Goal: Transaction & Acquisition: Purchase product/service

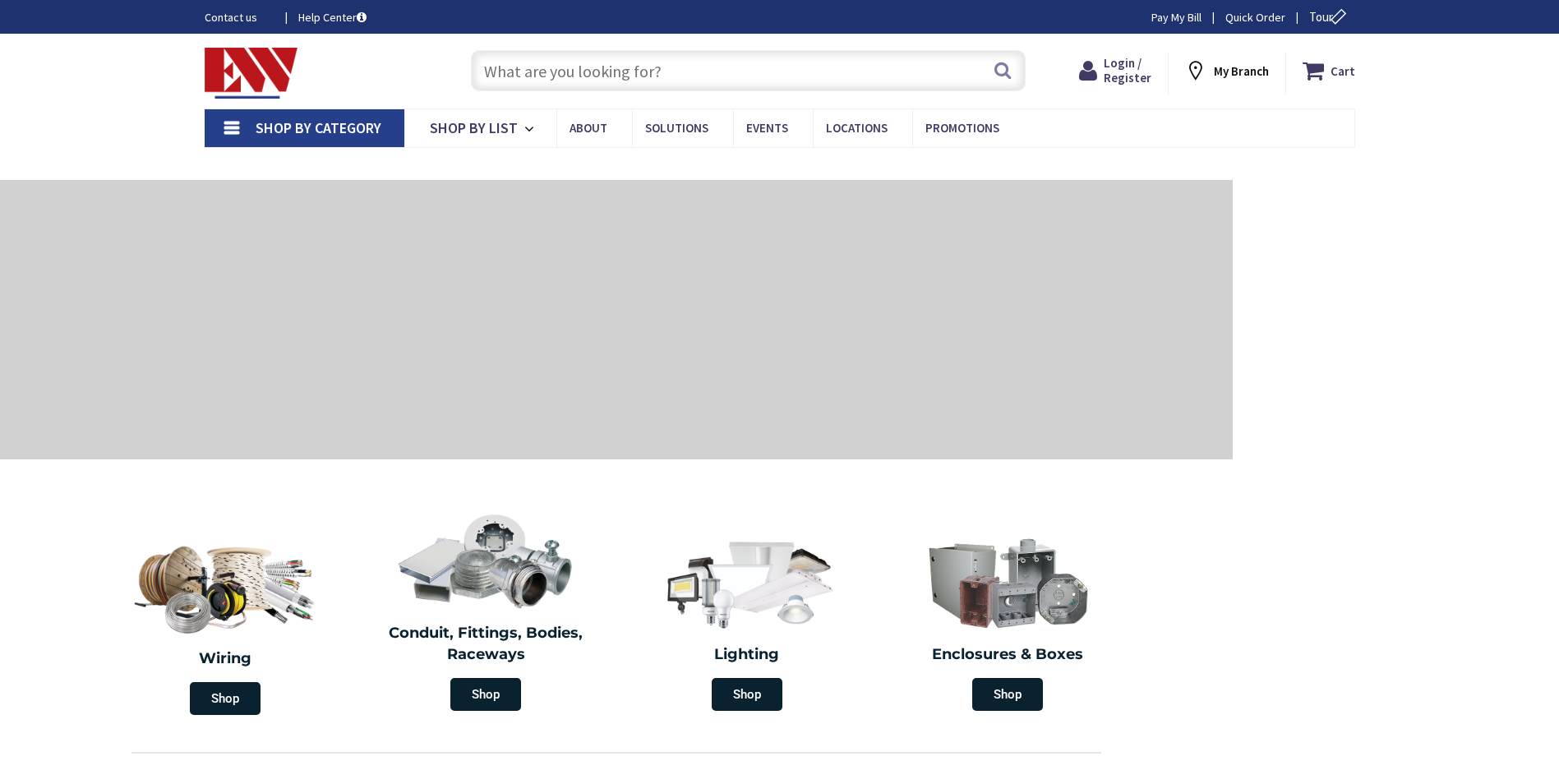
type input "[PERSON_NAME][GEOGRAPHIC_DATA], [GEOGRAPHIC_DATA]"
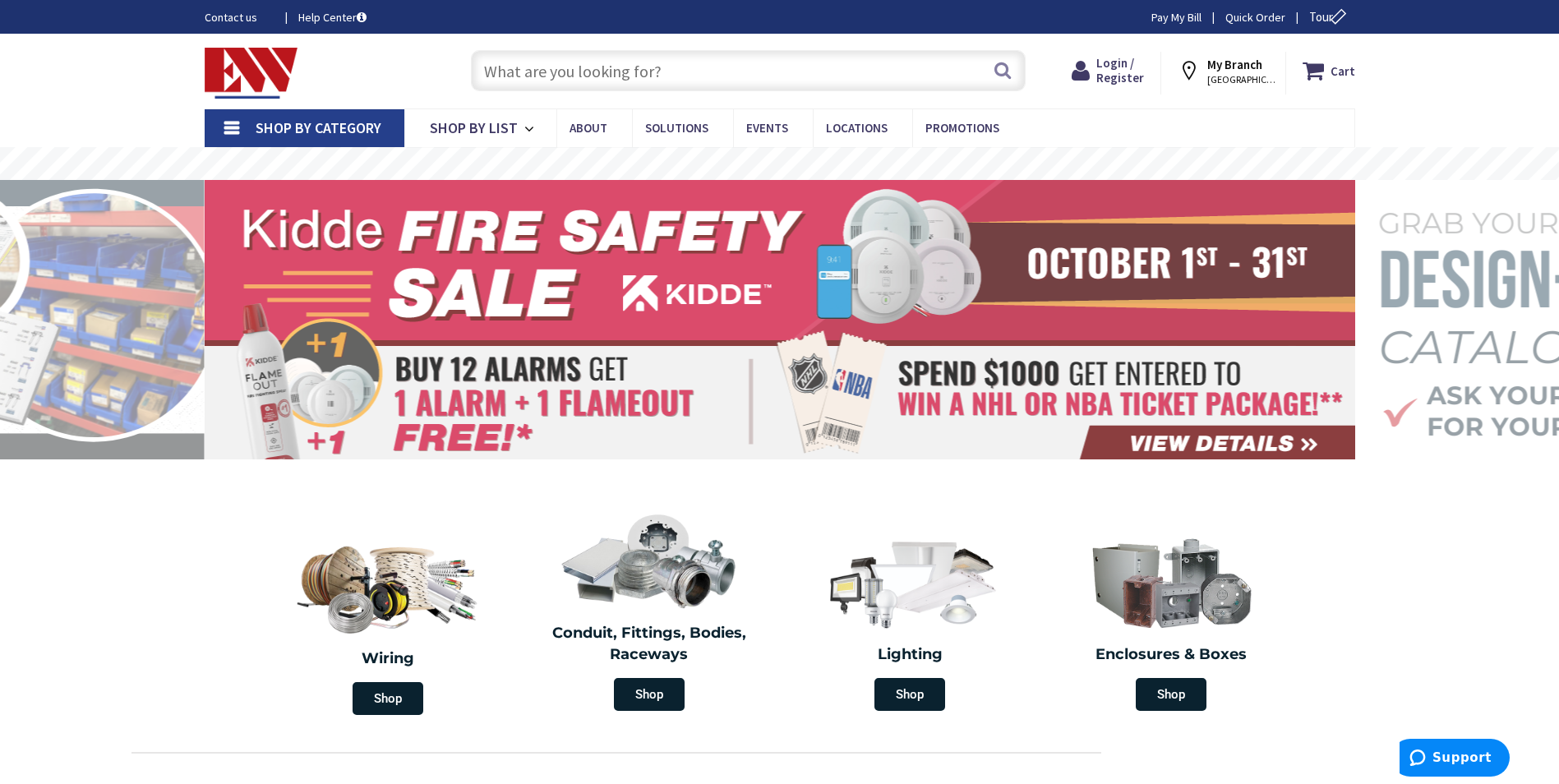
click at [599, 70] on input "text" at bounding box center [748, 70] width 555 height 41
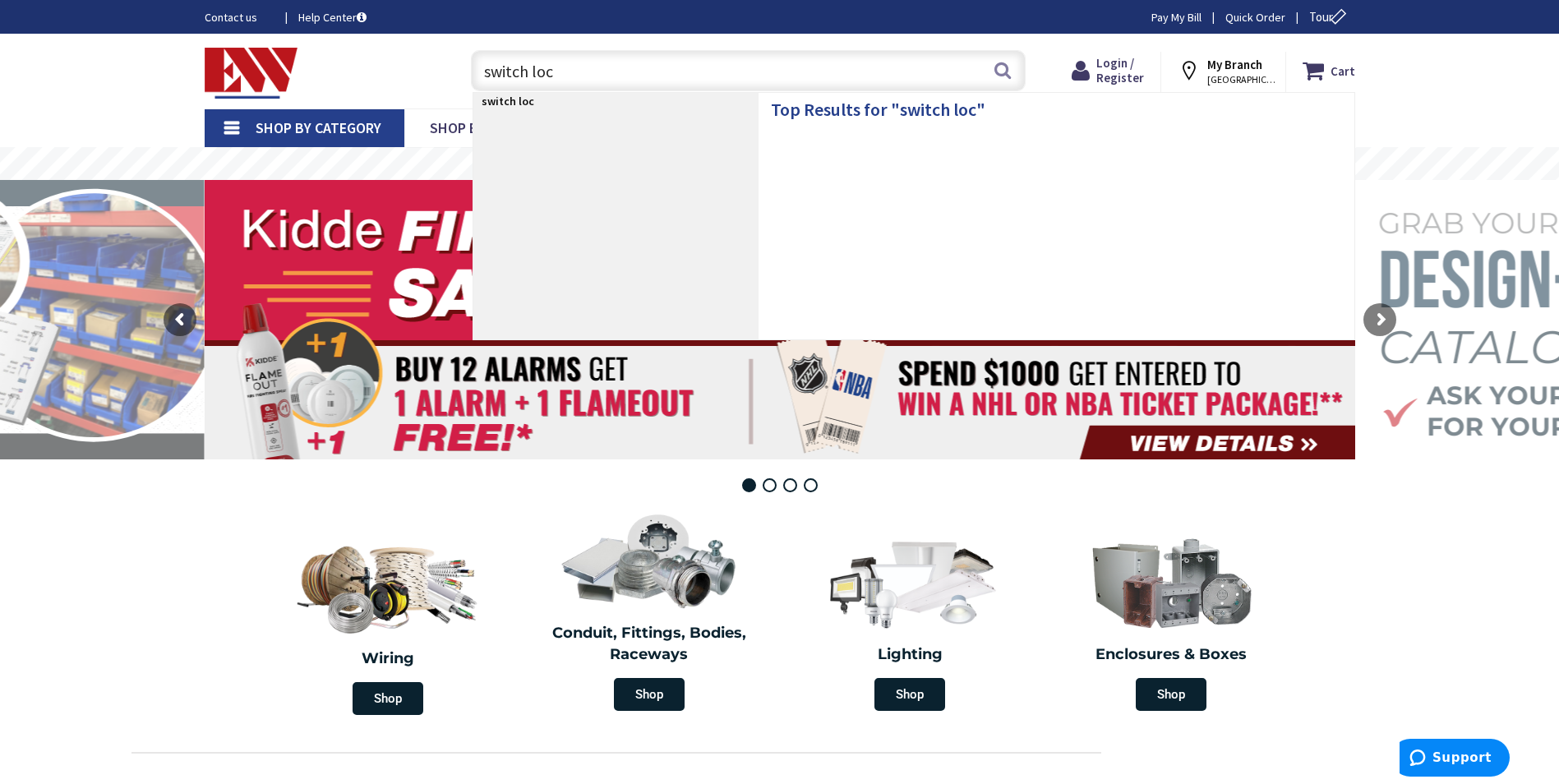
type input "switch lock"
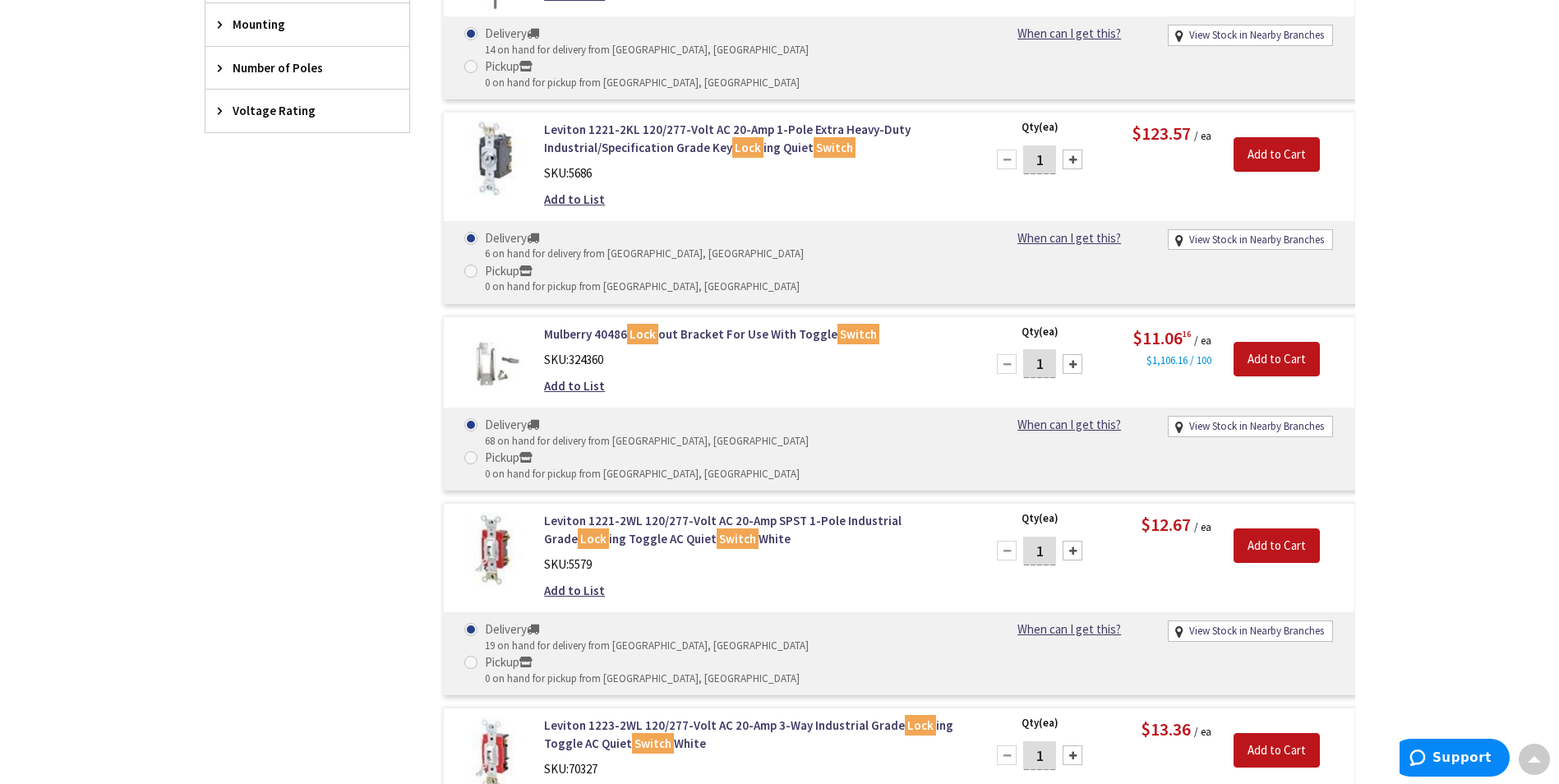
scroll to position [1070, 0]
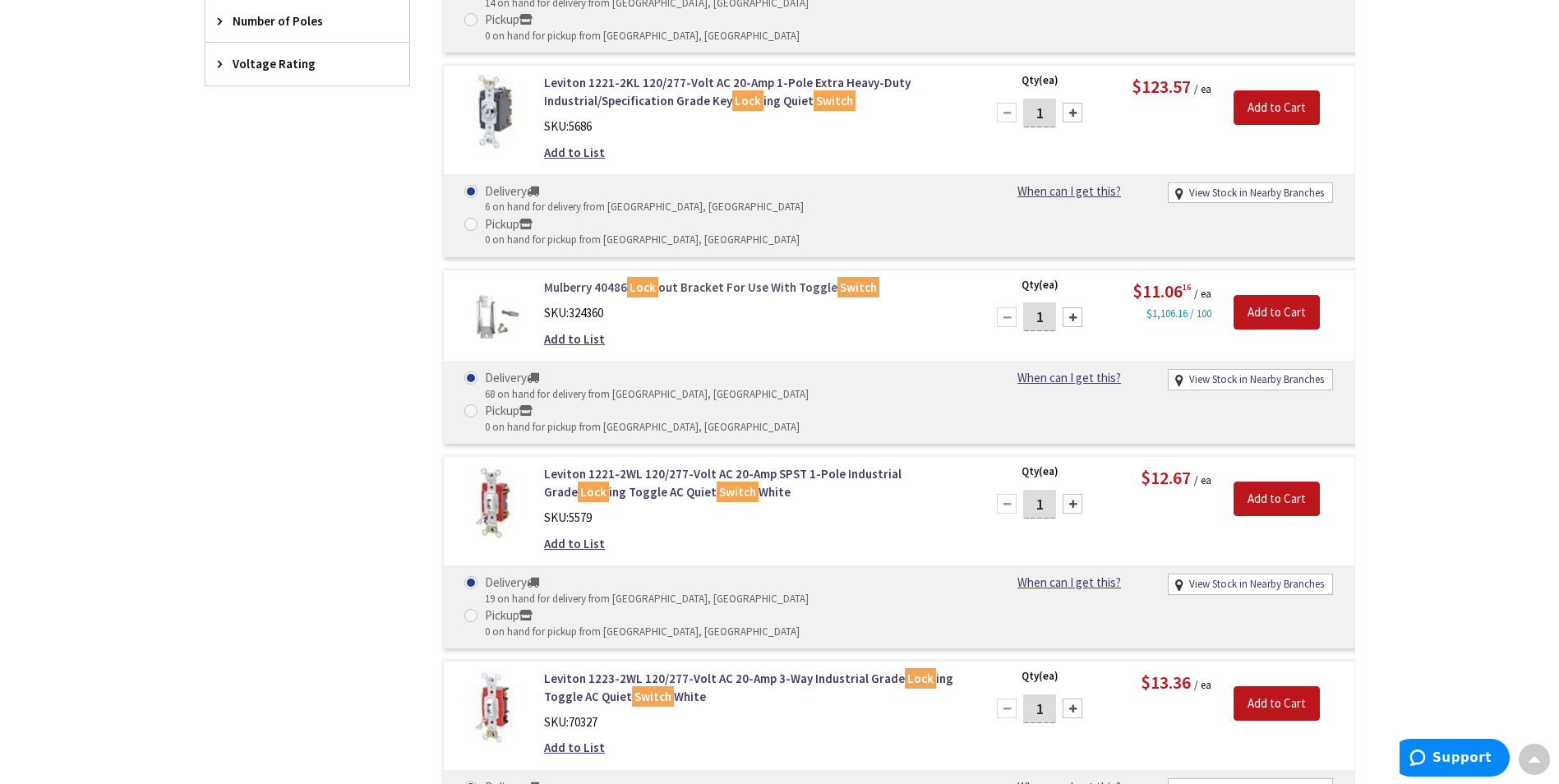
click at [678, 279] on link "Mulberry 40486 Lock out Bracket For Use With Toggle Switch" at bounding box center [753, 287] width 418 height 18
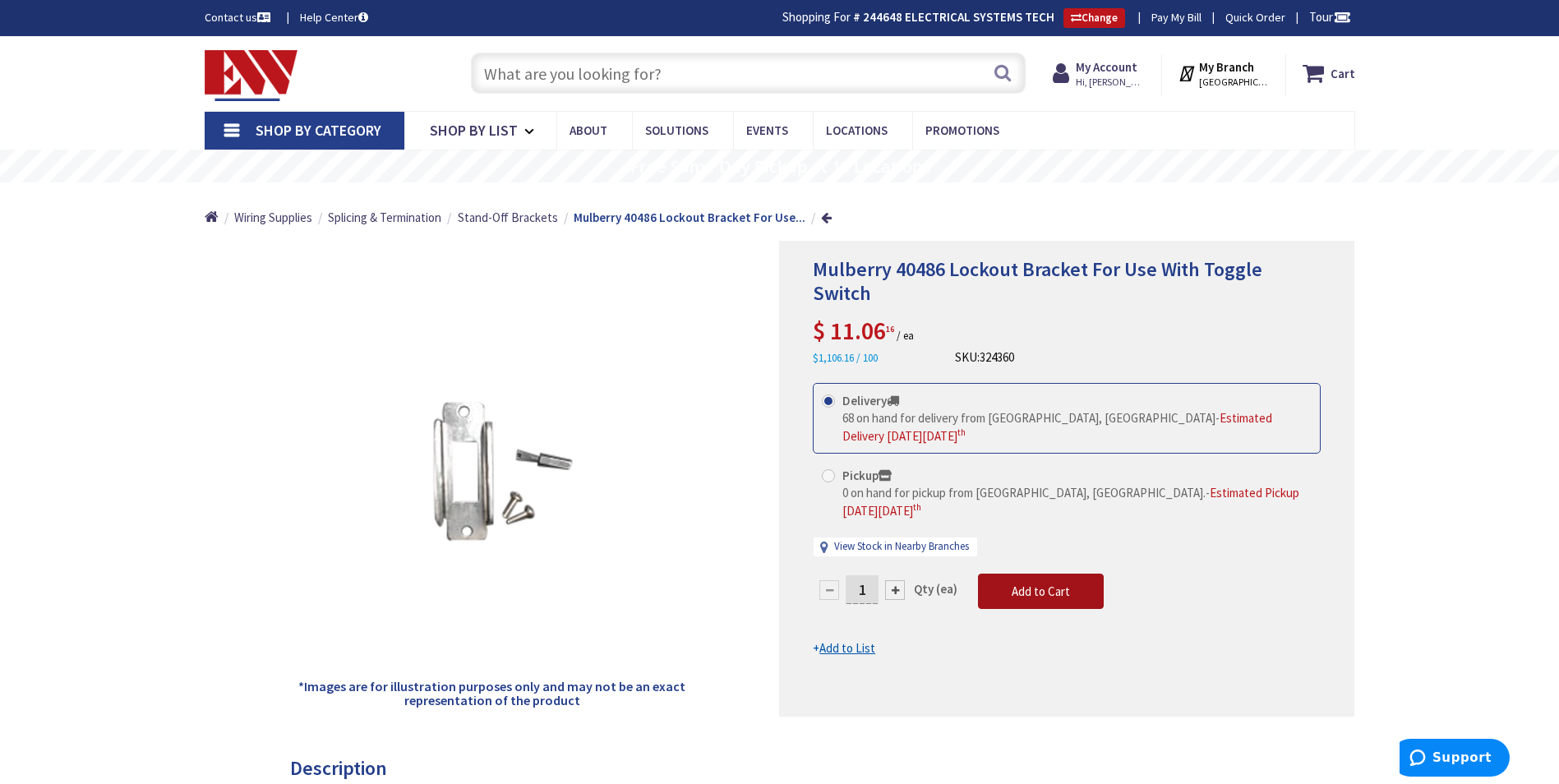
click at [1038, 574] on button "Add to Cart" at bounding box center [1040, 591] width 125 height 36
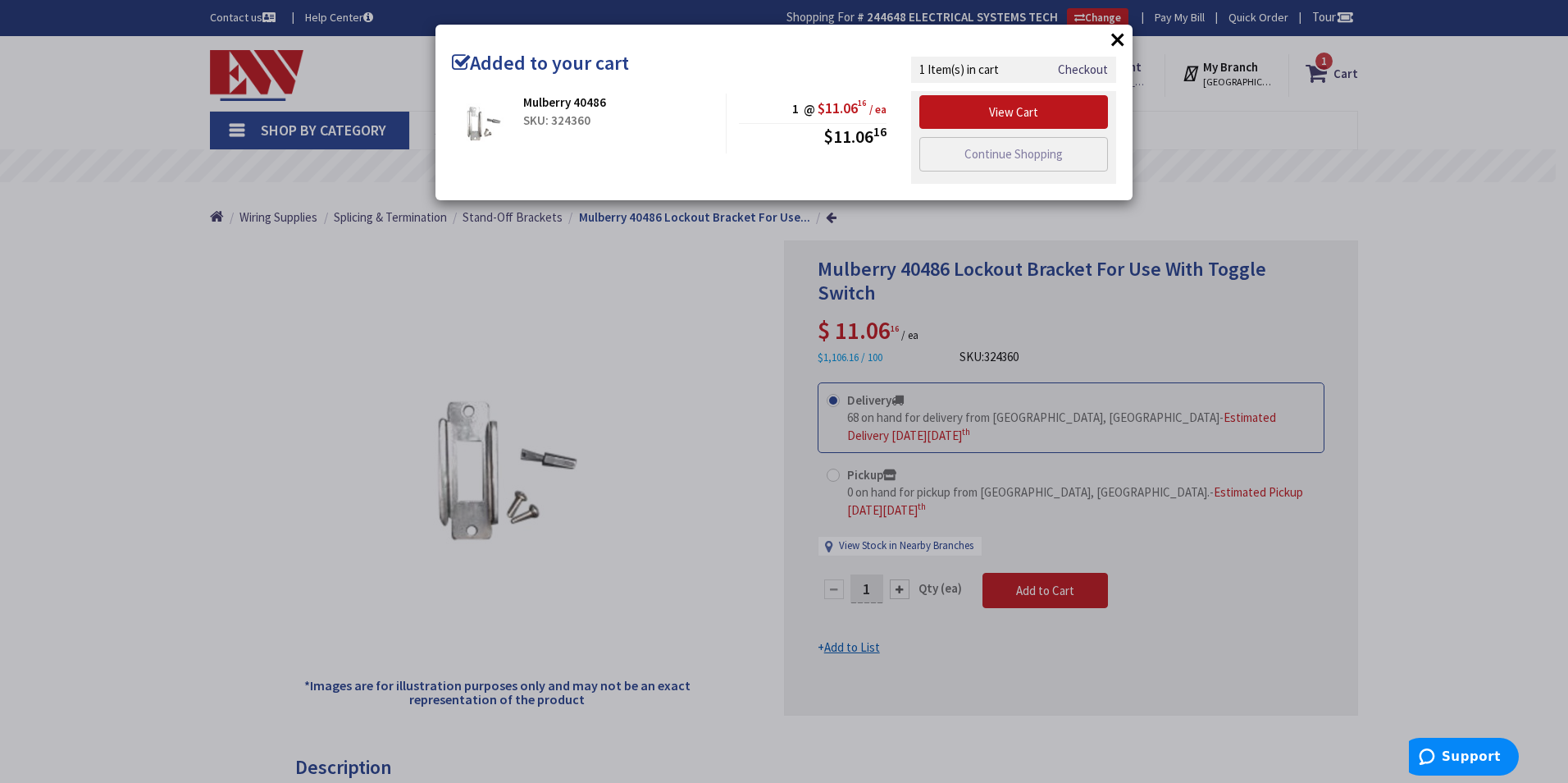
click at [1116, 38] on button "×" at bounding box center [1118, 39] width 24 height 24
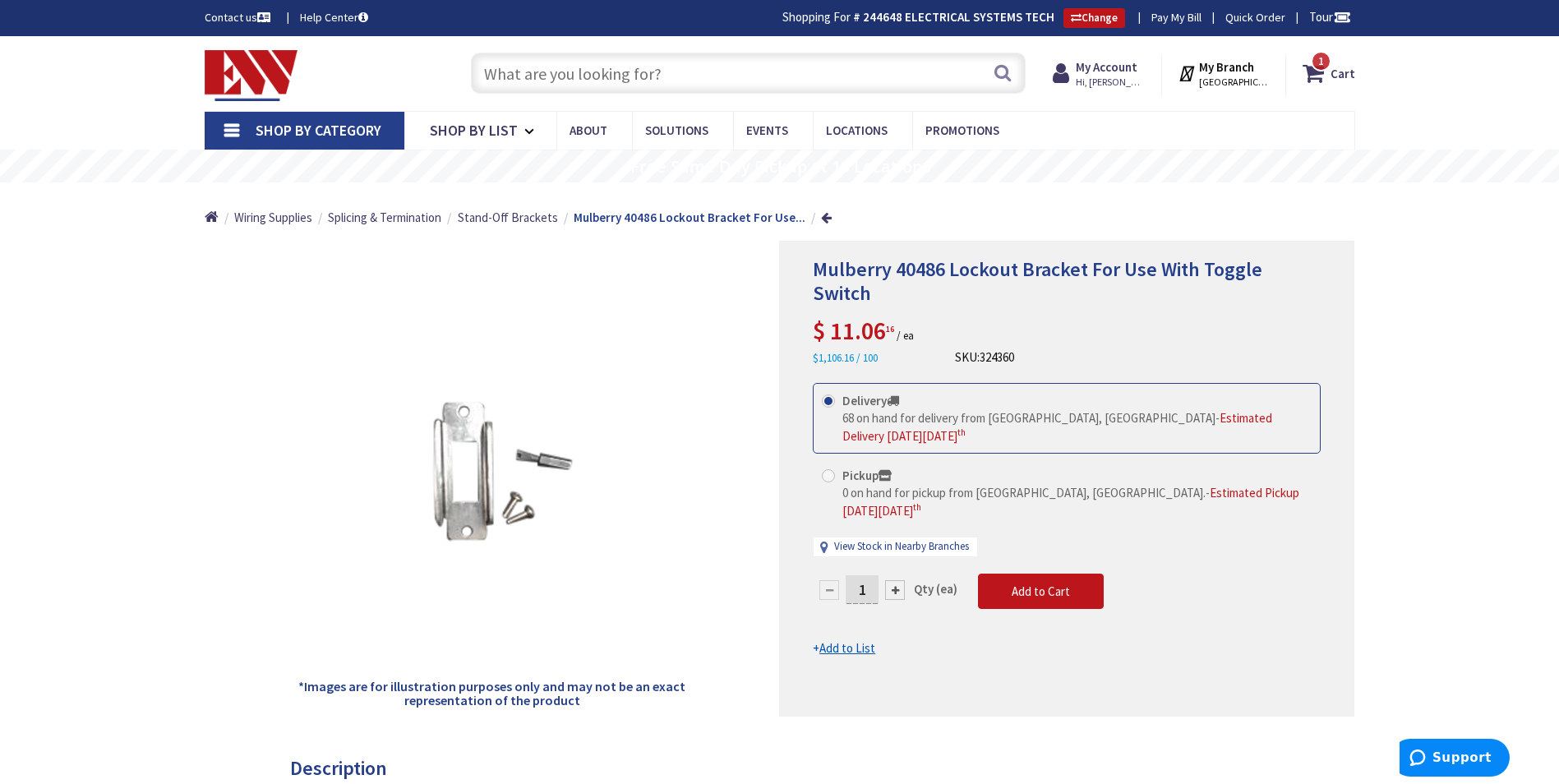
click at [705, 84] on input "text" at bounding box center [748, 73] width 555 height 41
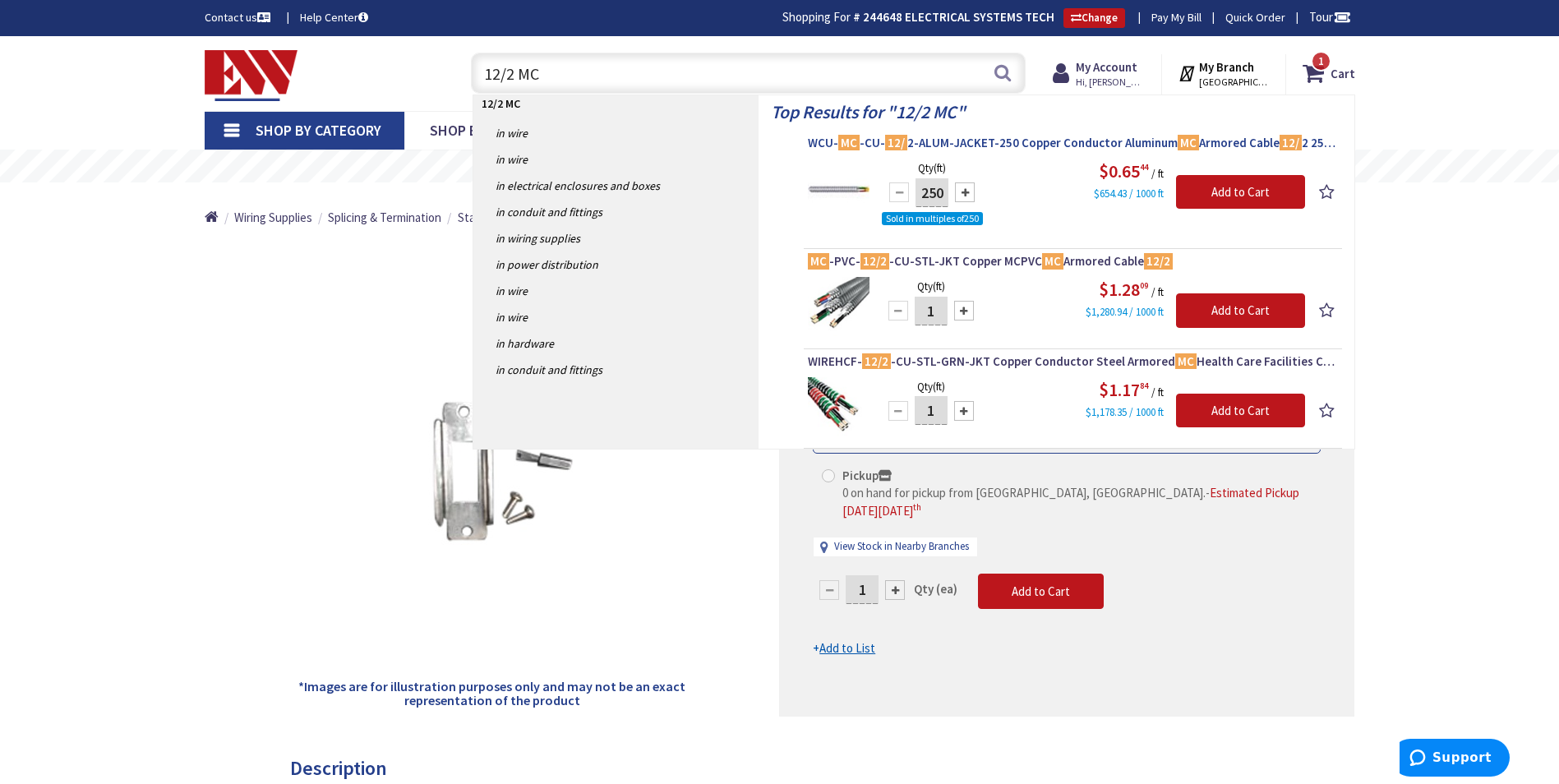
type input "12/2 MC"
click at [960, 145] on span "WCU- MC -CU- 12/ 2-ALUM-JACKET-250 Copper Conductor Aluminum MC Armored Cable 1…" at bounding box center [1073, 143] width 530 height 17
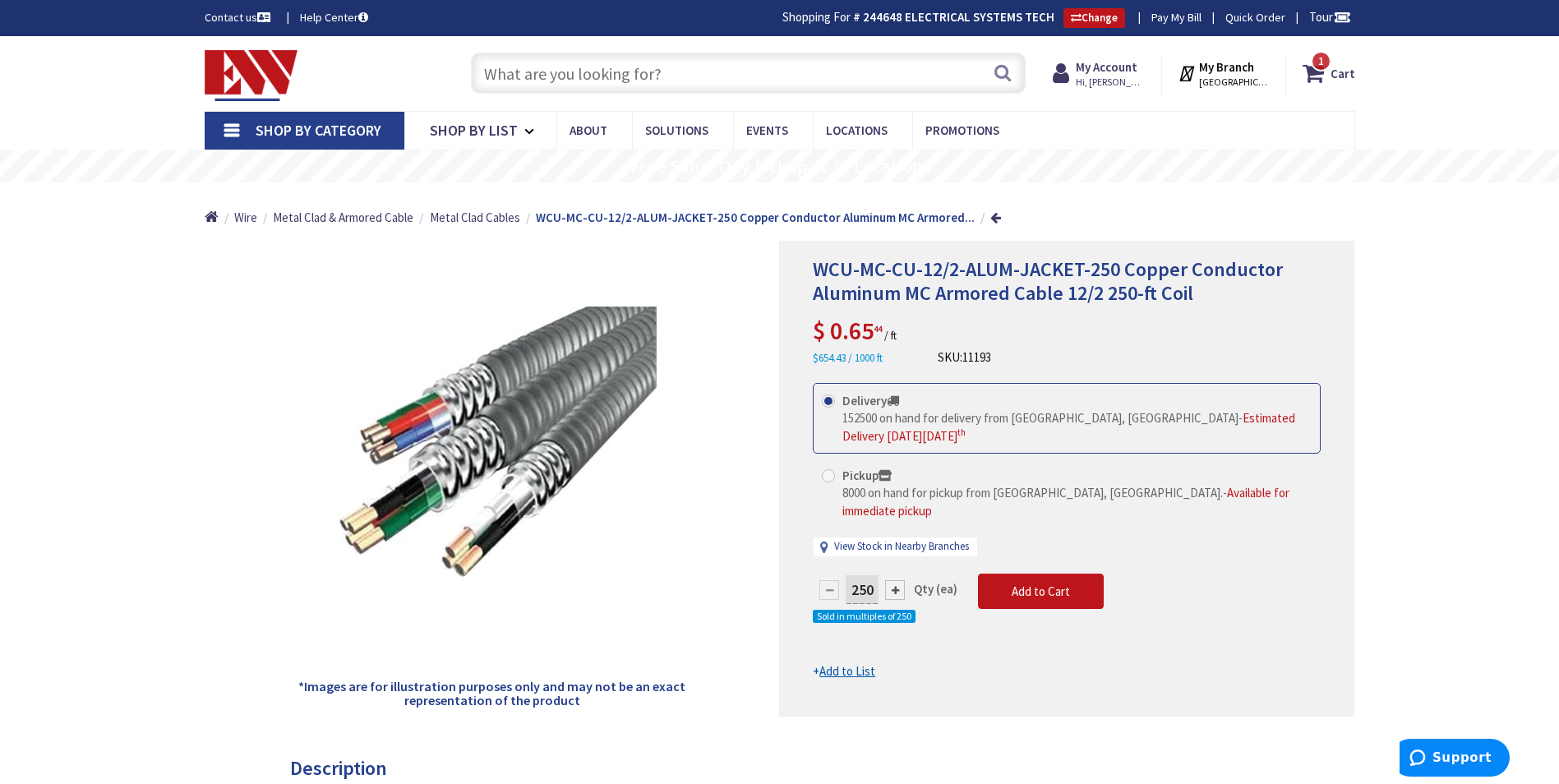
click at [337, 131] on span "Shop By Category" at bounding box center [318, 131] width 125 height 19
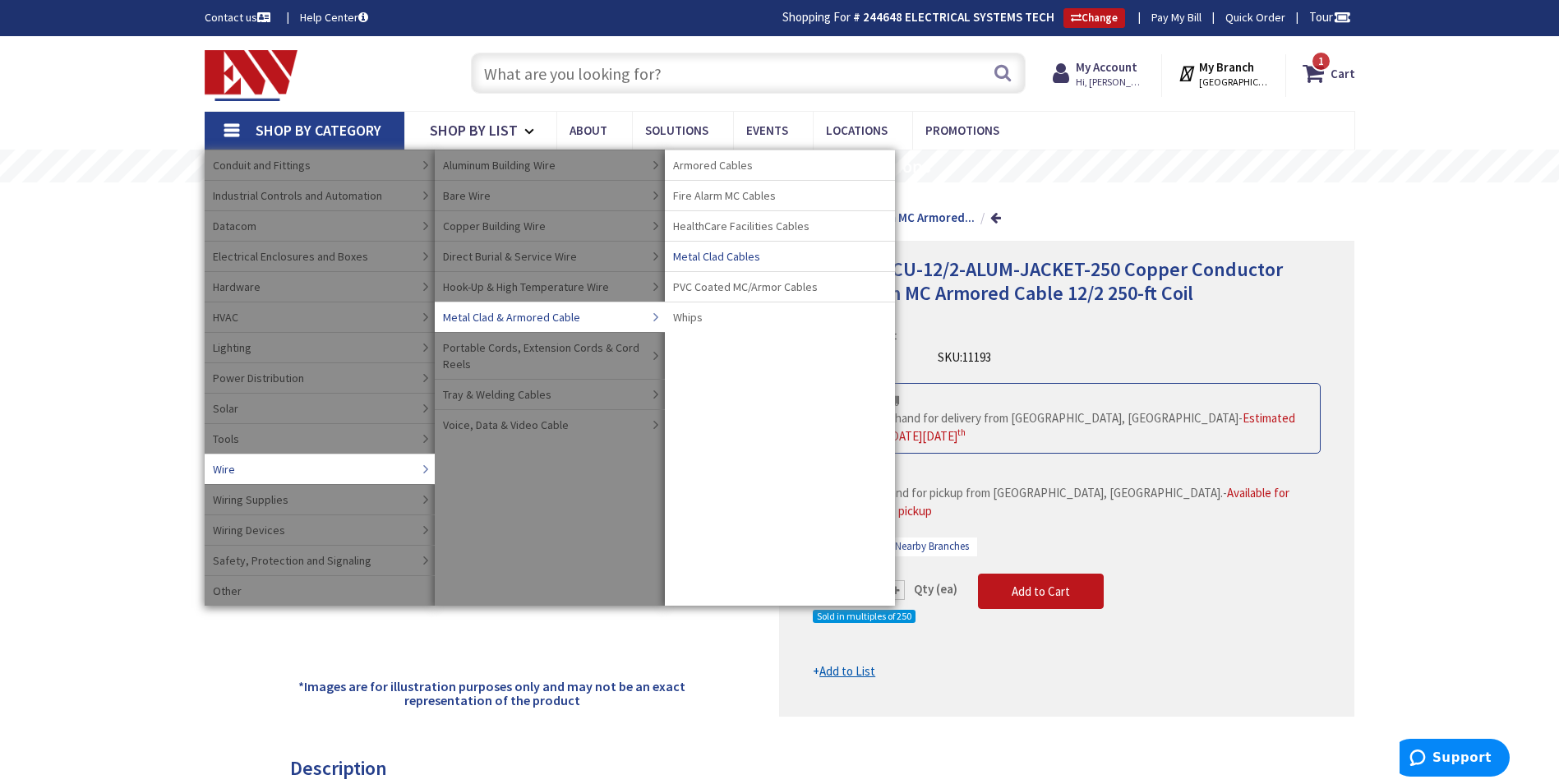
click at [715, 255] on span "Metal Clad Cables" at bounding box center [716, 256] width 87 height 17
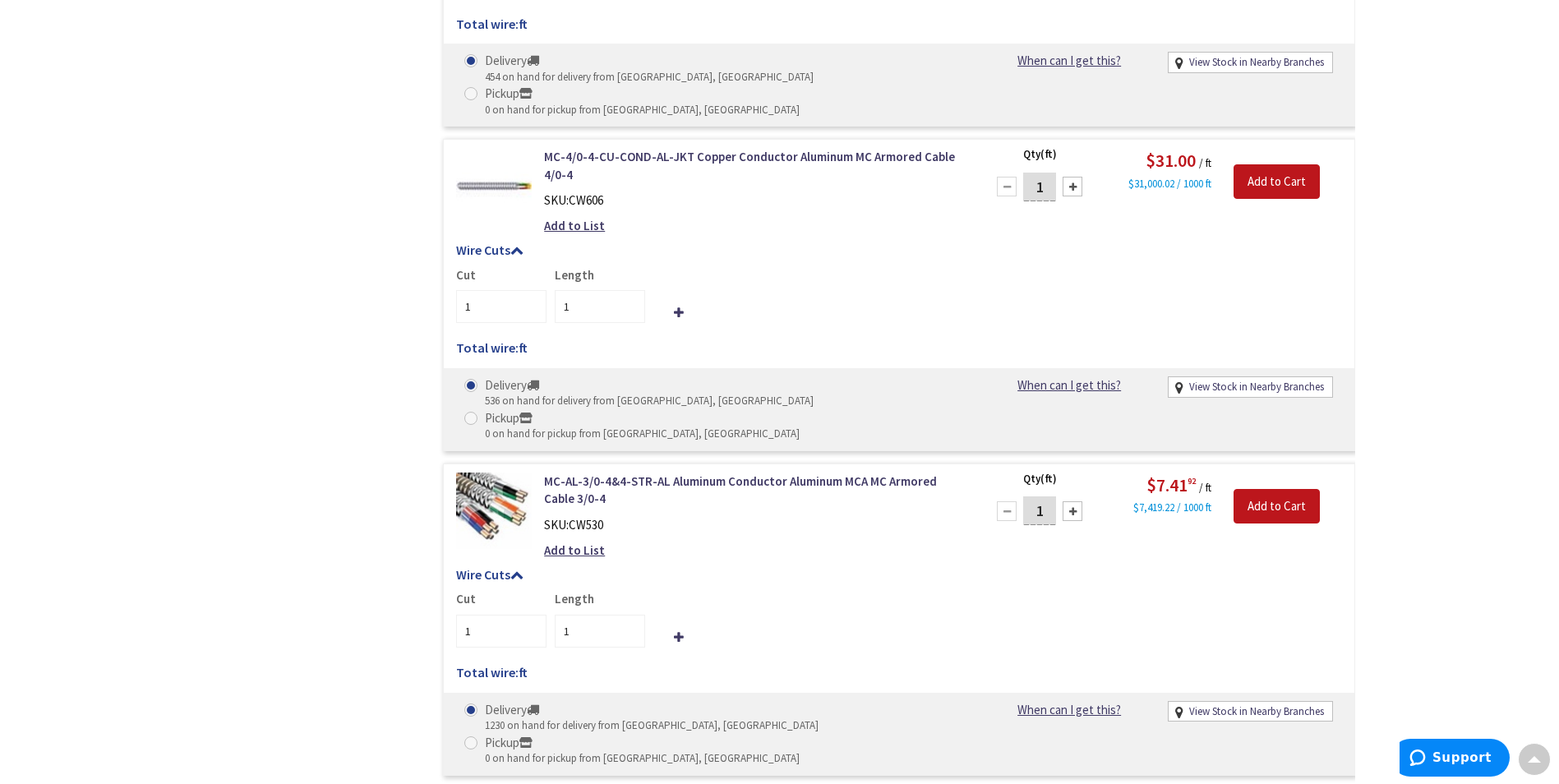
scroll to position [11256, 0]
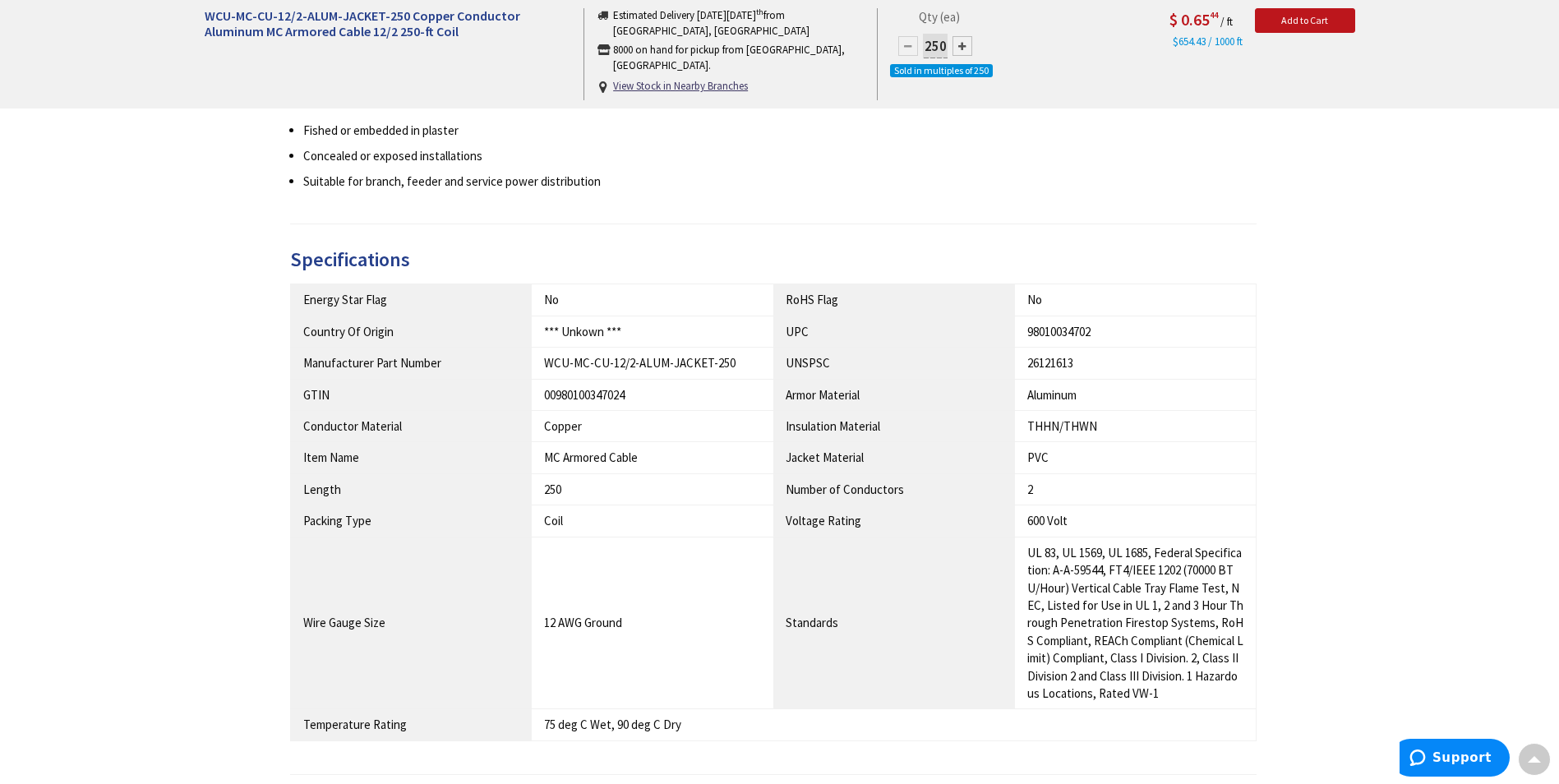
scroll to position [742, 0]
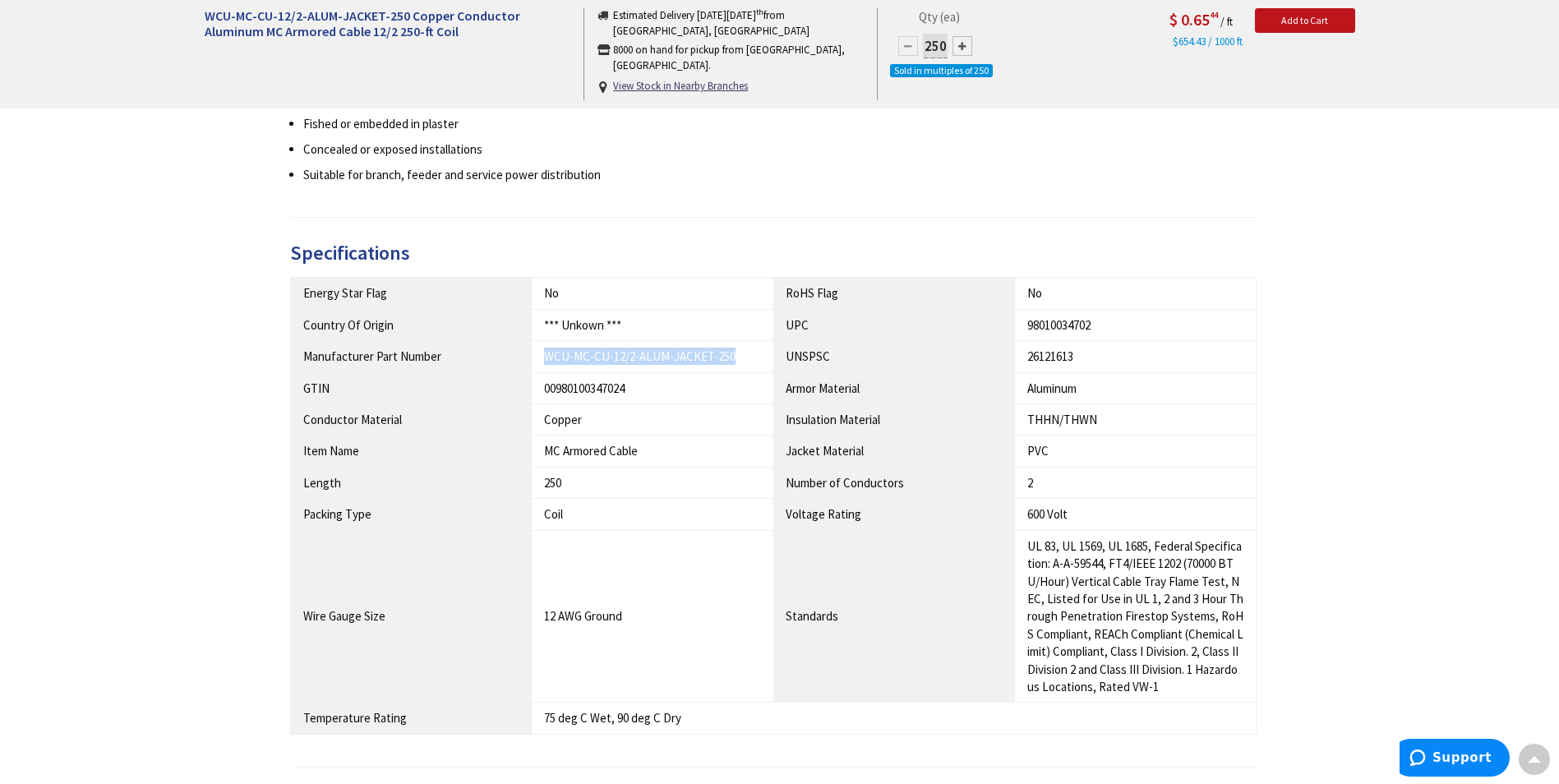
drag, startPoint x: 543, startPoint y: 355, endPoint x: 729, endPoint y: 360, distance: 186.1
click at [729, 360] on td "WCU-MC-CU-12/2-ALUM-JACKET-250" at bounding box center [653, 357] width 242 height 32
drag, startPoint x: 729, startPoint y: 360, endPoint x: 709, endPoint y: 356, distance: 20.4
copy div "WCU-MC-CU-12/2-ALUM-JACKET-250"
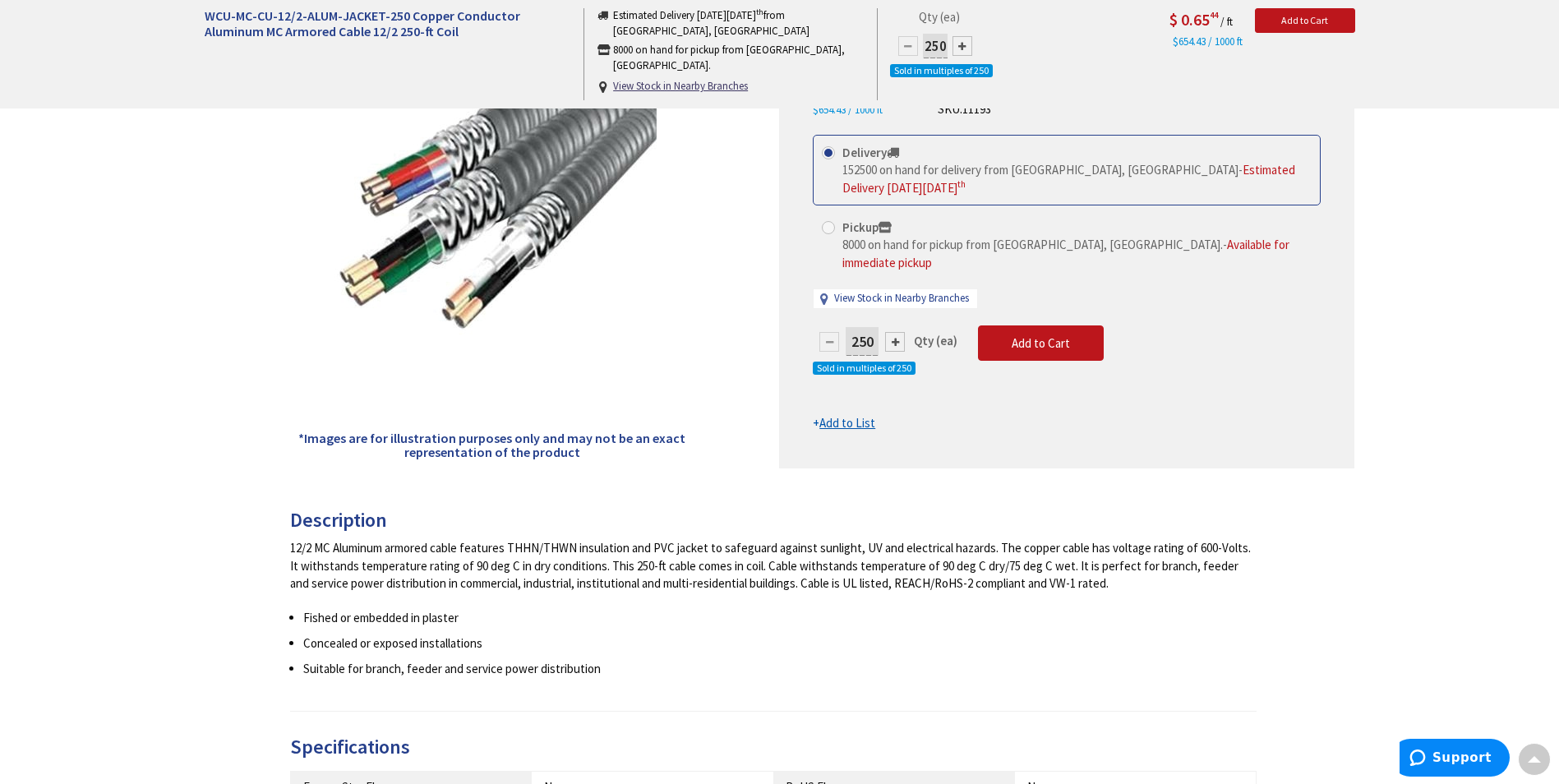
scroll to position [0, 0]
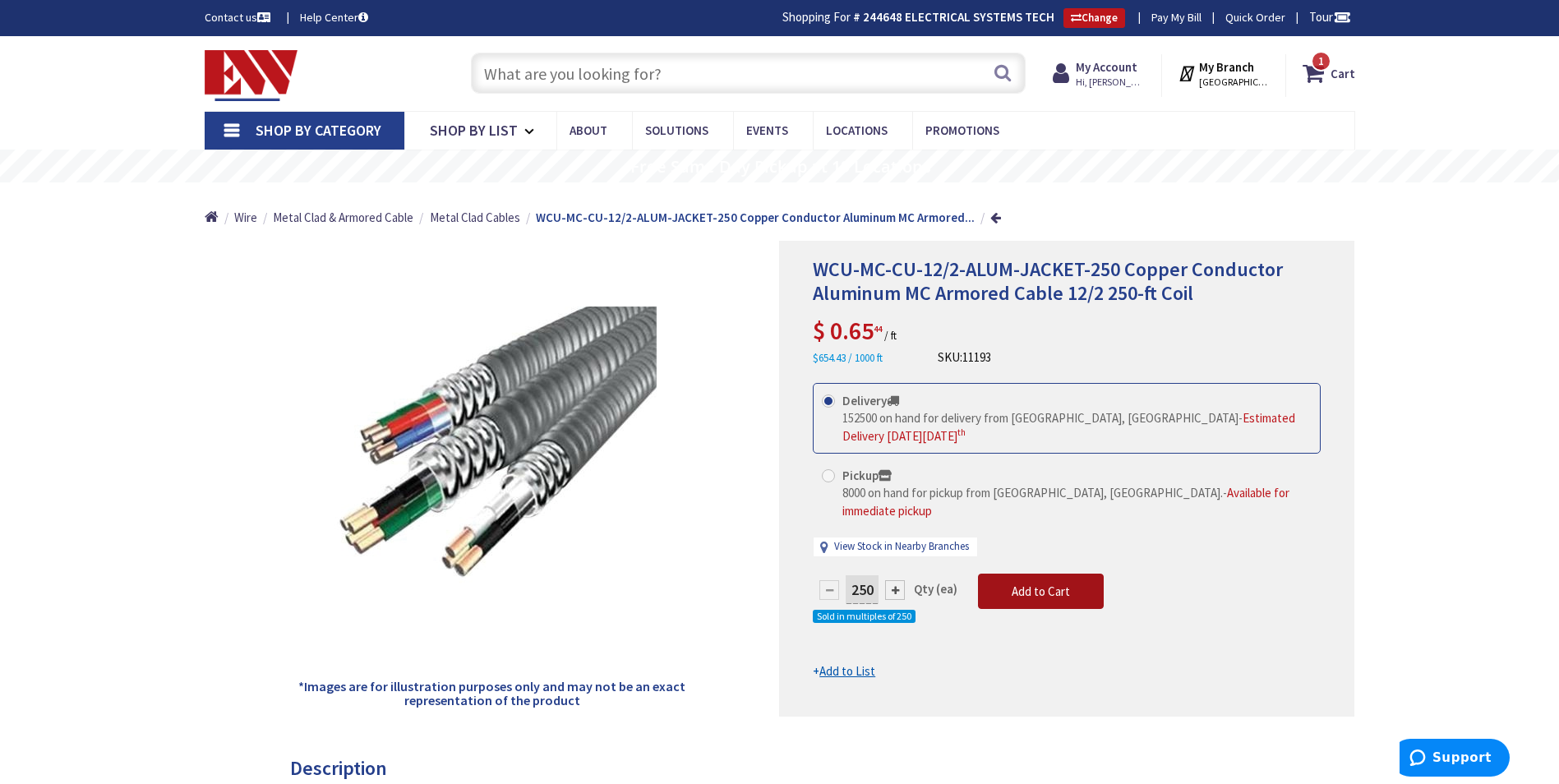
click at [1026, 574] on button "Add to Cart" at bounding box center [1040, 591] width 125 height 36
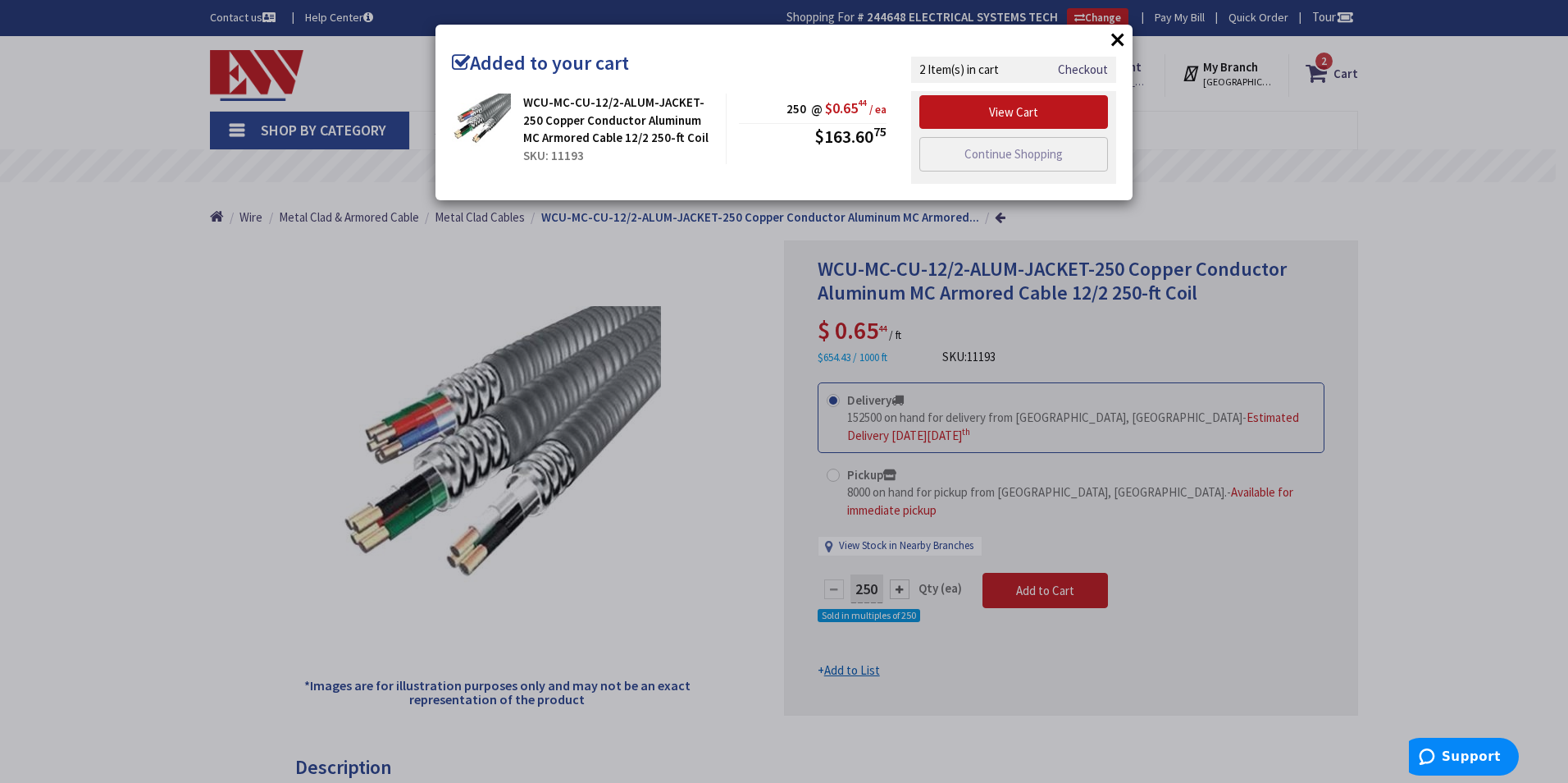
click at [1122, 31] on button "×" at bounding box center [1118, 39] width 24 height 24
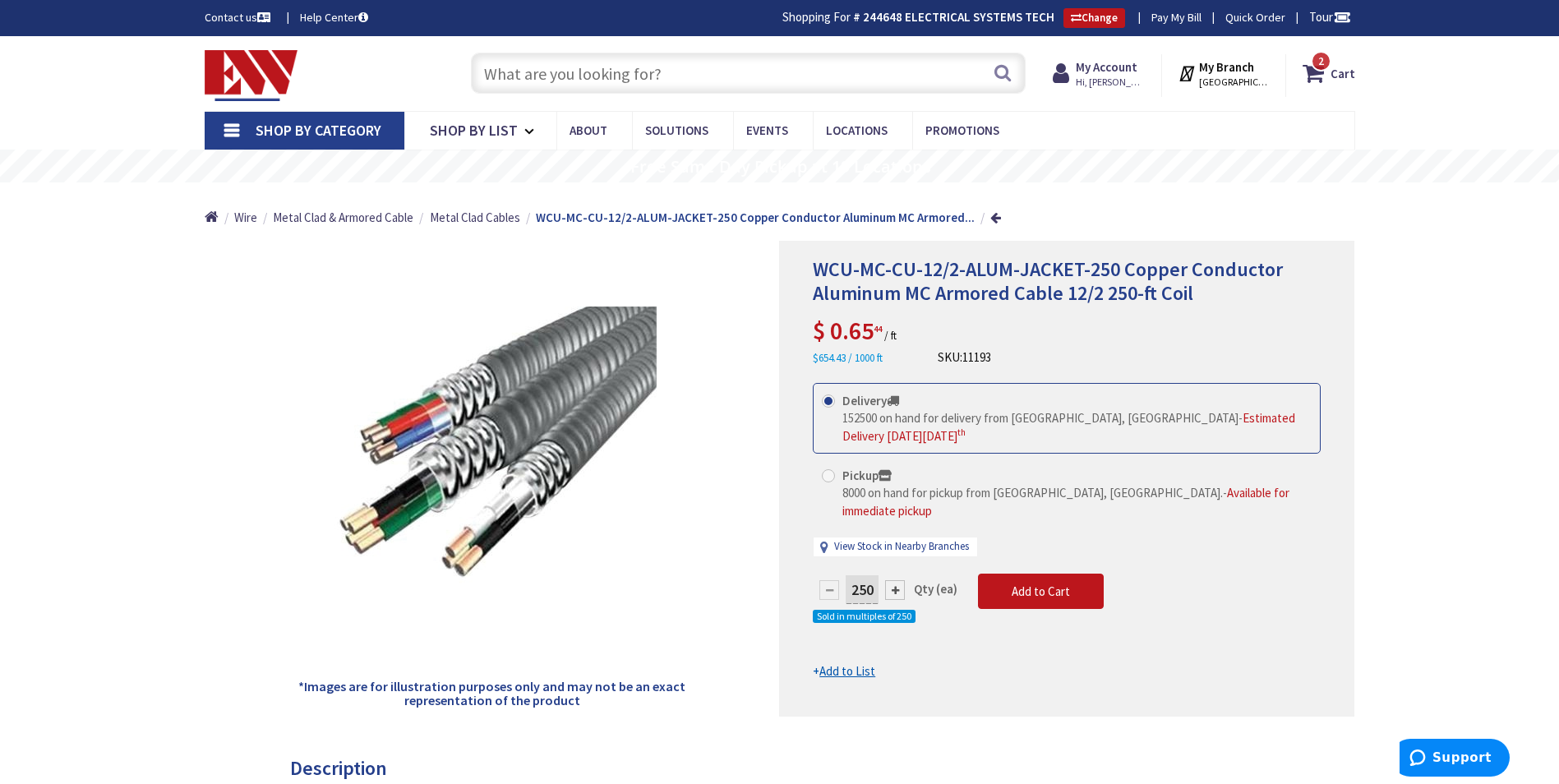
click at [704, 81] on input "text" at bounding box center [748, 73] width 555 height 41
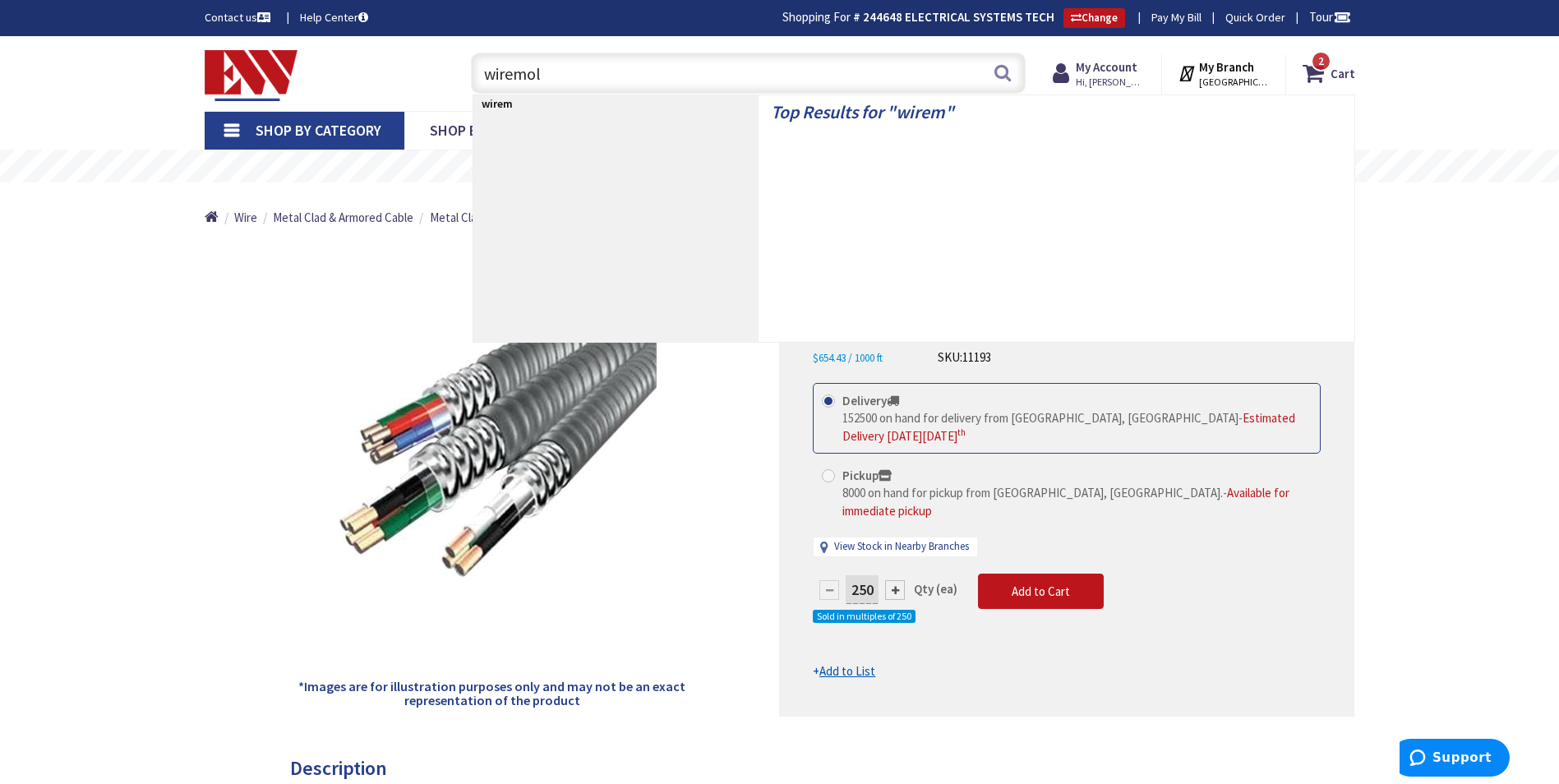
type input "wiremold"
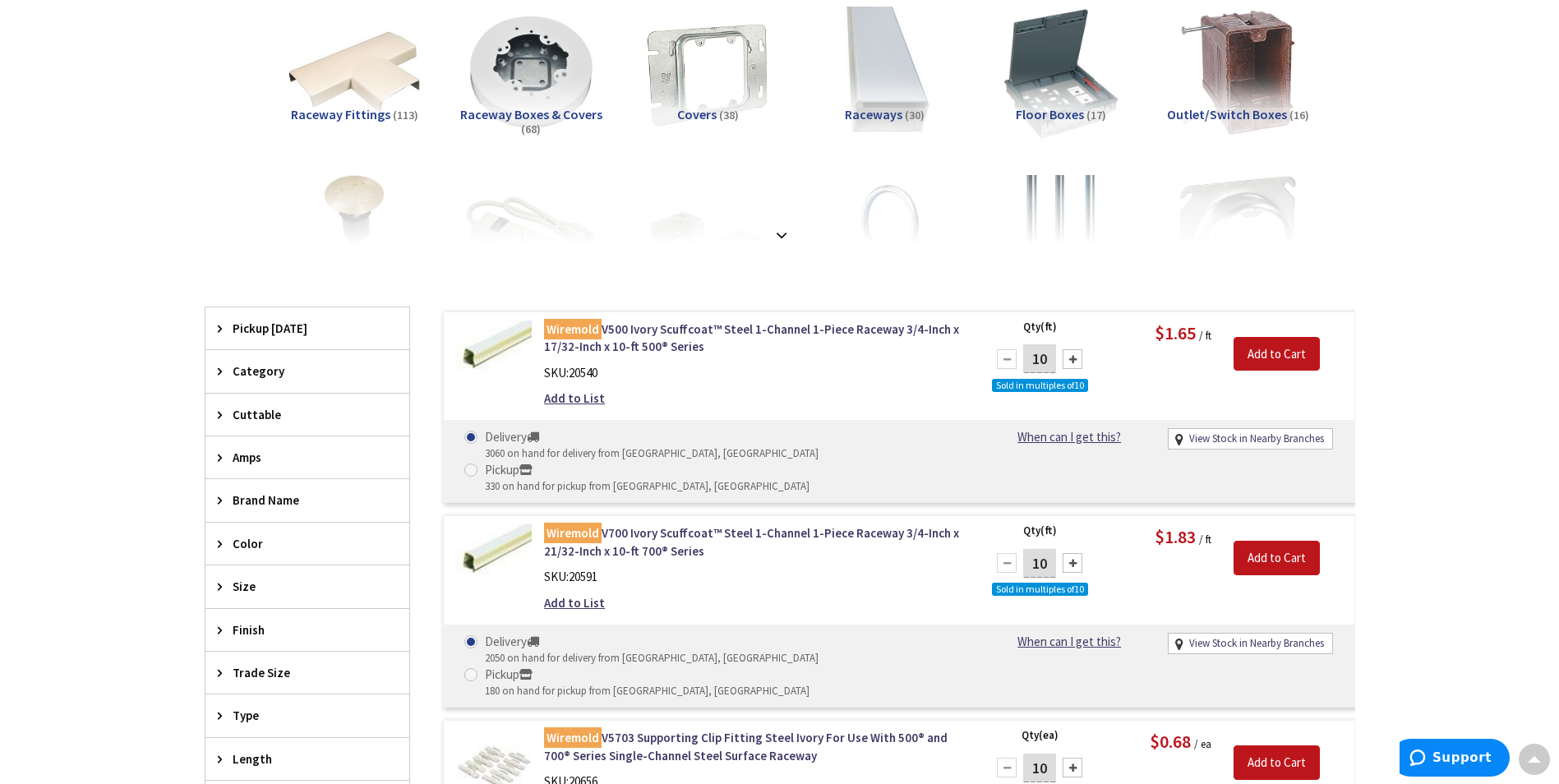
scroll to position [249, 0]
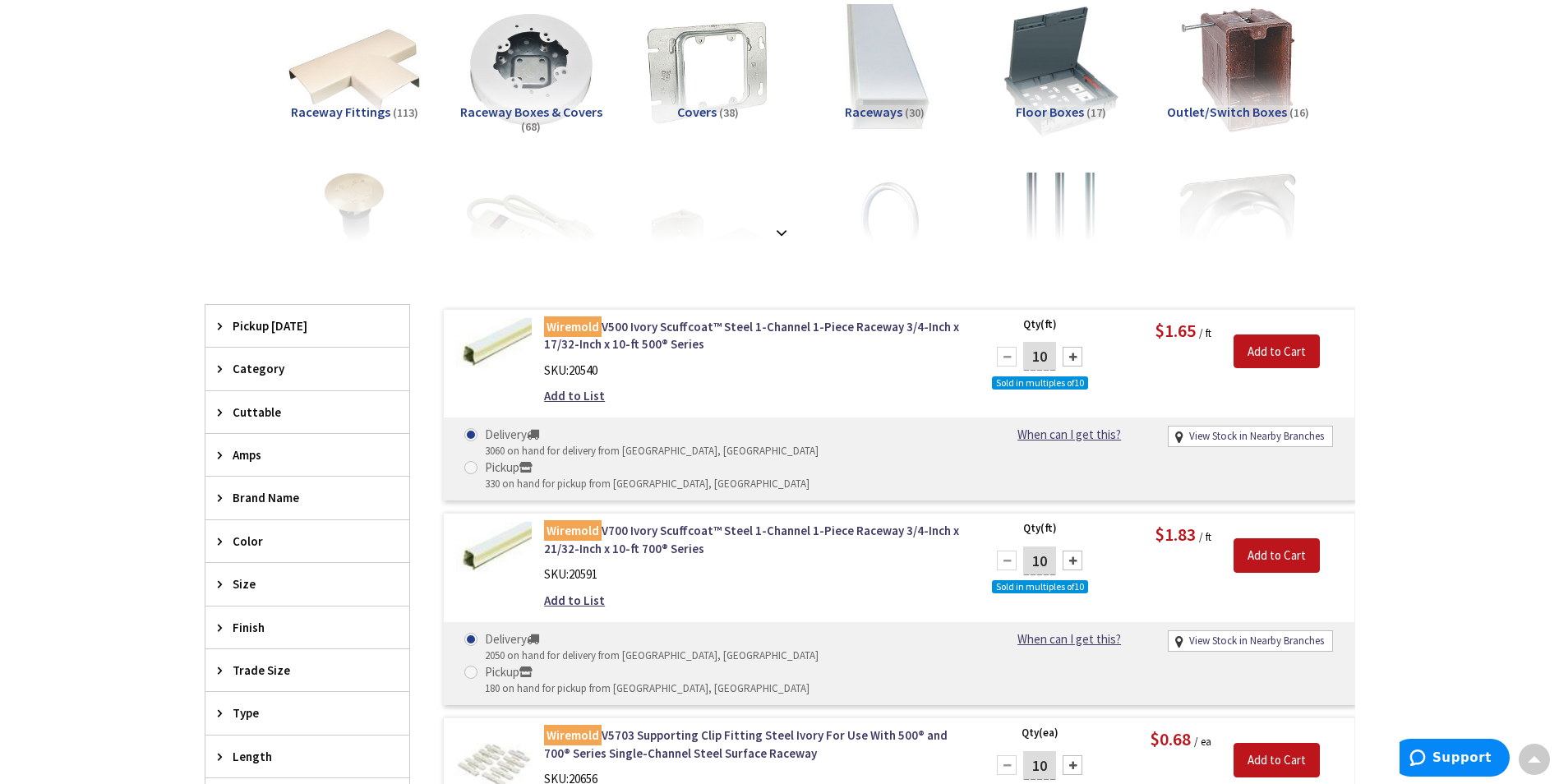
click at [1077, 550] on div at bounding box center [1073, 560] width 20 height 20
type input "40"
click at [1260, 538] on input "Add to Cart" at bounding box center [1277, 554] width 86 height 34
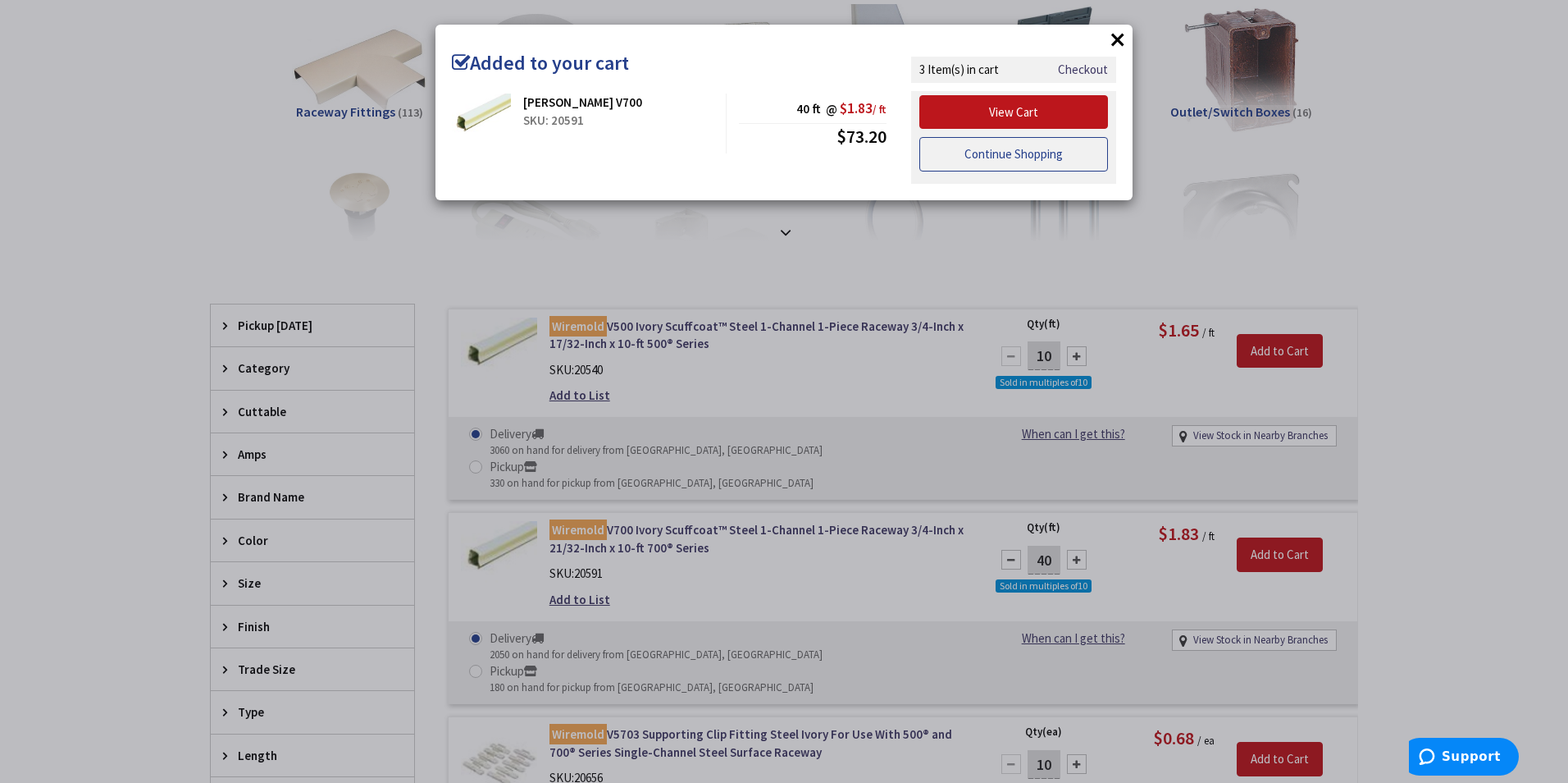
click at [1048, 151] on link "Continue Shopping" at bounding box center [1014, 154] width 189 height 34
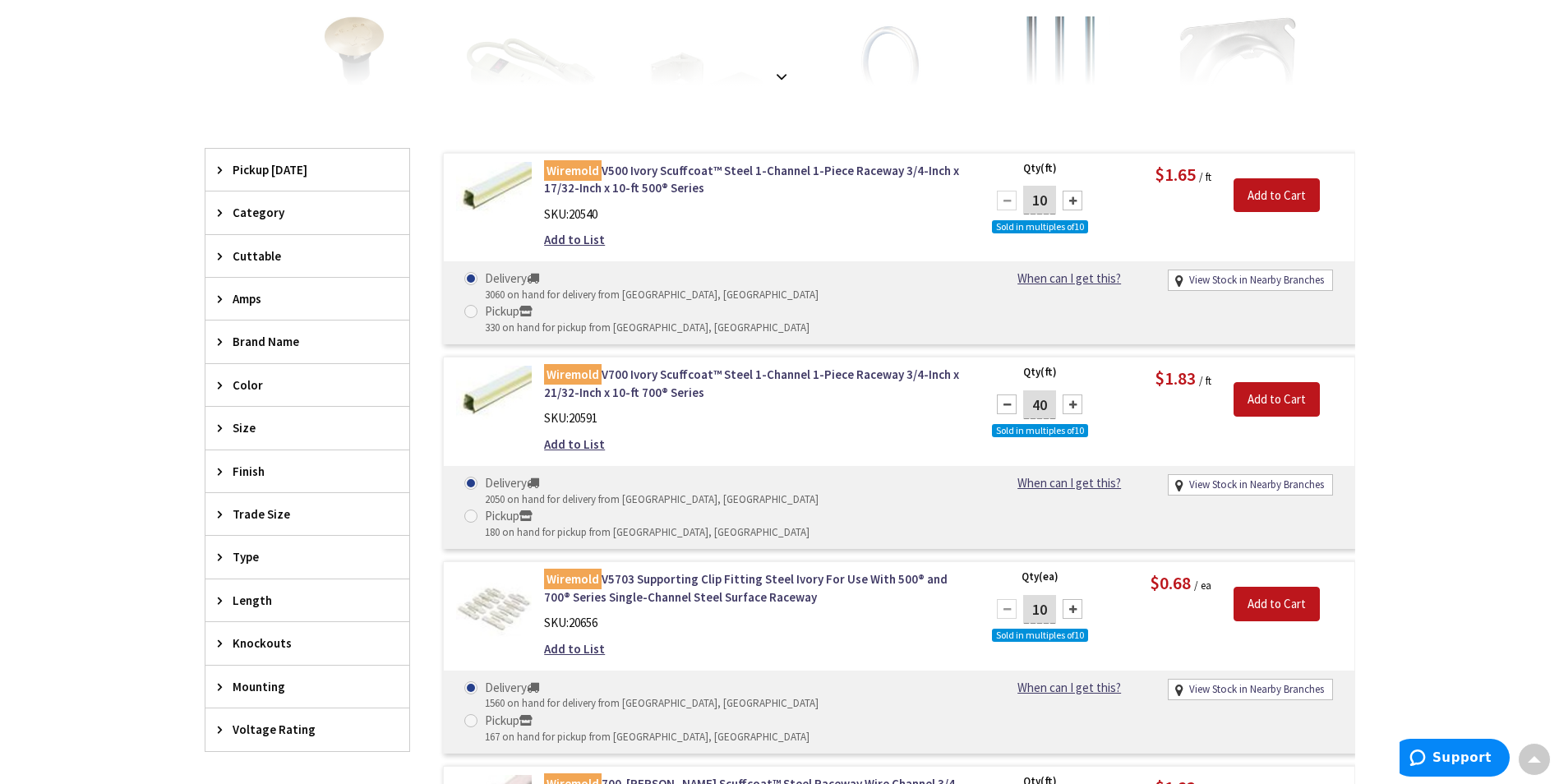
scroll to position [413, 0]
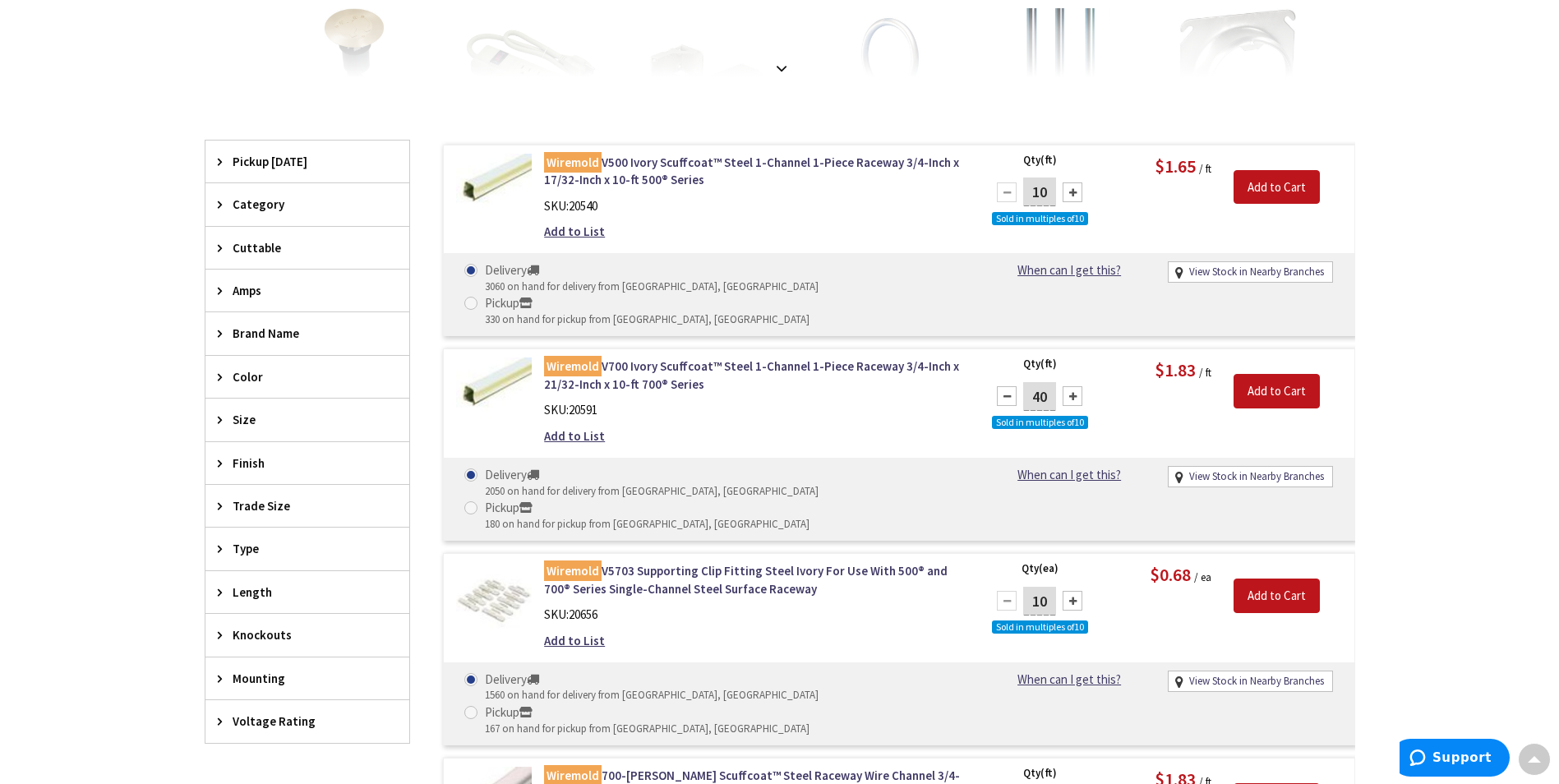
click at [1059, 584] on div "10" at bounding box center [1039, 601] width 99 height 33
click at [1067, 590] on div at bounding box center [1073, 600] width 20 height 20
type input "20"
click at [1281, 578] on input "Add to Cart" at bounding box center [1277, 595] width 86 height 34
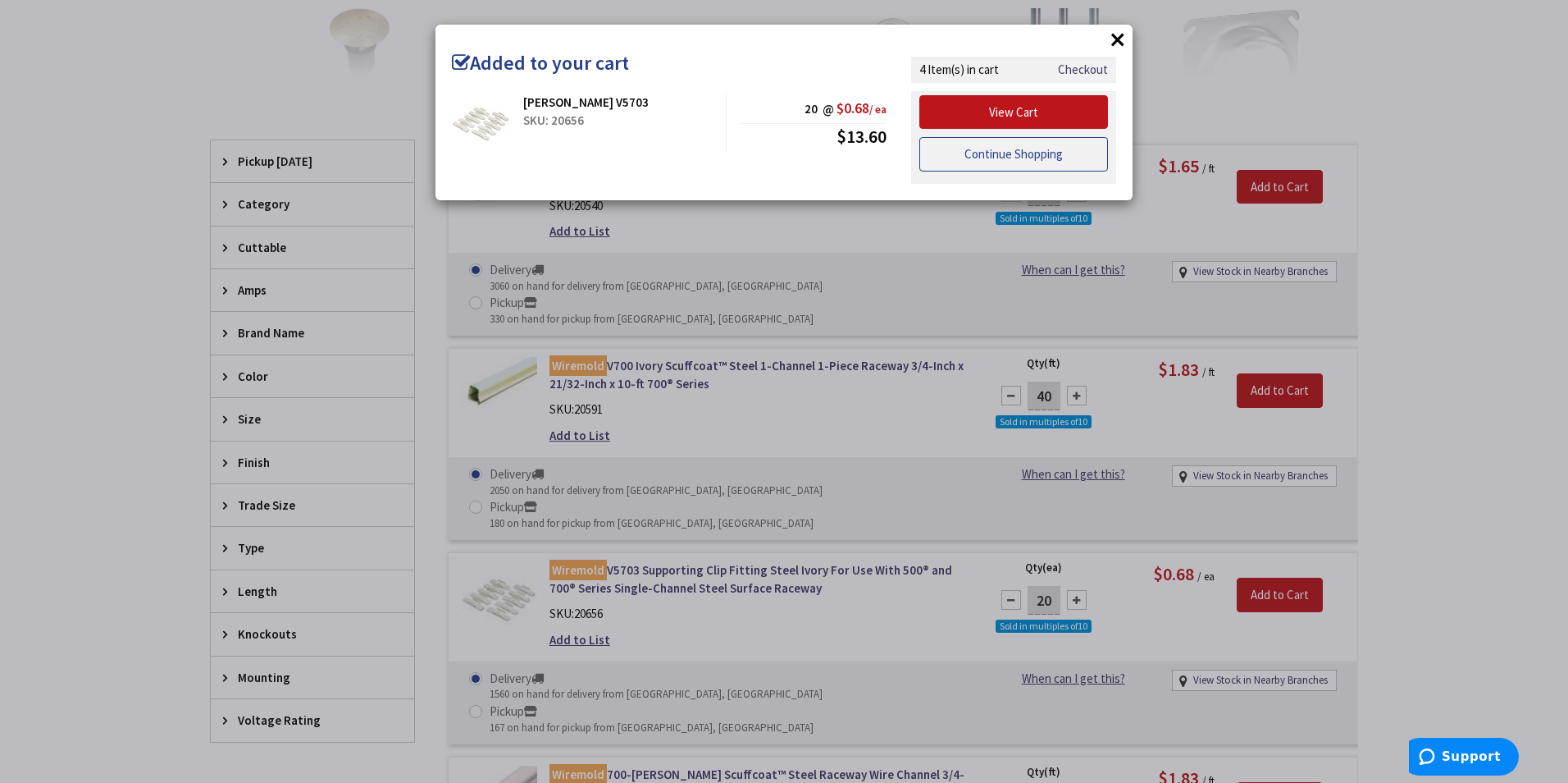
click at [1035, 160] on link "Continue Shopping" at bounding box center [1014, 154] width 189 height 34
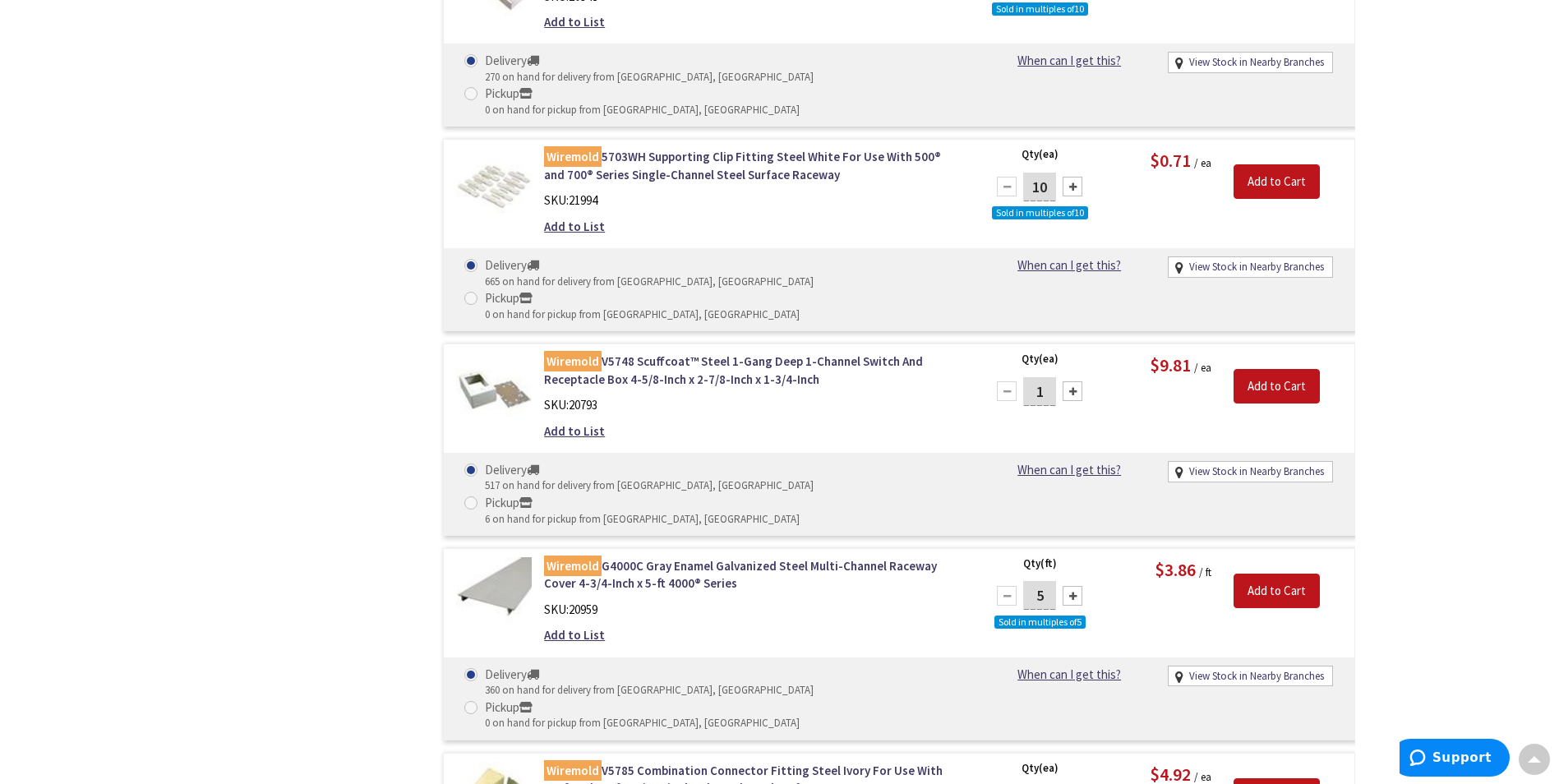
scroll to position [1645, 0]
click at [1284, 777] on input "Add to Cart" at bounding box center [1277, 794] width 86 height 34
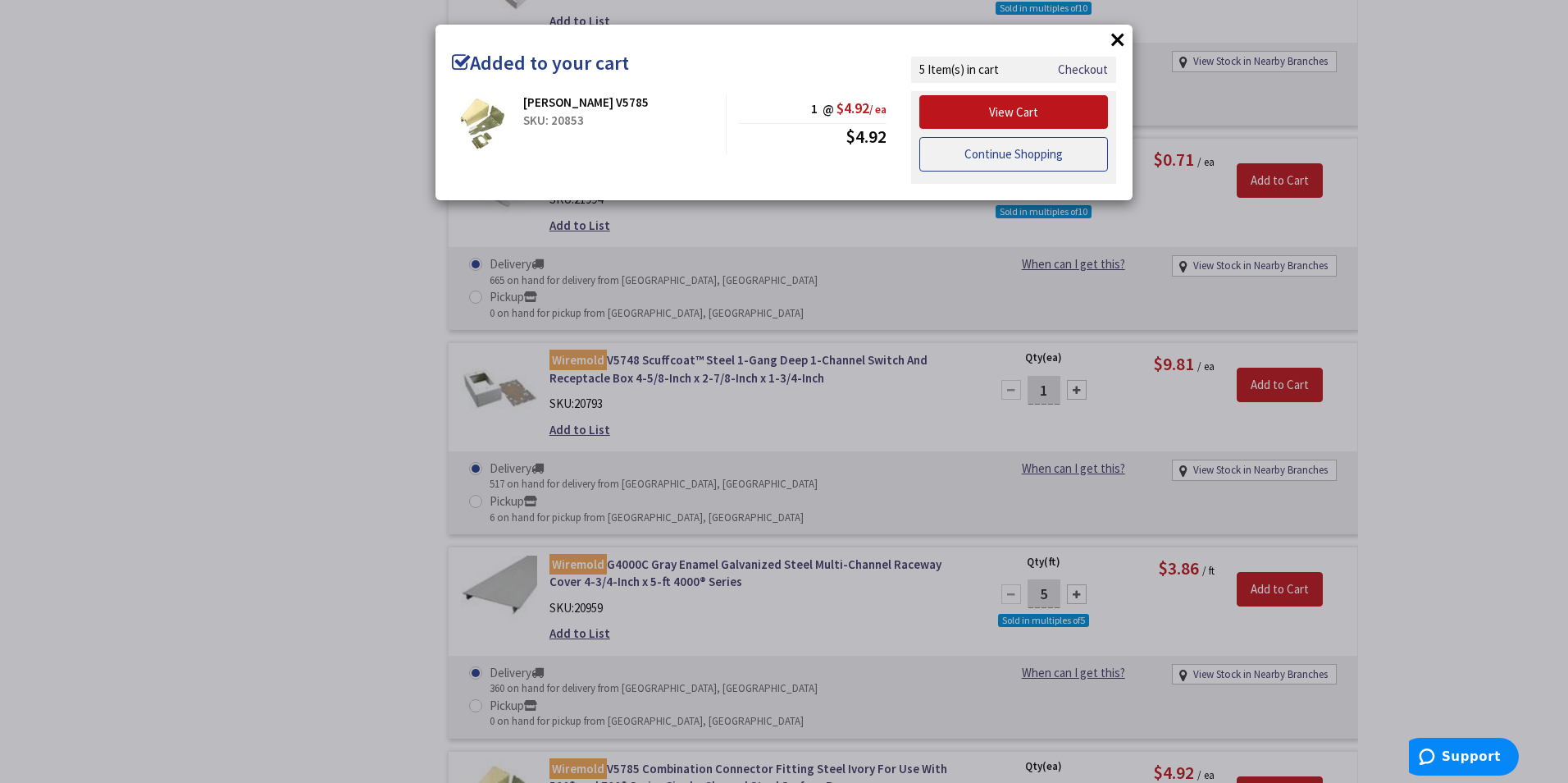
click at [1071, 161] on link "Continue Shopping" at bounding box center [1014, 154] width 189 height 34
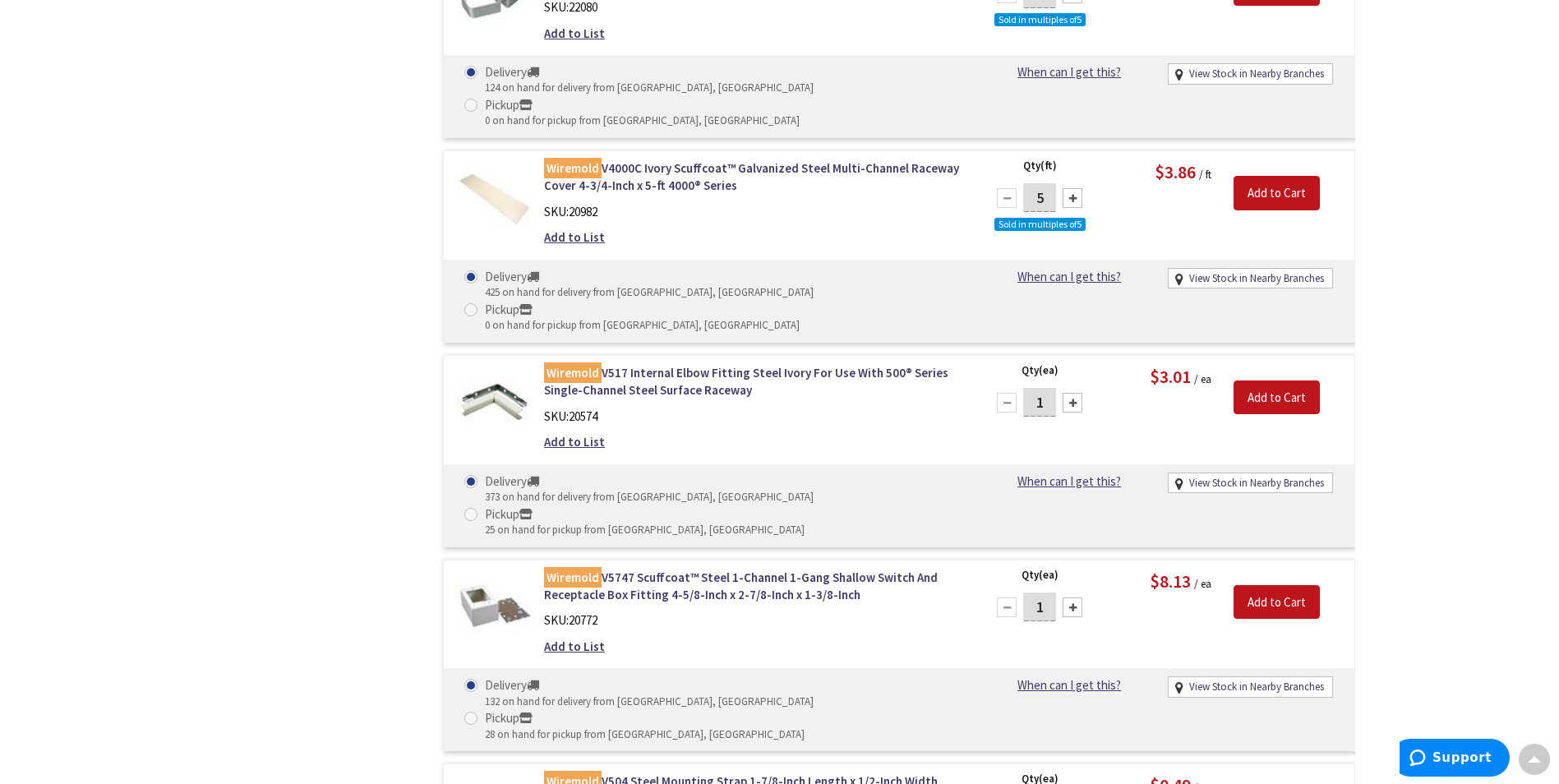
scroll to position [3124, 0]
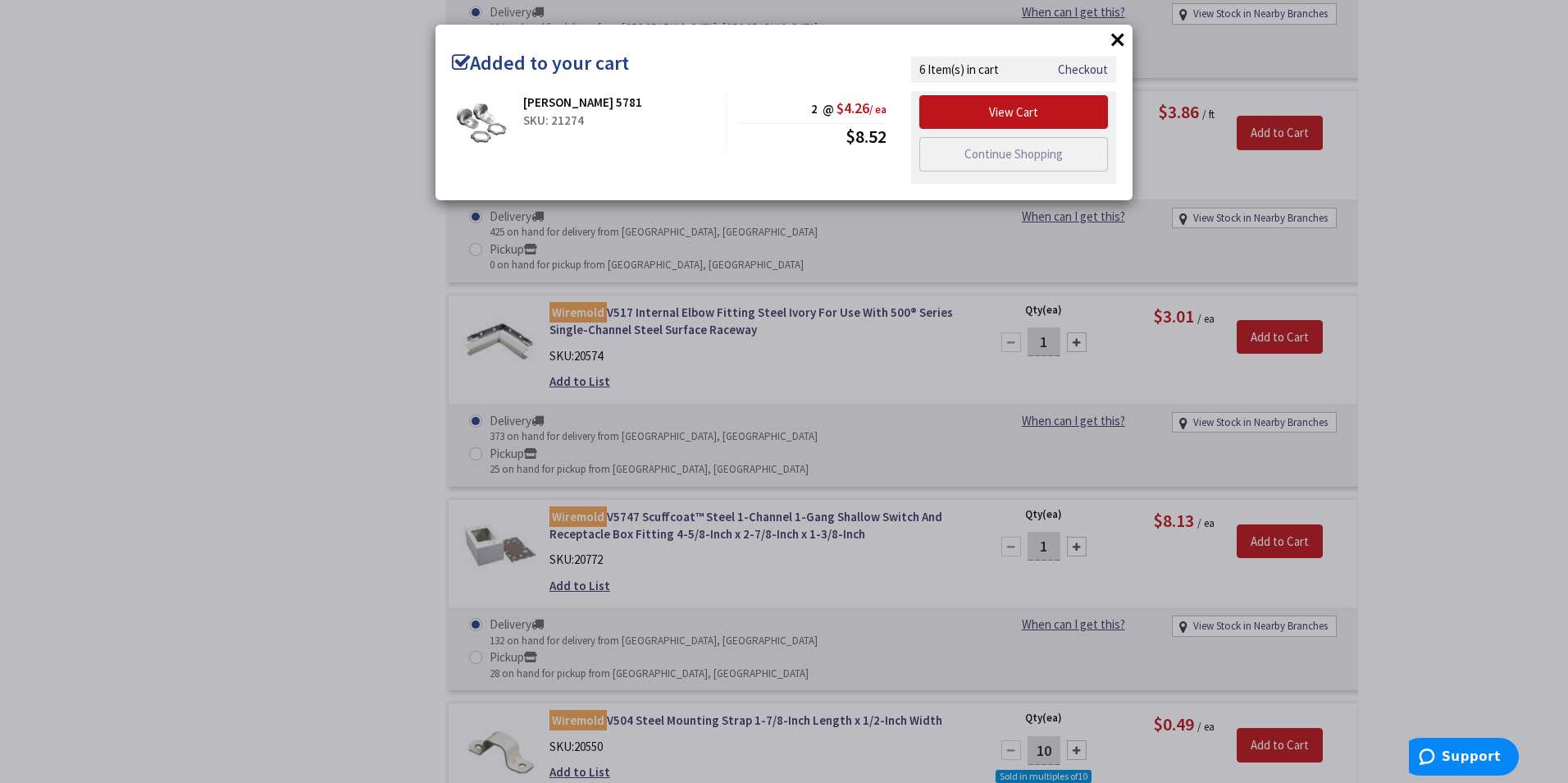
click at [1113, 41] on button "×" at bounding box center [1118, 39] width 24 height 24
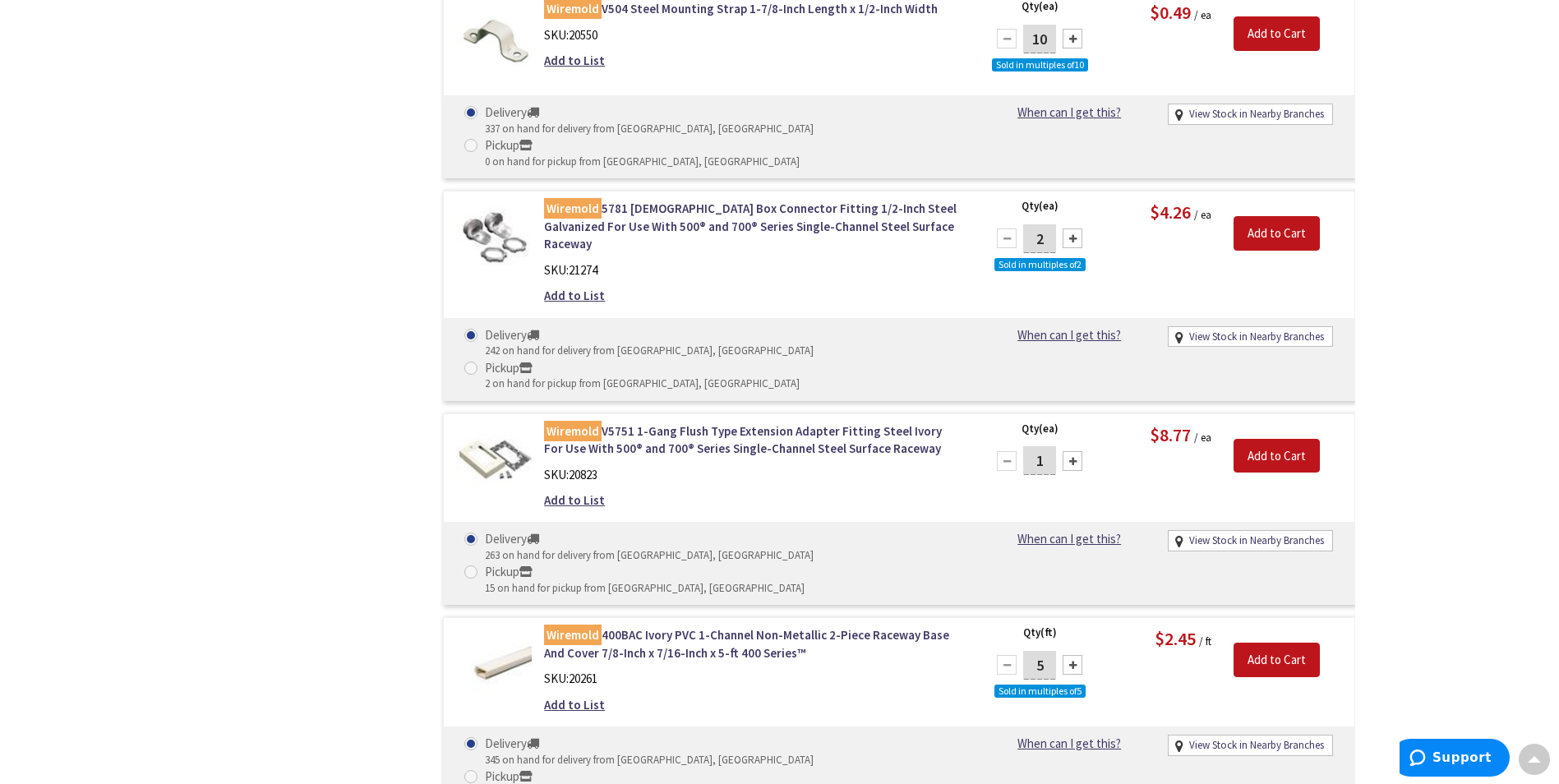
scroll to position [3863, 0]
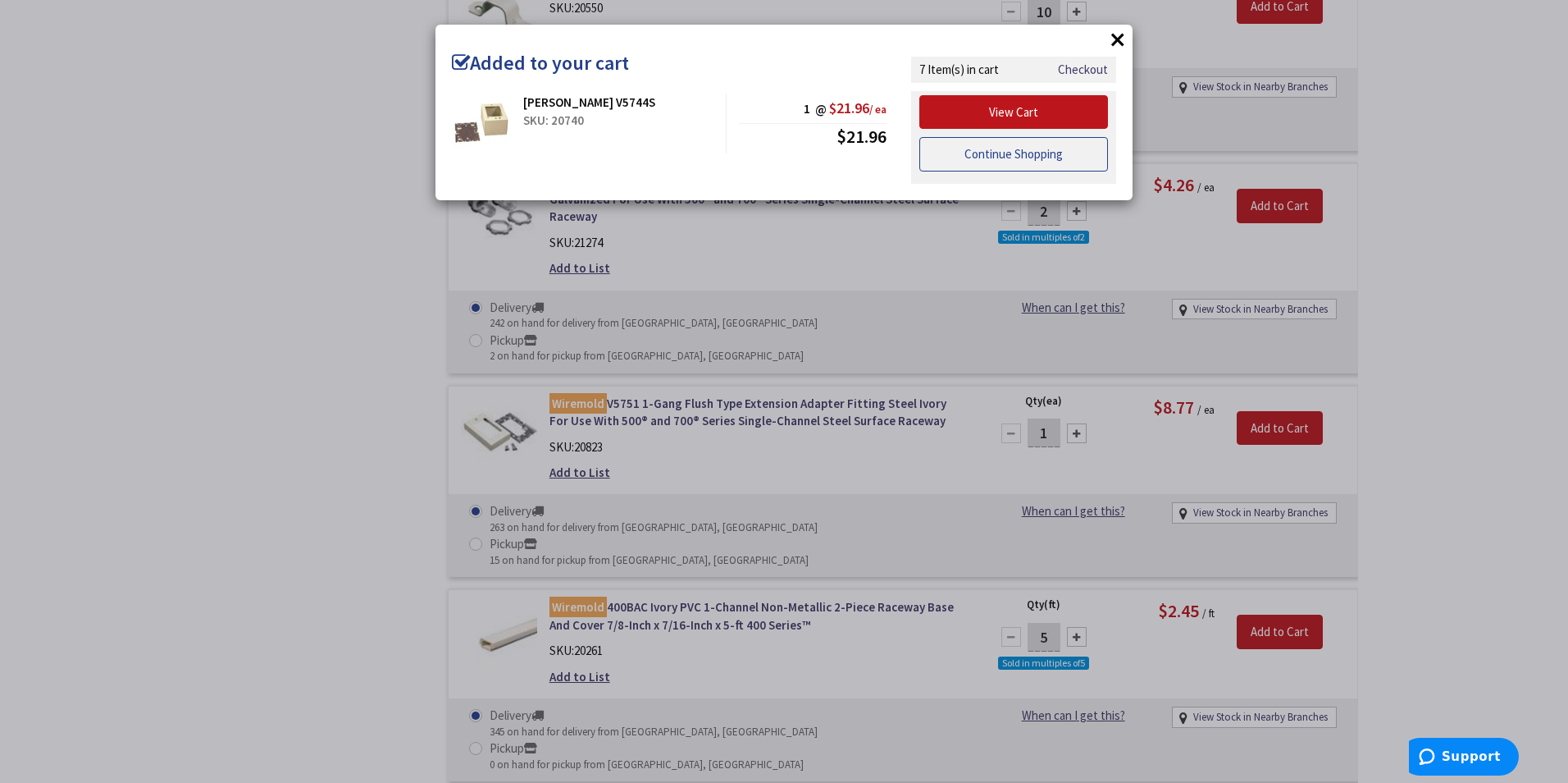
click at [1000, 150] on link "Continue Shopping" at bounding box center [1014, 154] width 189 height 34
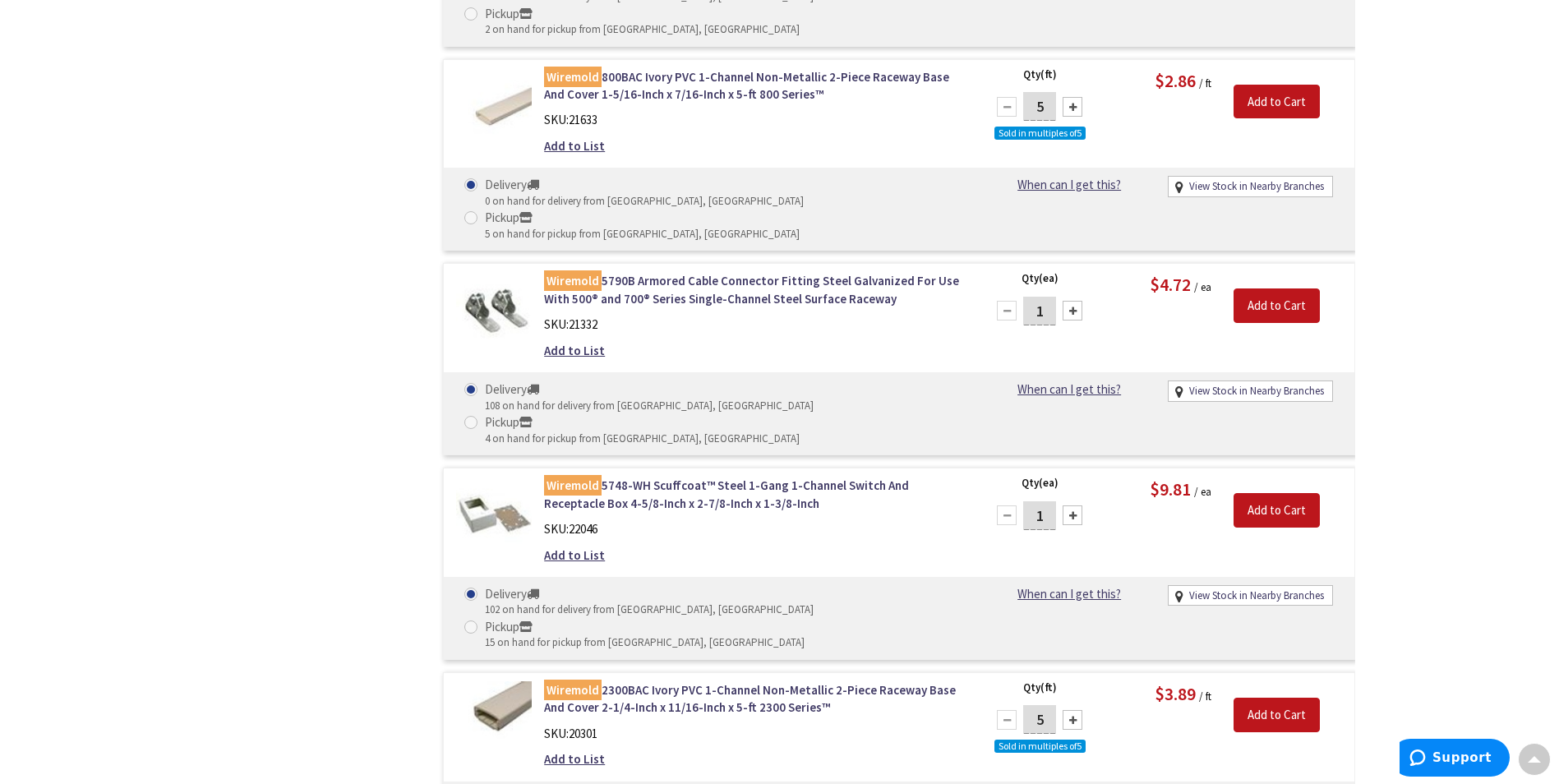
scroll to position [5259, 0]
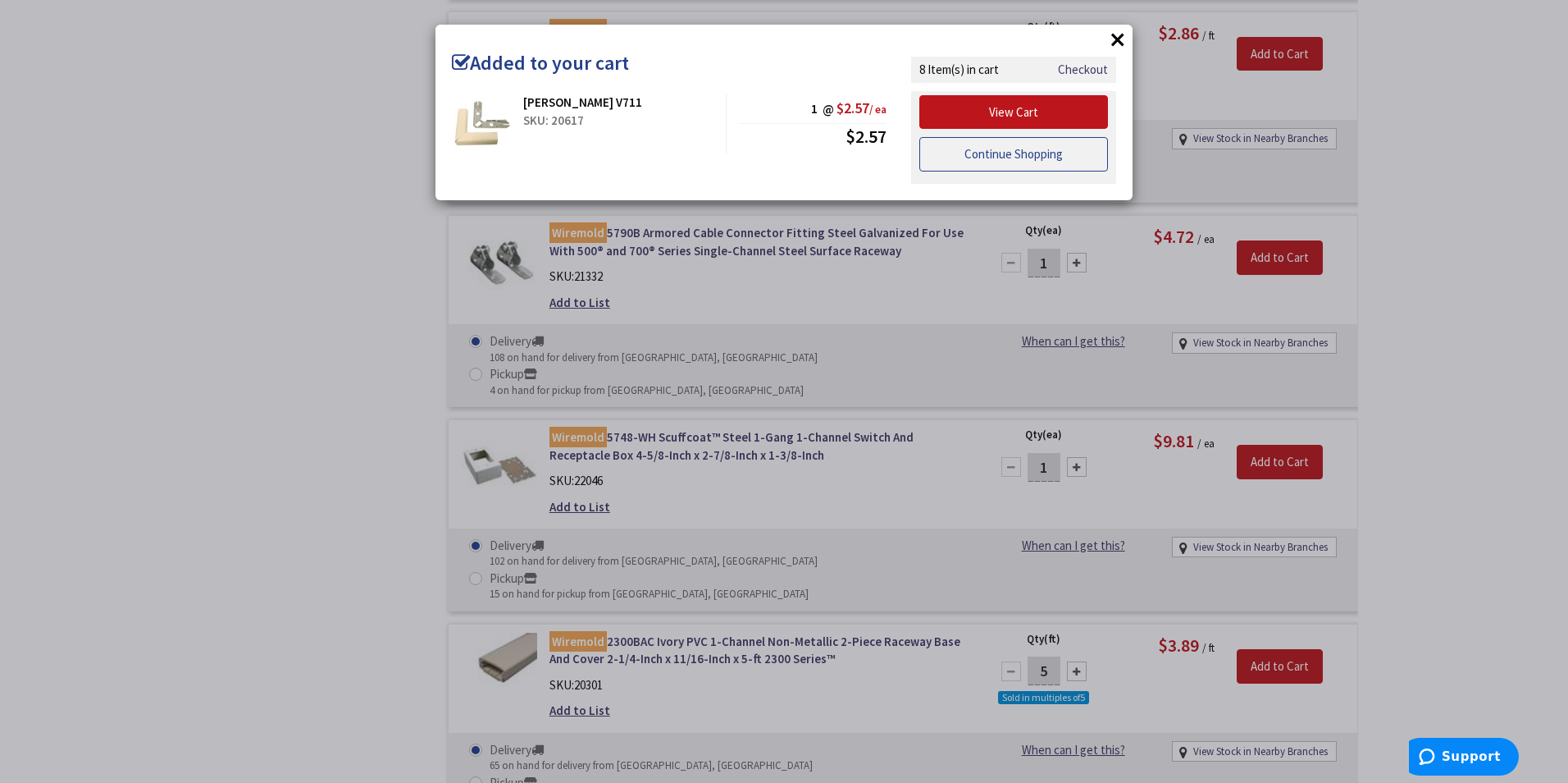
click at [980, 170] on link "Continue Shopping" at bounding box center [1014, 154] width 189 height 34
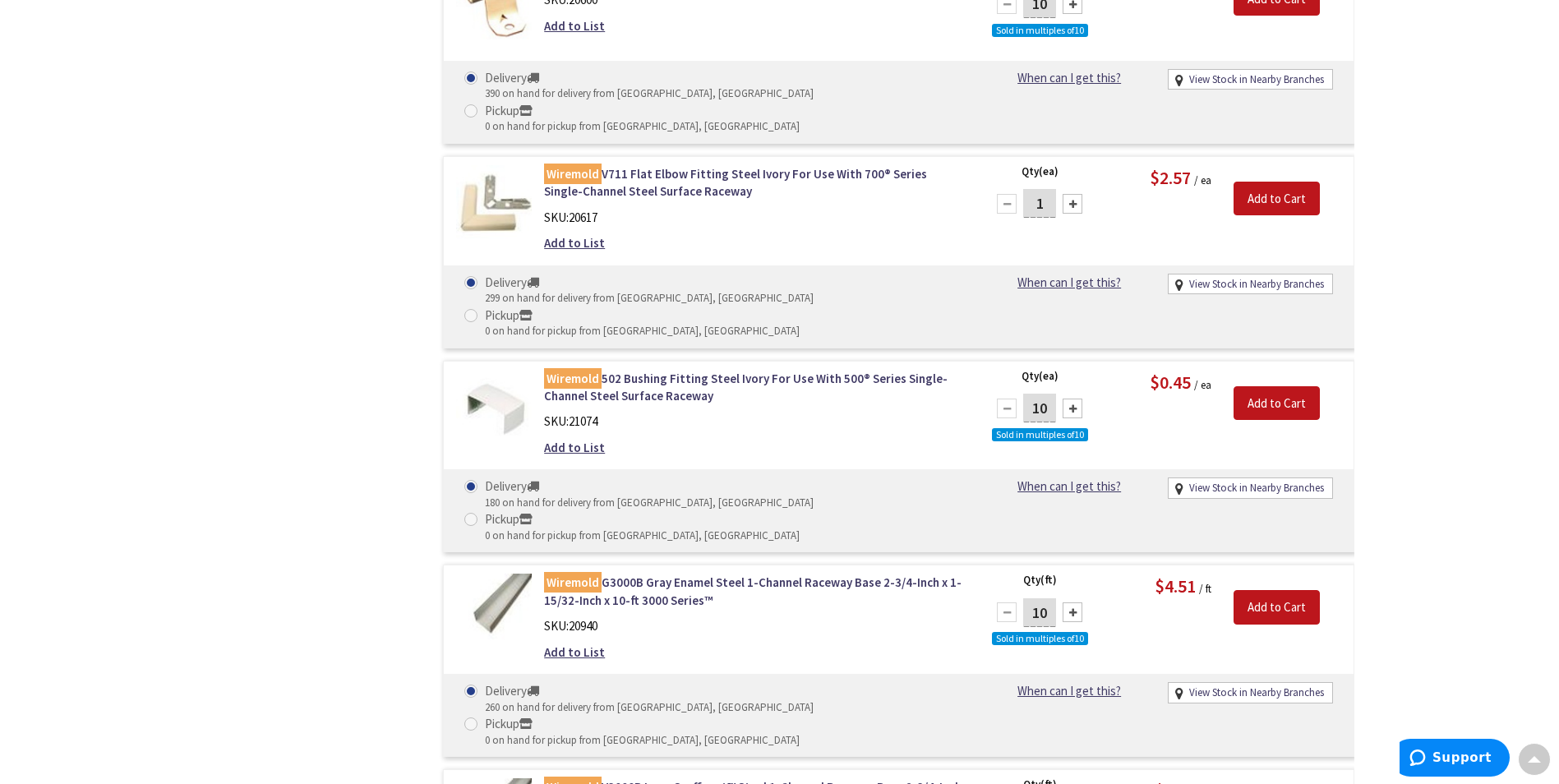
scroll to position [6574, 0]
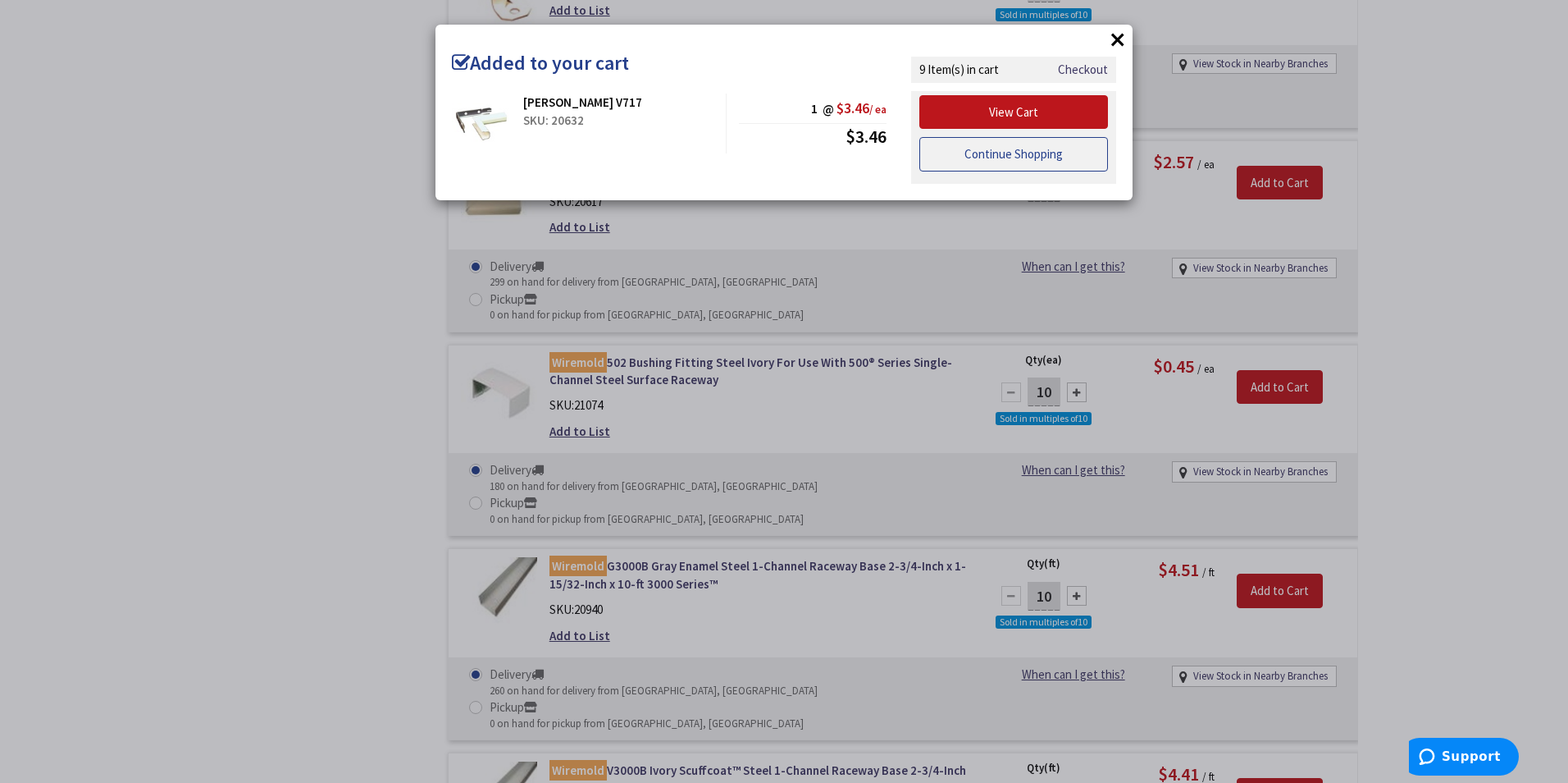
click at [939, 160] on link "Continue Shopping" at bounding box center [1014, 154] width 189 height 34
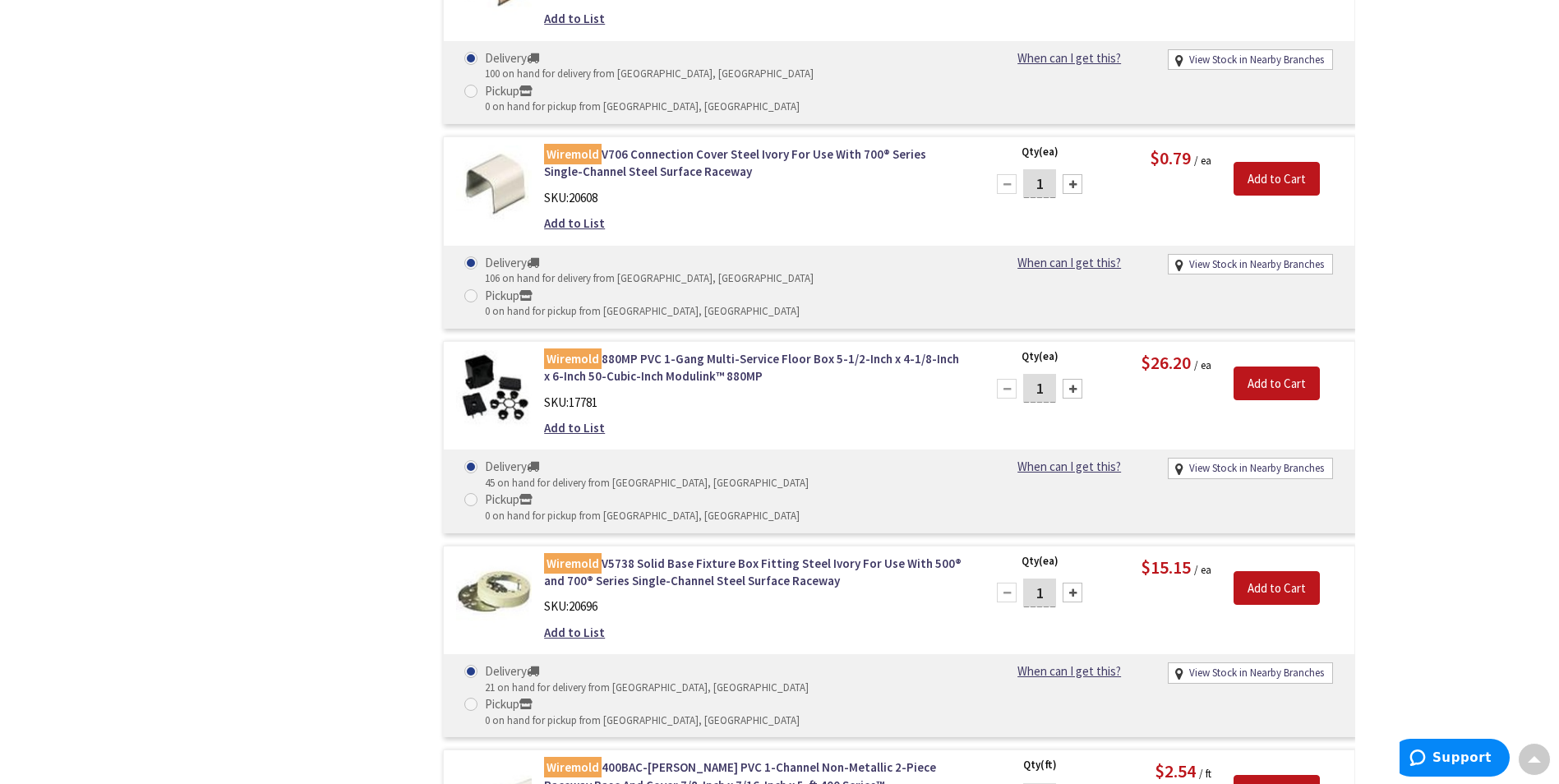
scroll to position [10517, 0]
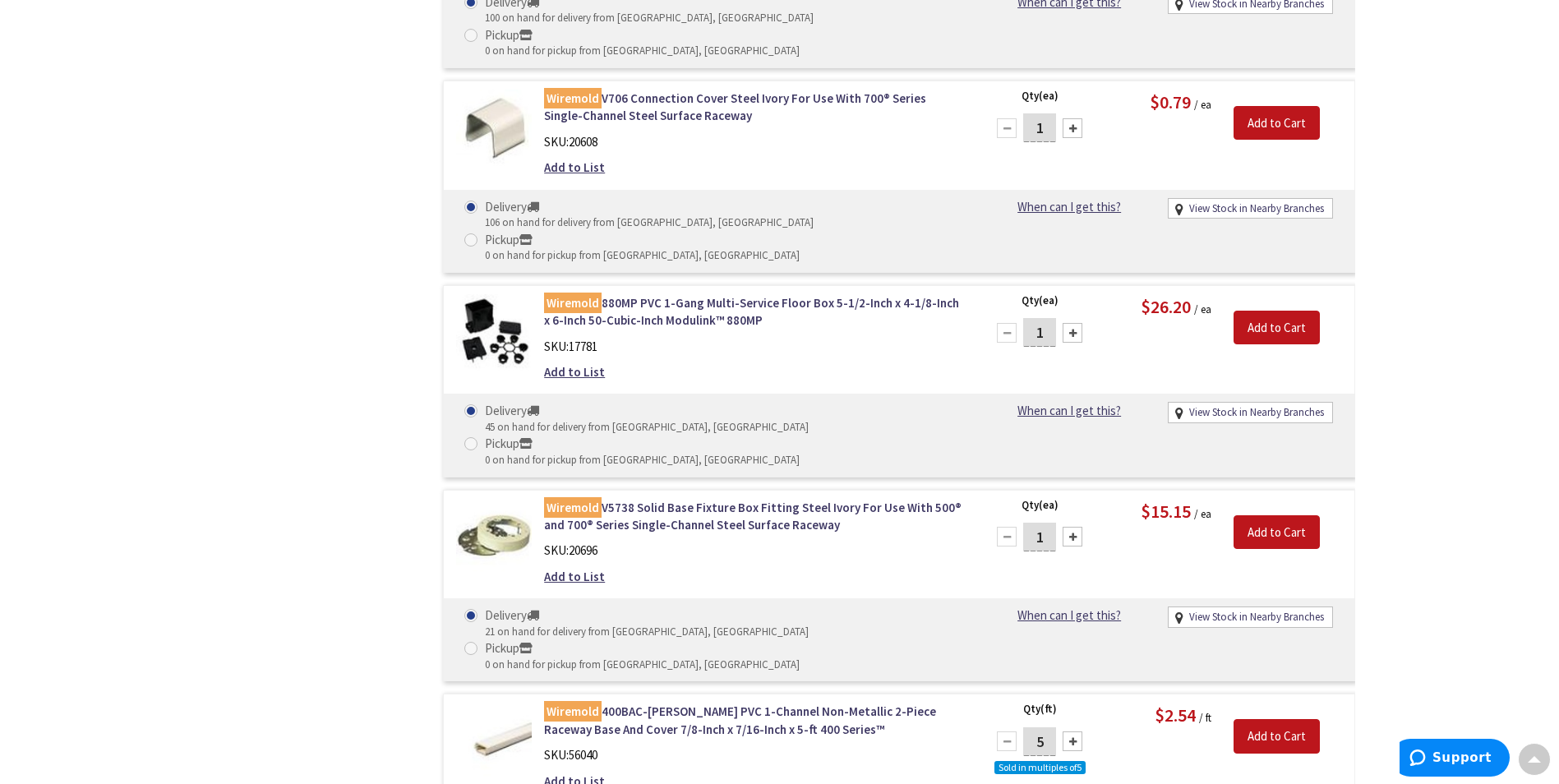
type input "2"
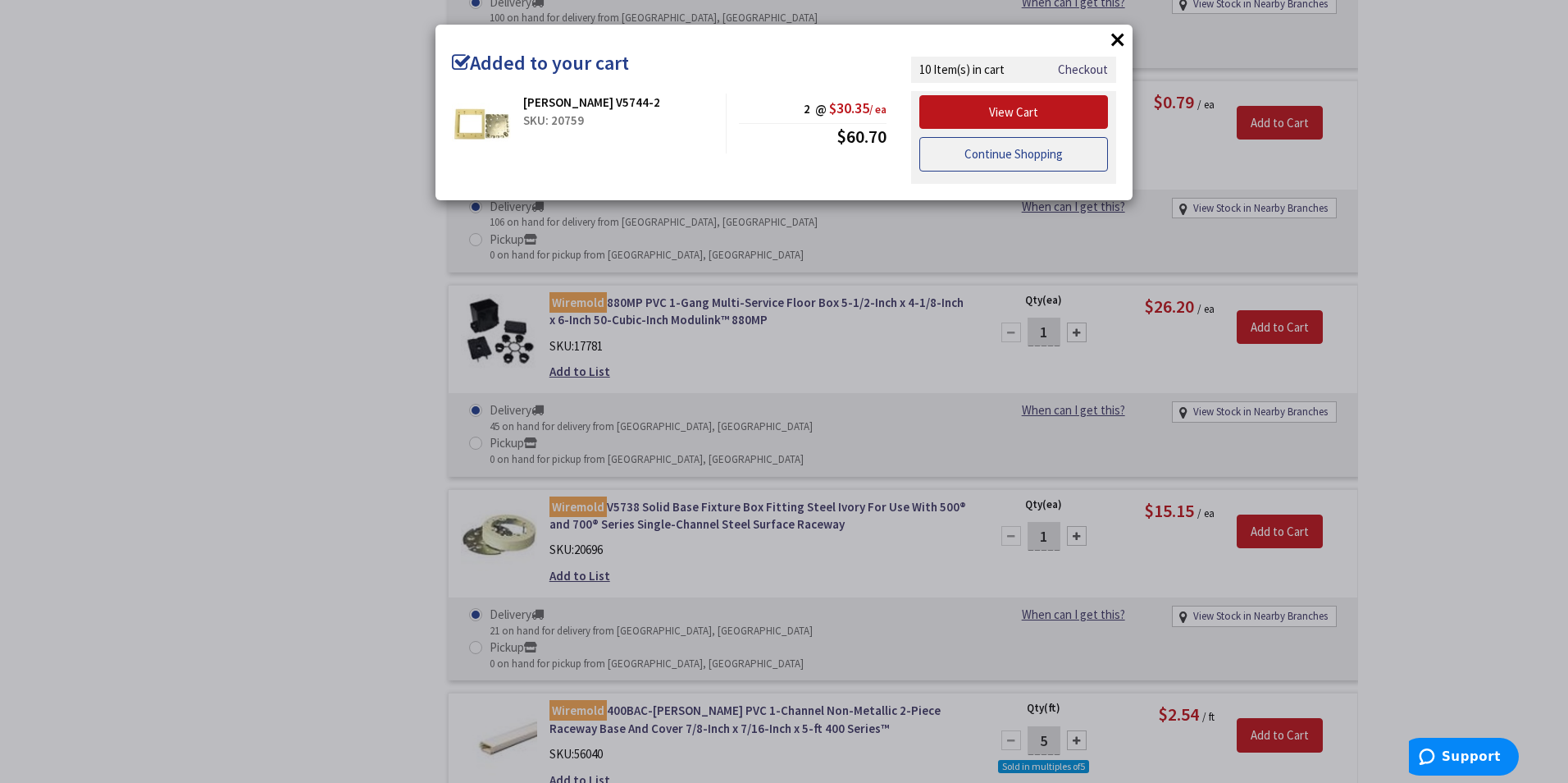
click at [986, 151] on link "Continue Shopping" at bounding box center [1014, 154] width 189 height 34
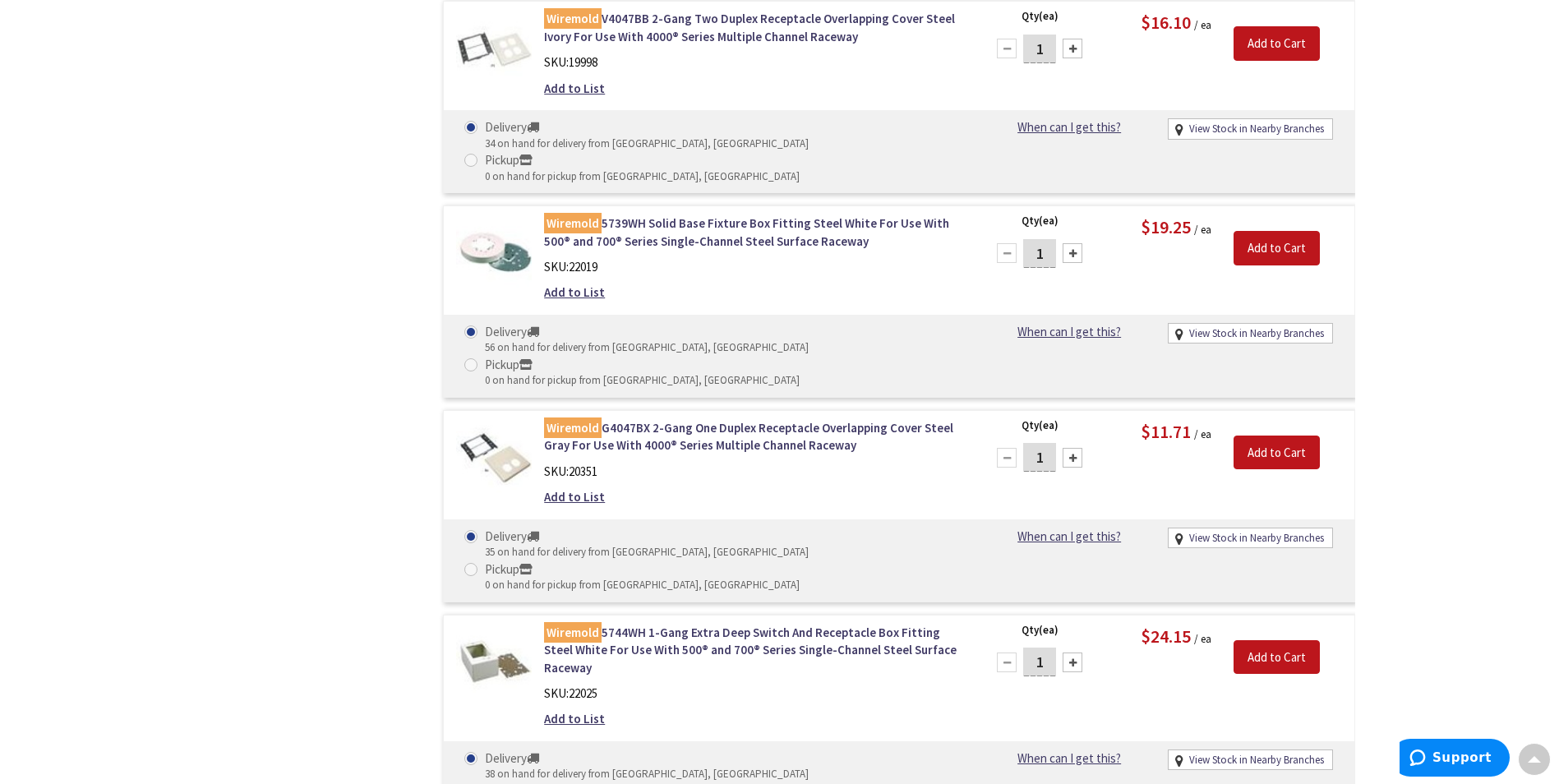
scroll to position [14542, 0]
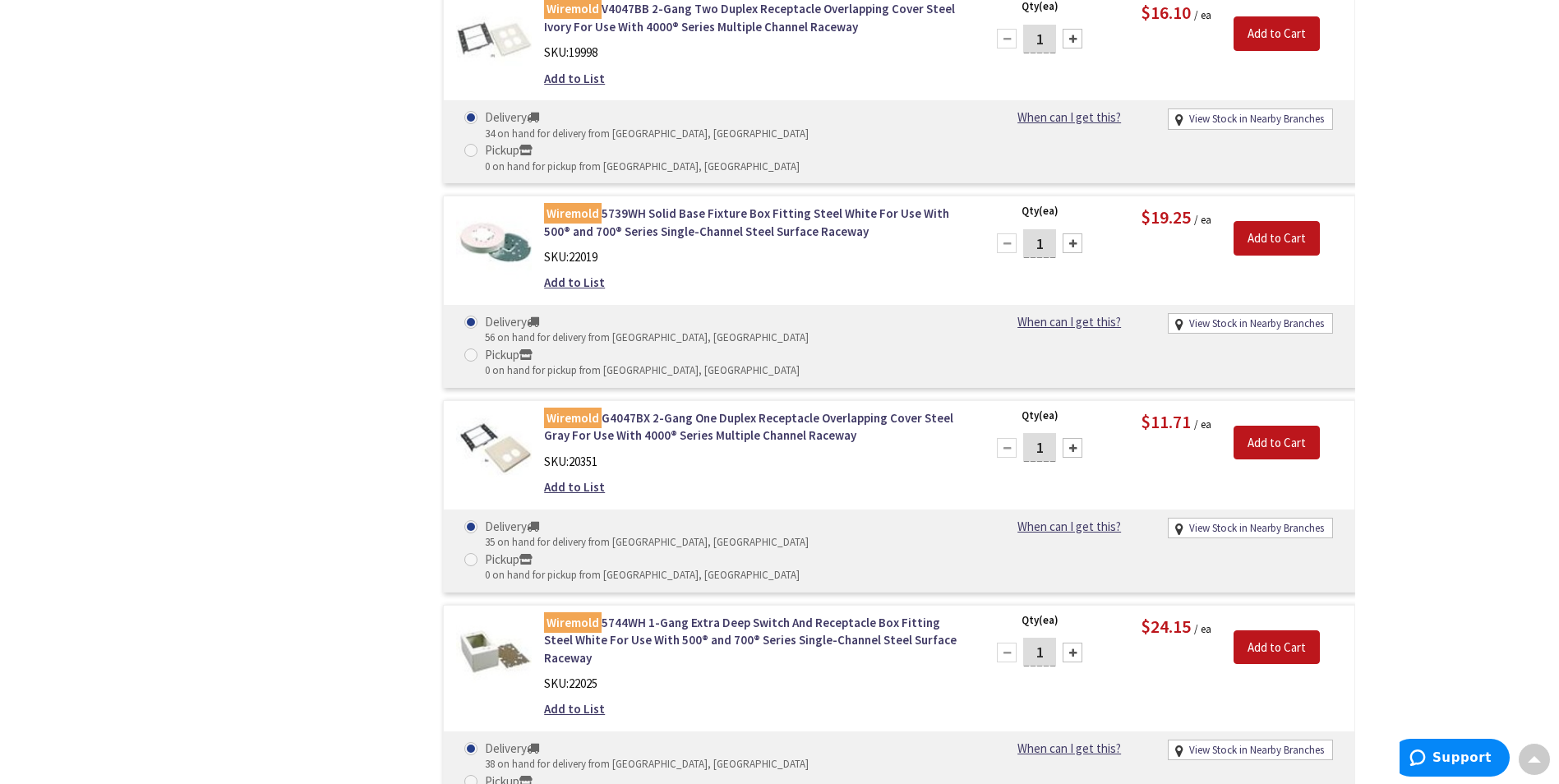
type input "2"
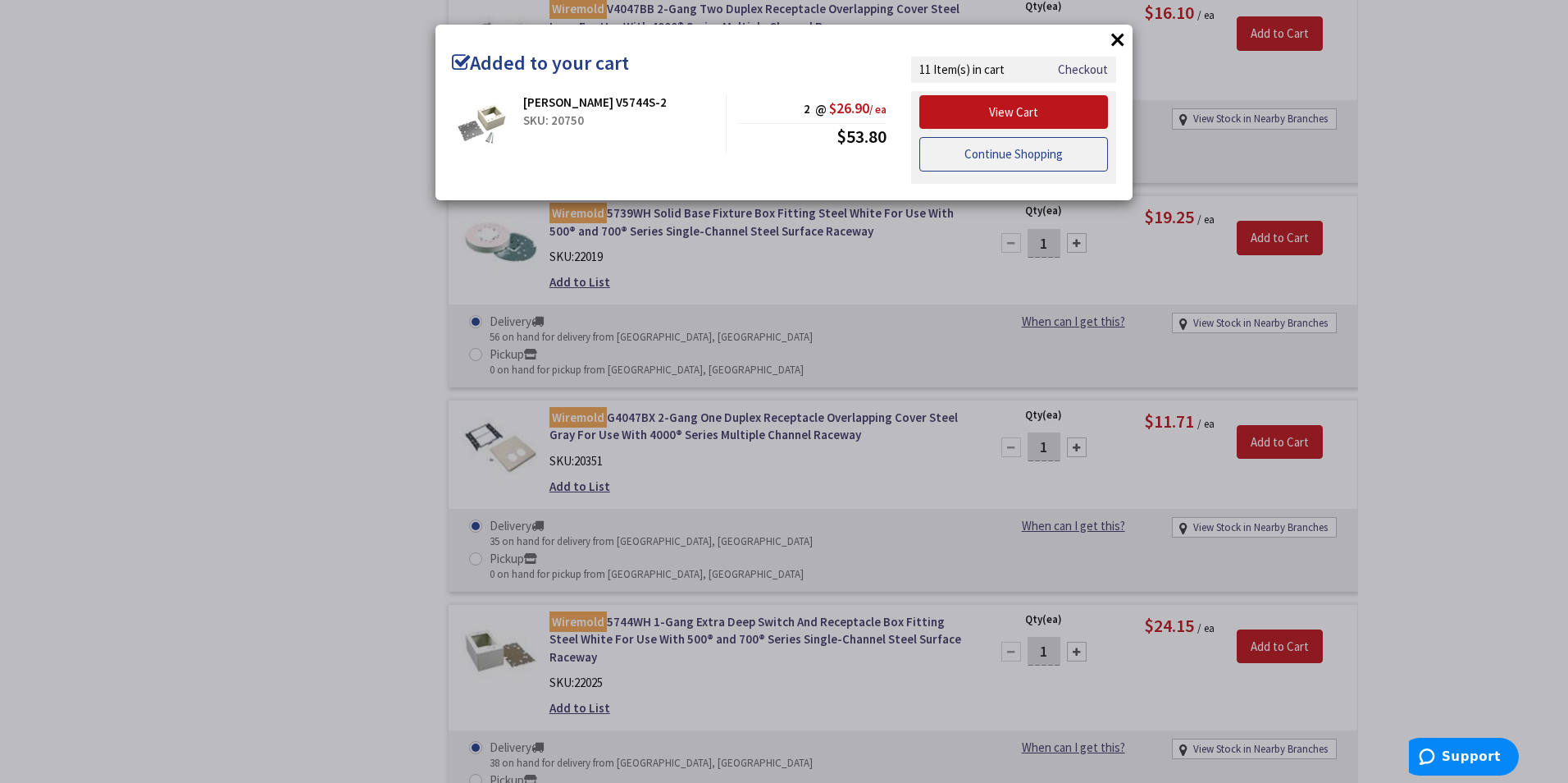
click at [1000, 164] on link "Continue Shopping" at bounding box center [1014, 154] width 189 height 34
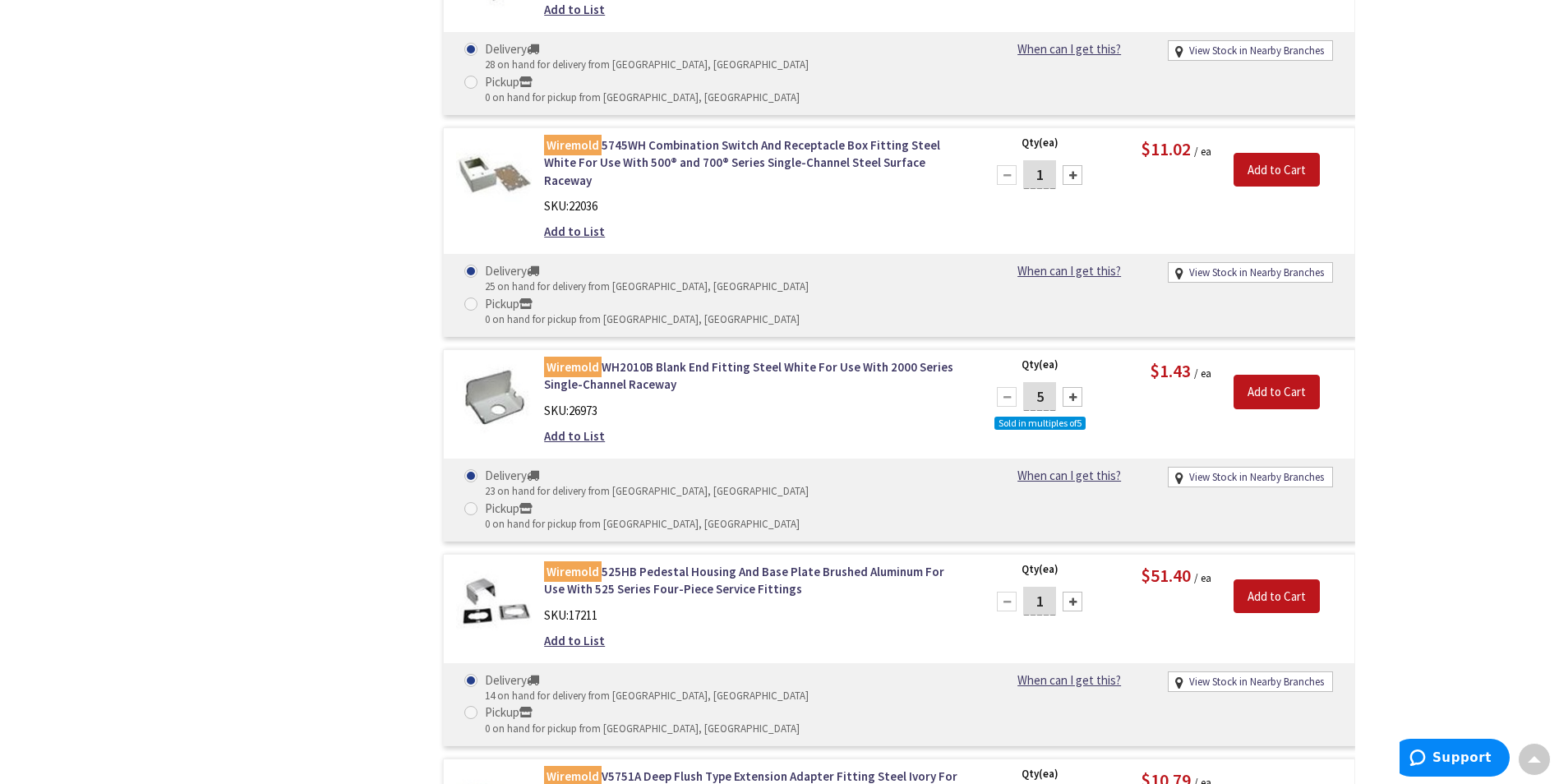
scroll to position [15528, 0]
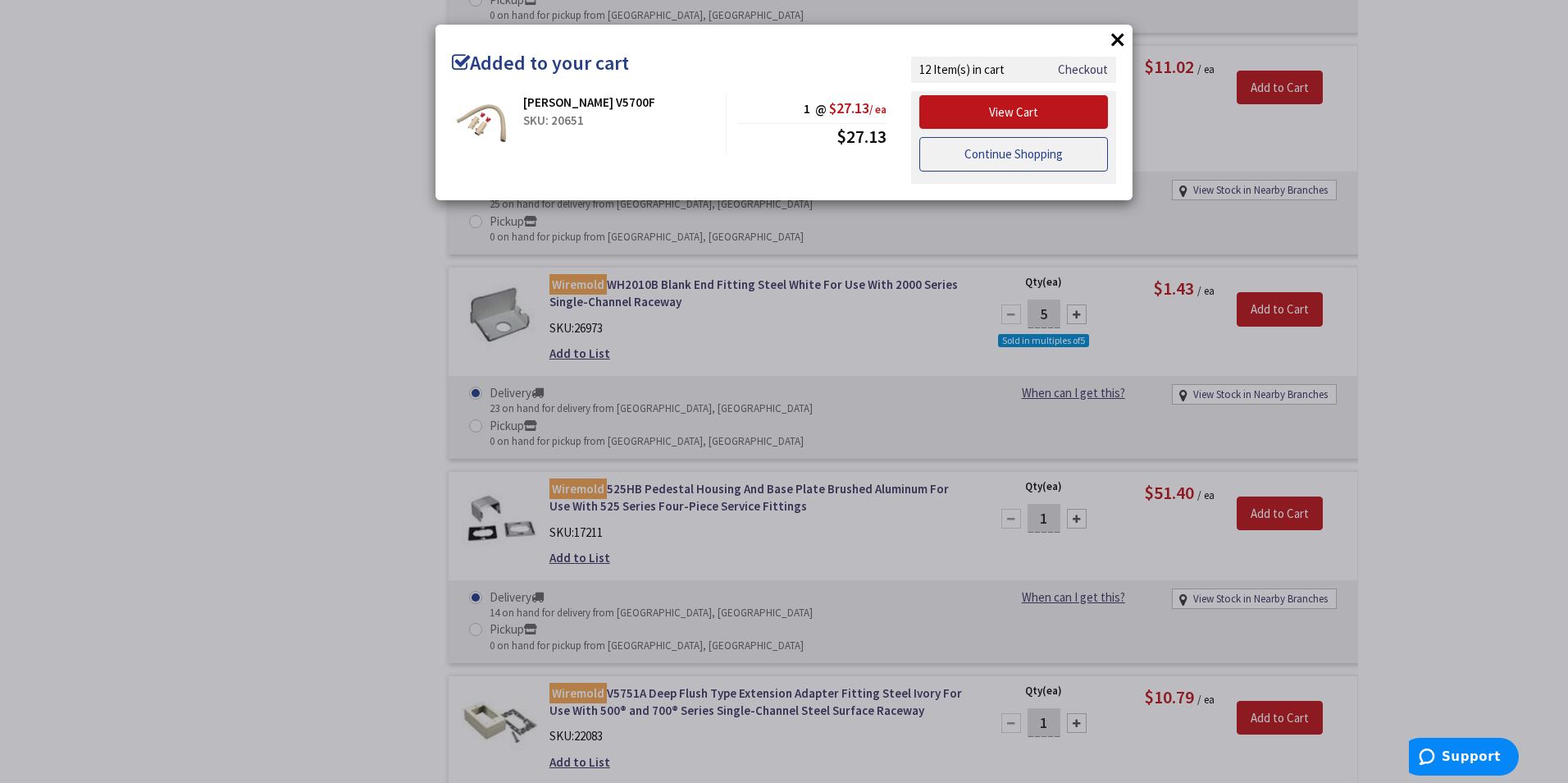
click at [1007, 152] on link "Continue Shopping" at bounding box center [1014, 154] width 189 height 34
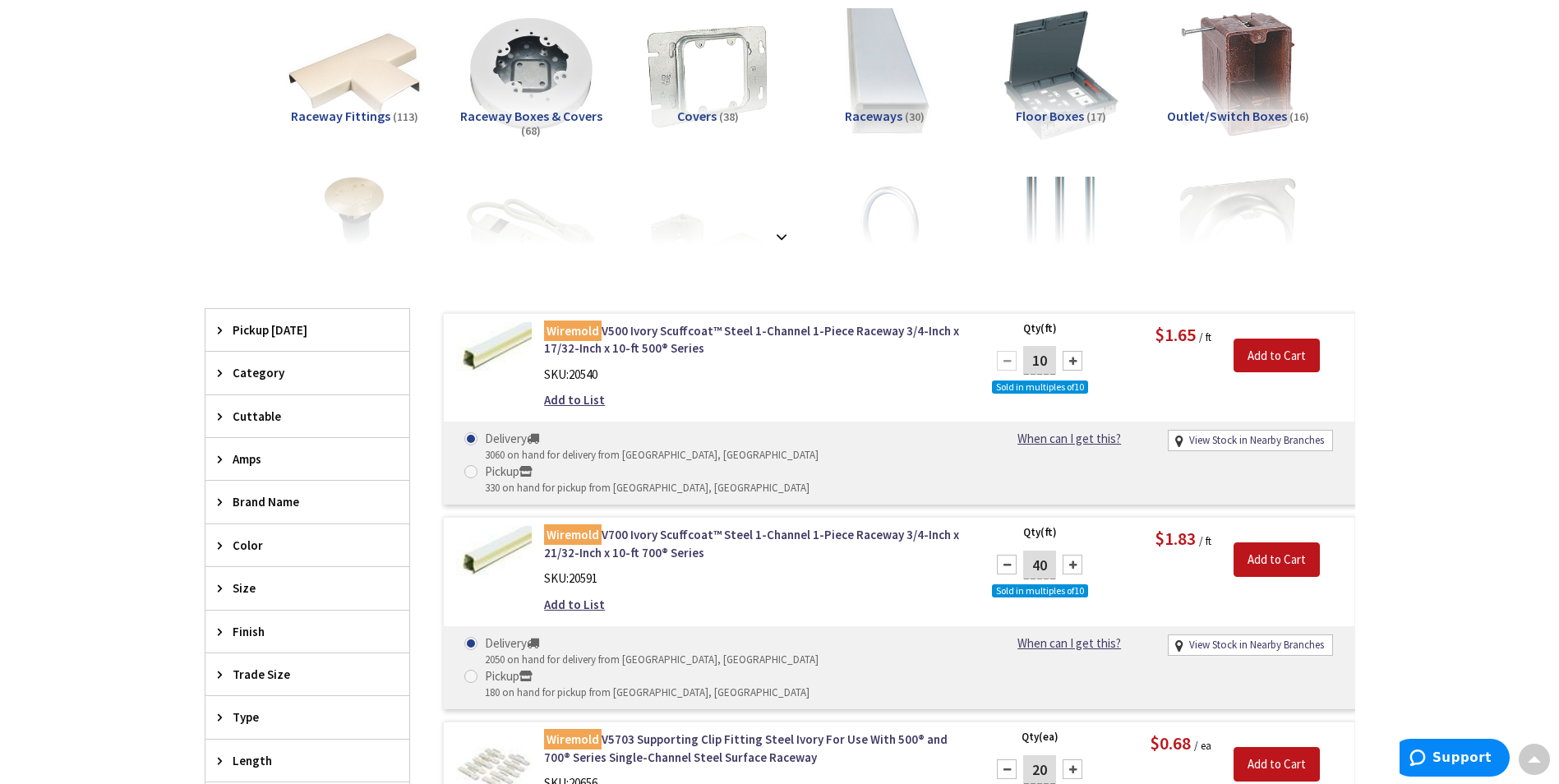
scroll to position [0, 0]
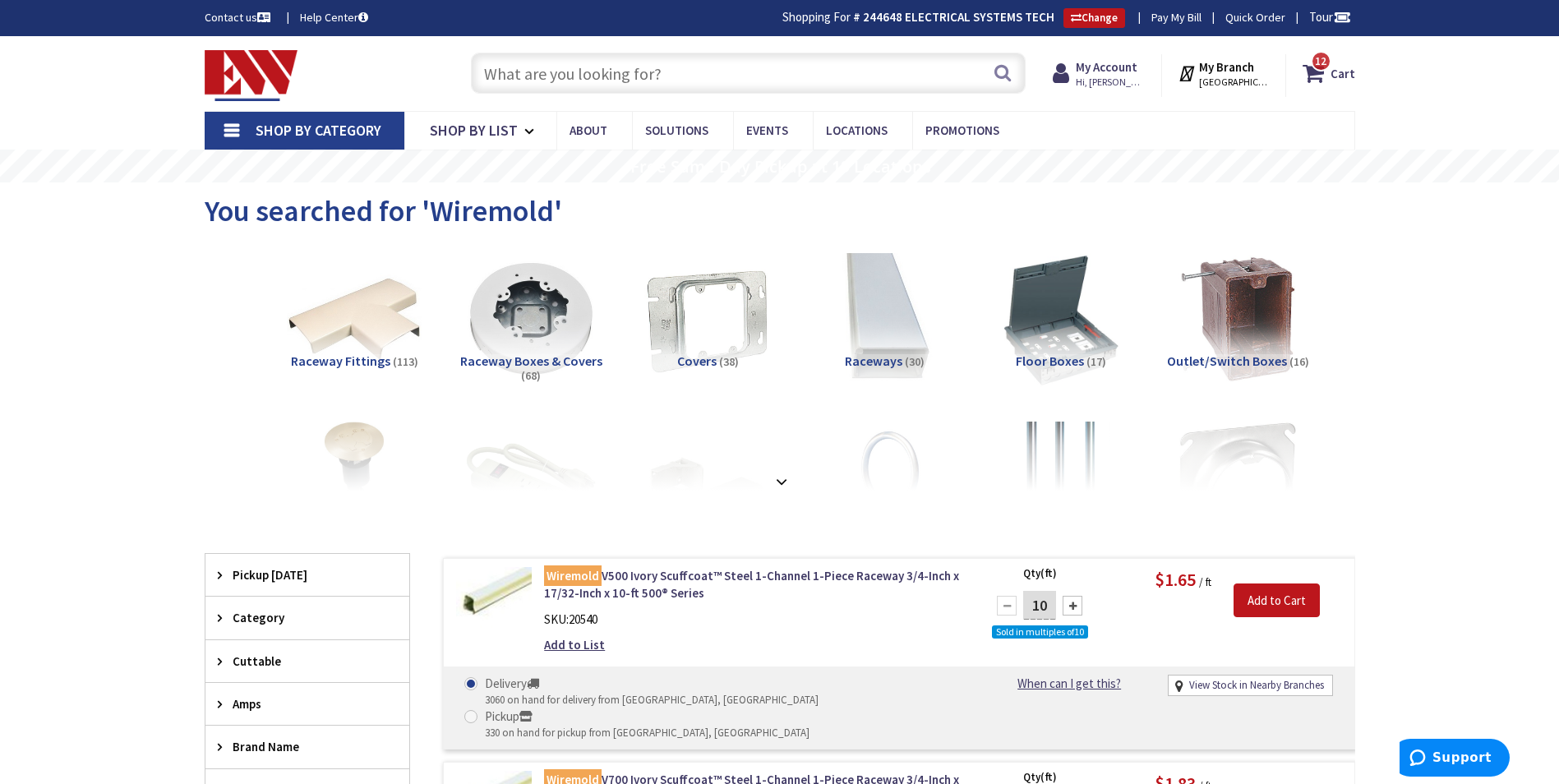
click at [640, 62] on input "text" at bounding box center [748, 73] width 555 height 41
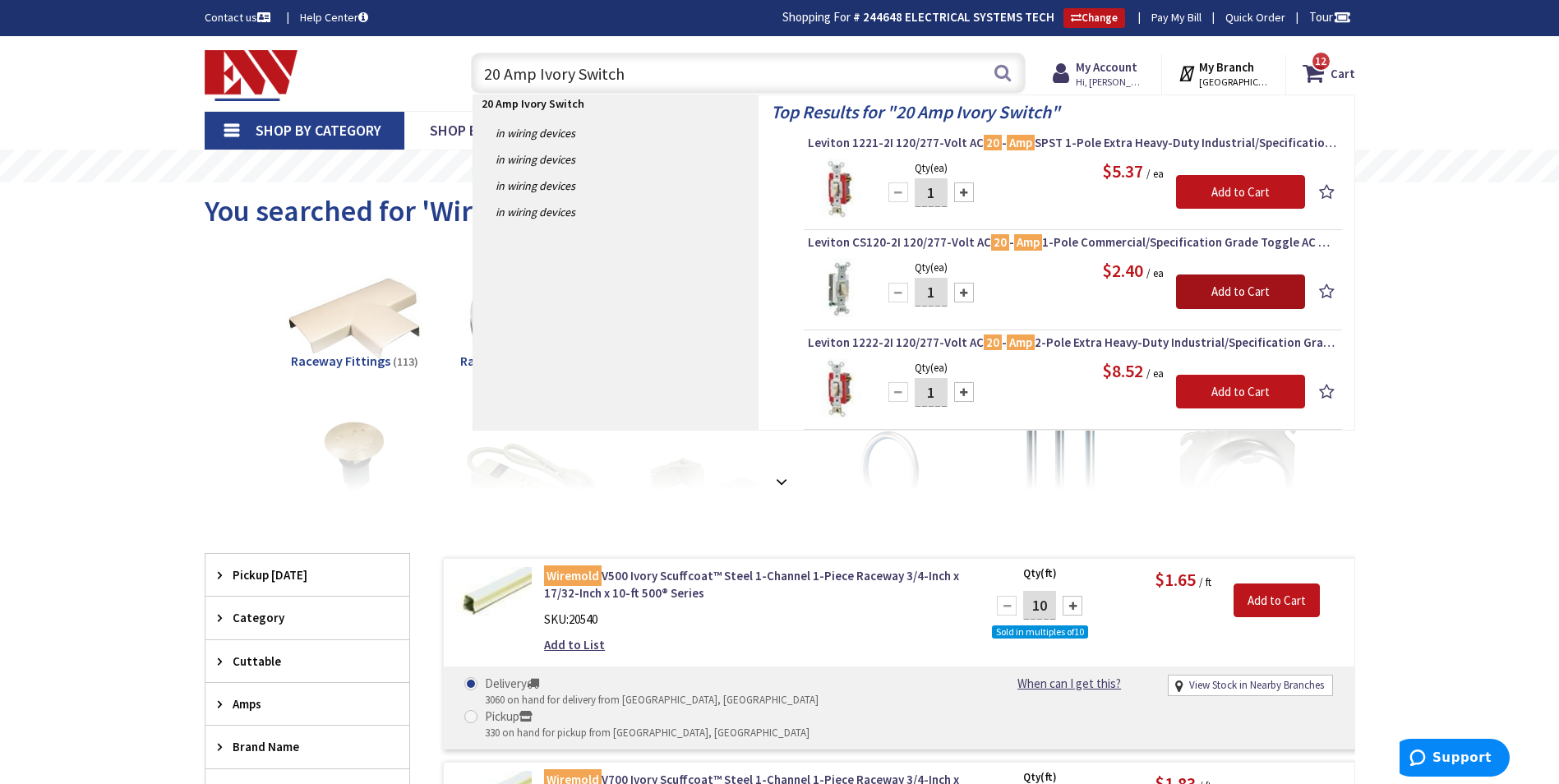
click at [1259, 293] on input "Add to Cart" at bounding box center [1240, 291] width 129 height 34
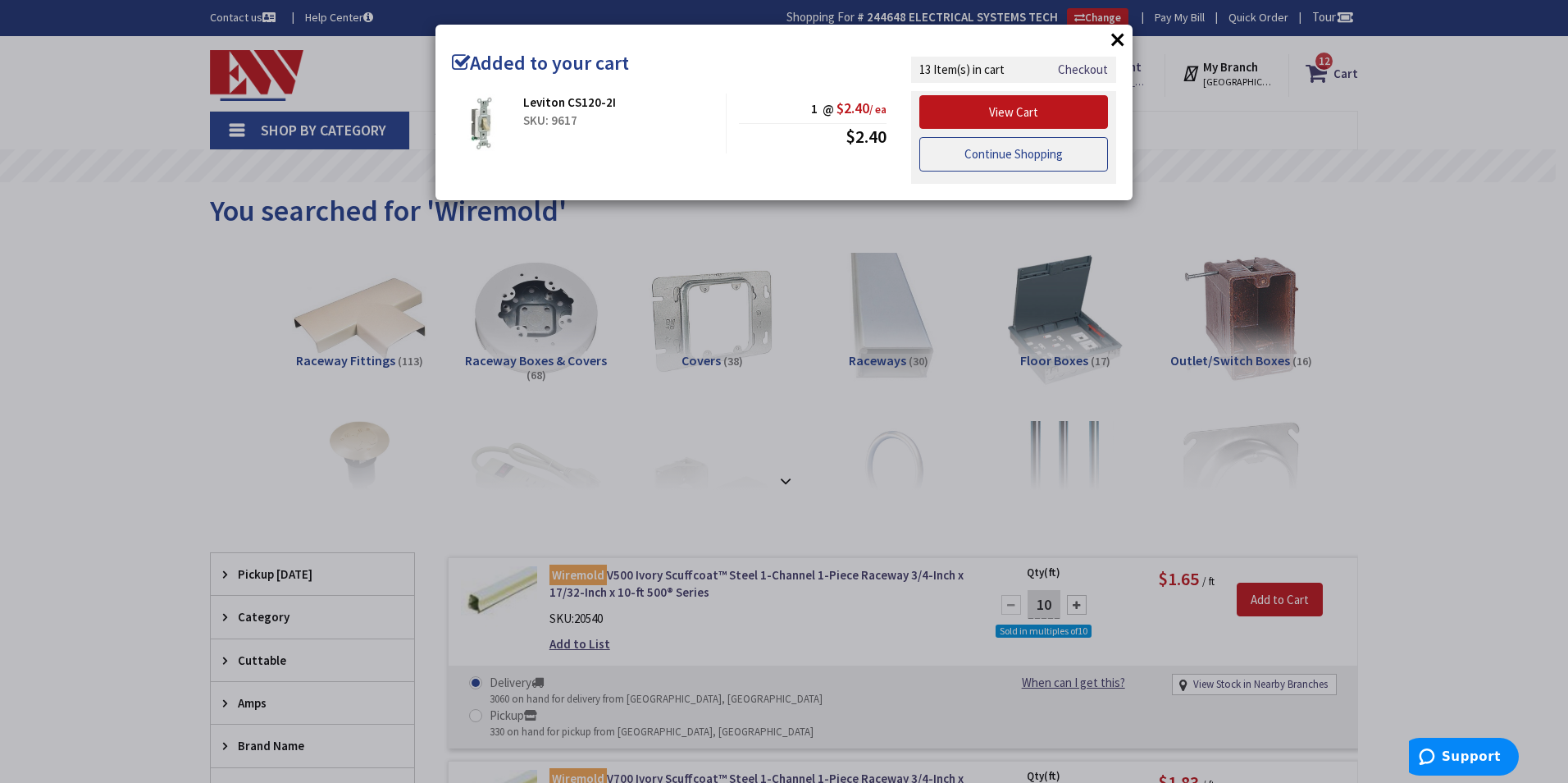
click at [1023, 156] on link "Continue Shopping" at bounding box center [1014, 154] width 189 height 34
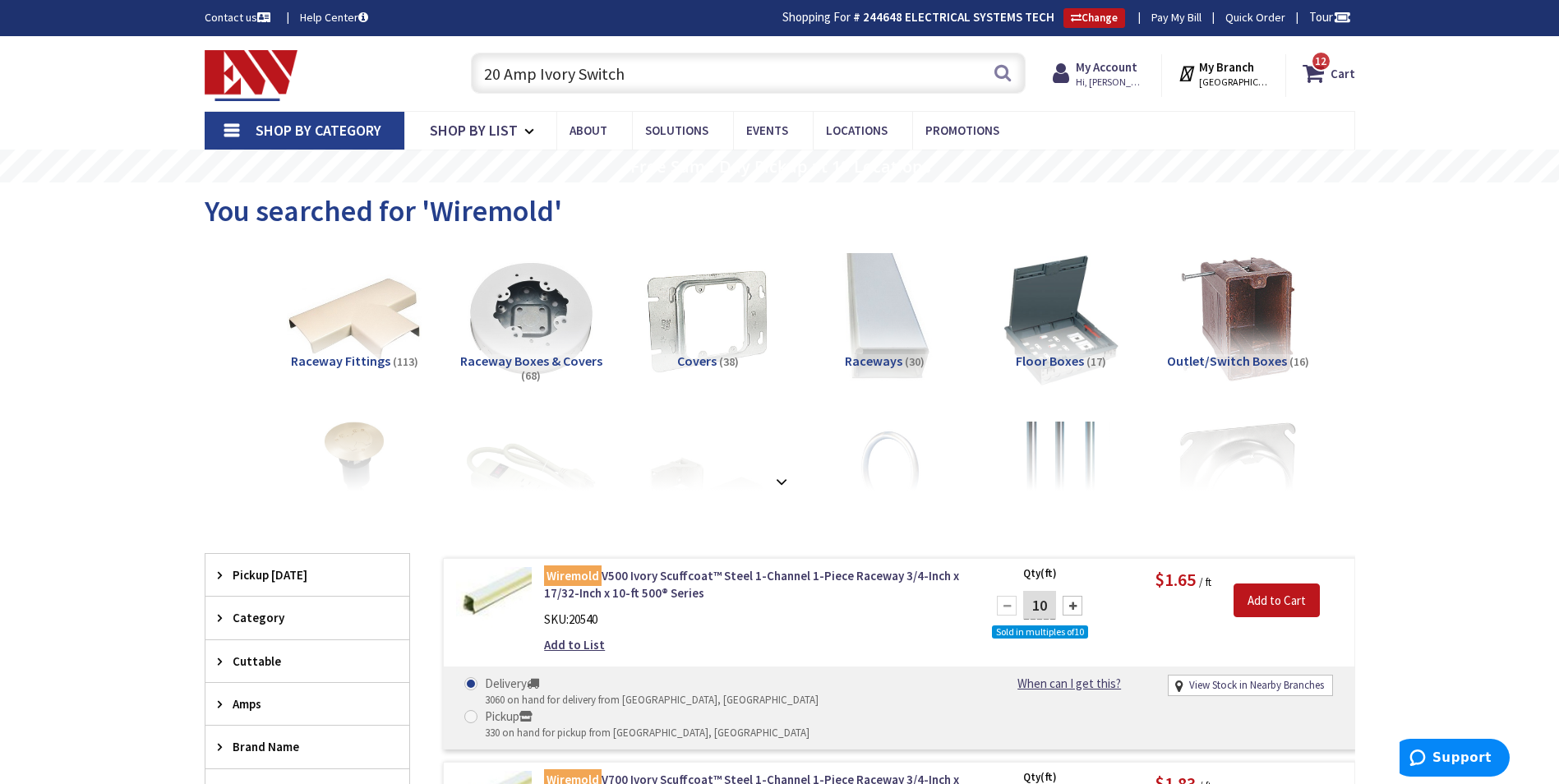
click at [704, 82] on input "20 Amp Ivory Switch" at bounding box center [748, 73] width 555 height 41
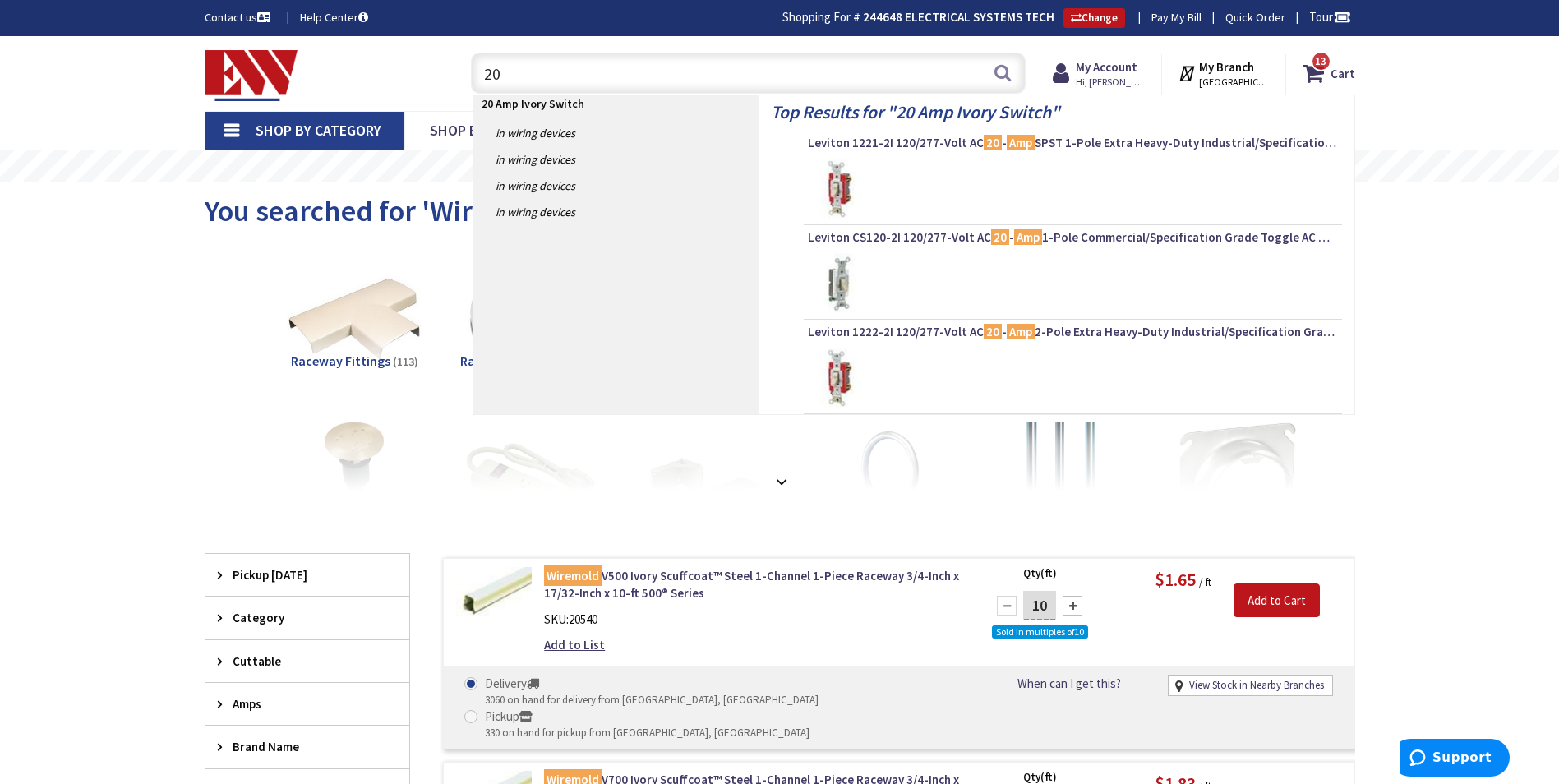
type input "2"
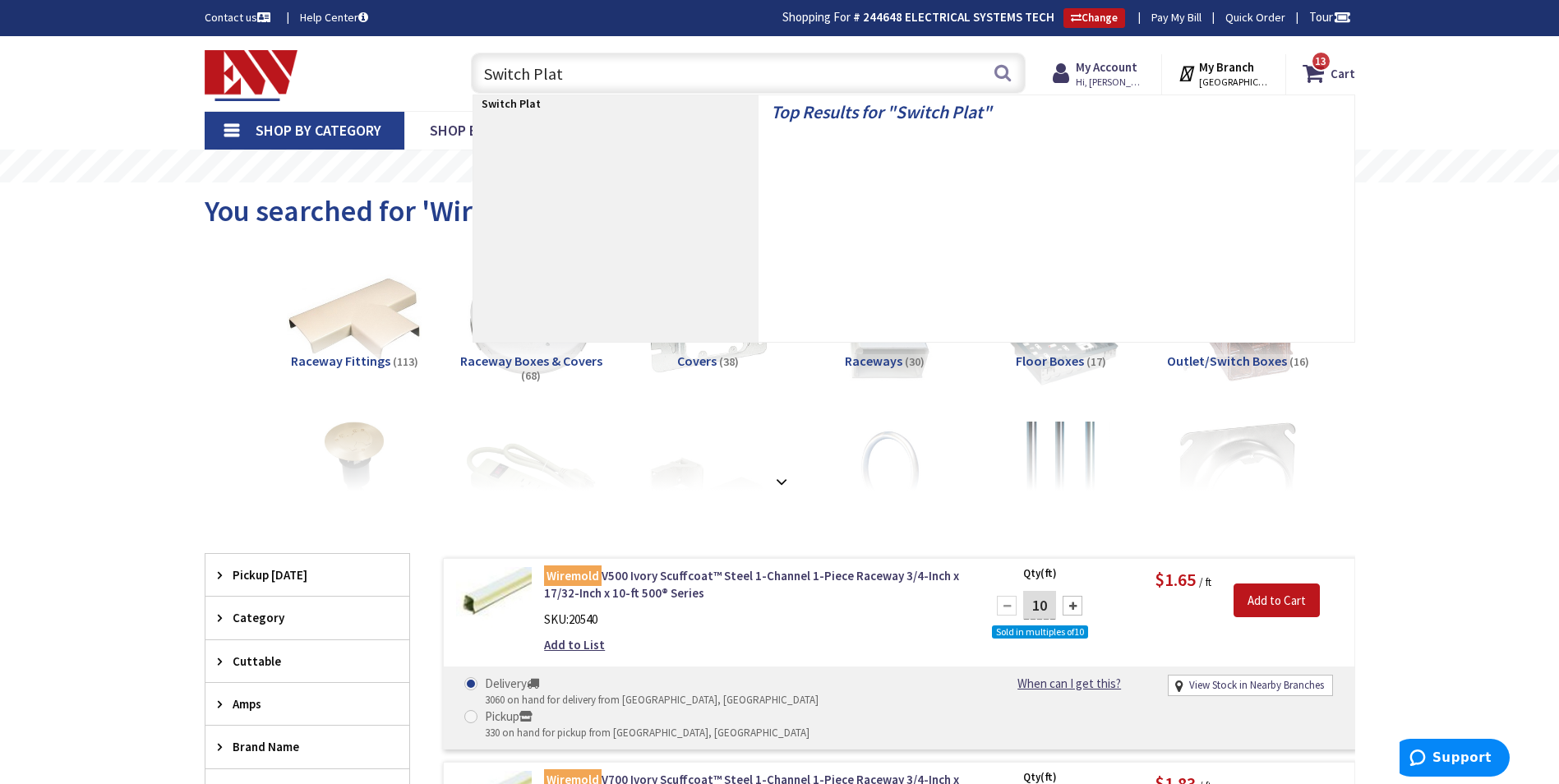
type input "Switch Plate"
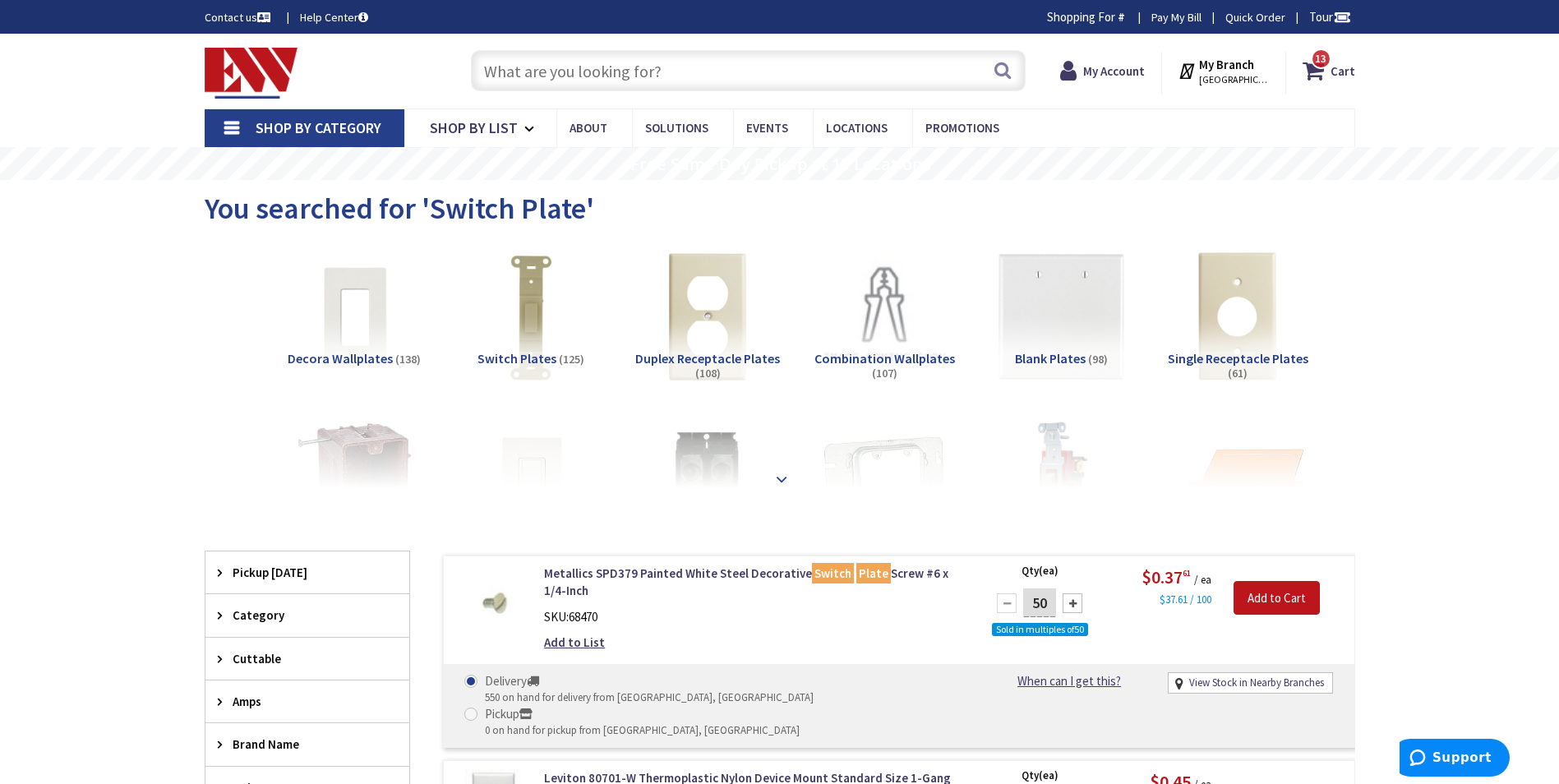
click at [781, 480] on strong at bounding box center [782, 470] width 20 height 18
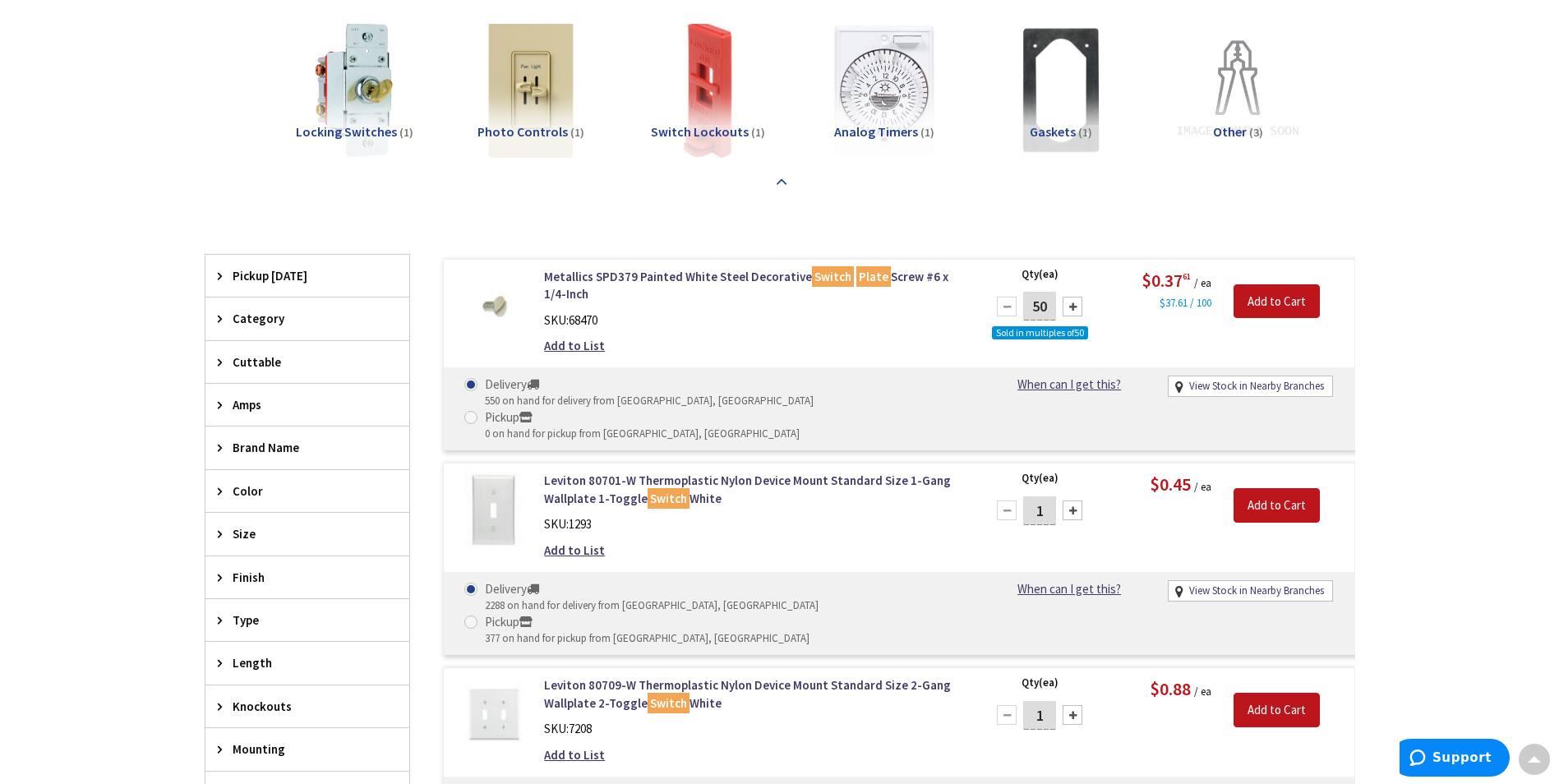
scroll to position [906, 0]
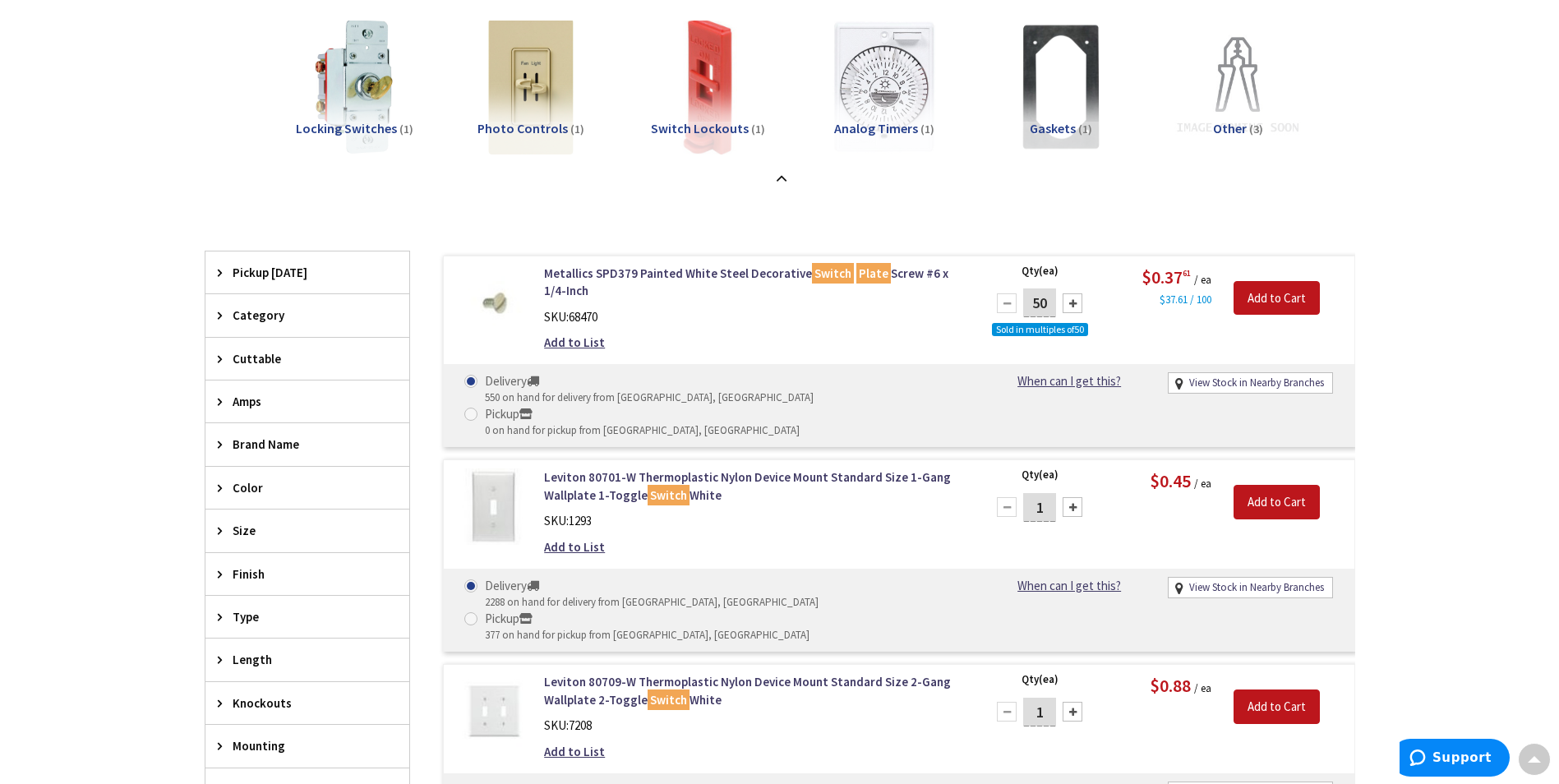
click at [230, 577] on icon at bounding box center [224, 574] width 12 height 12
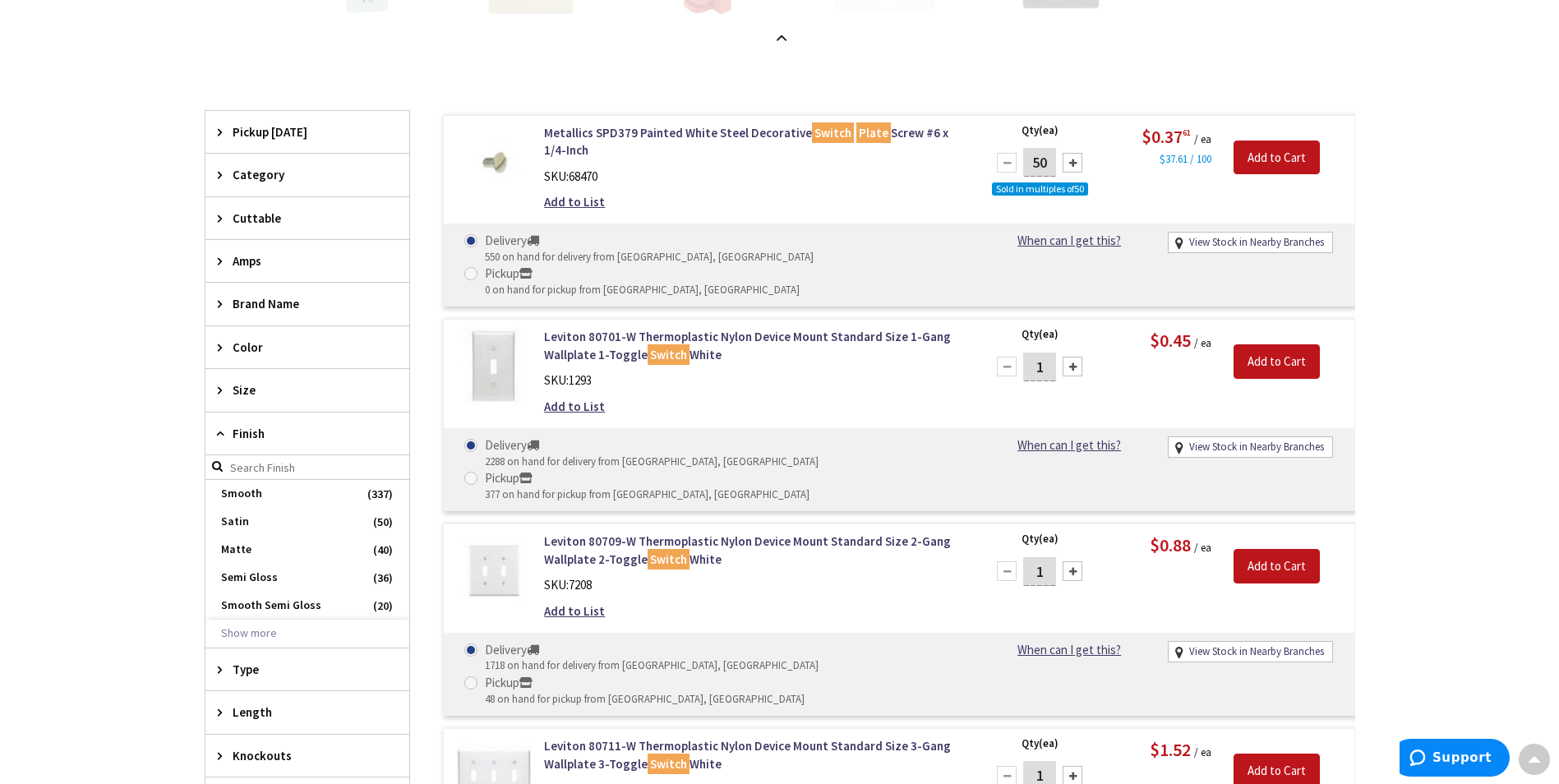
scroll to position [1070, 0]
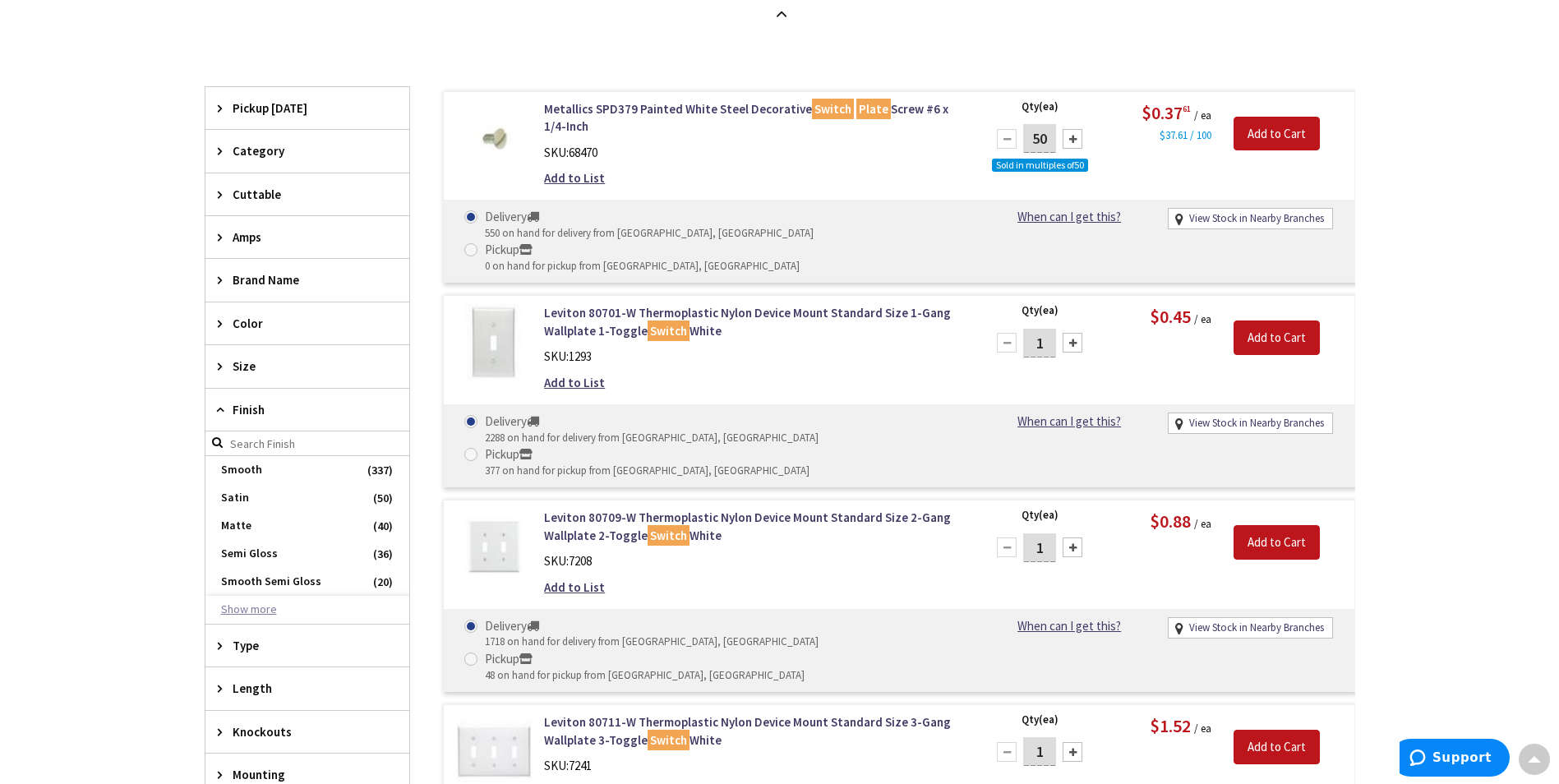
click at [258, 614] on button "Show more" at bounding box center [307, 610] width 204 height 28
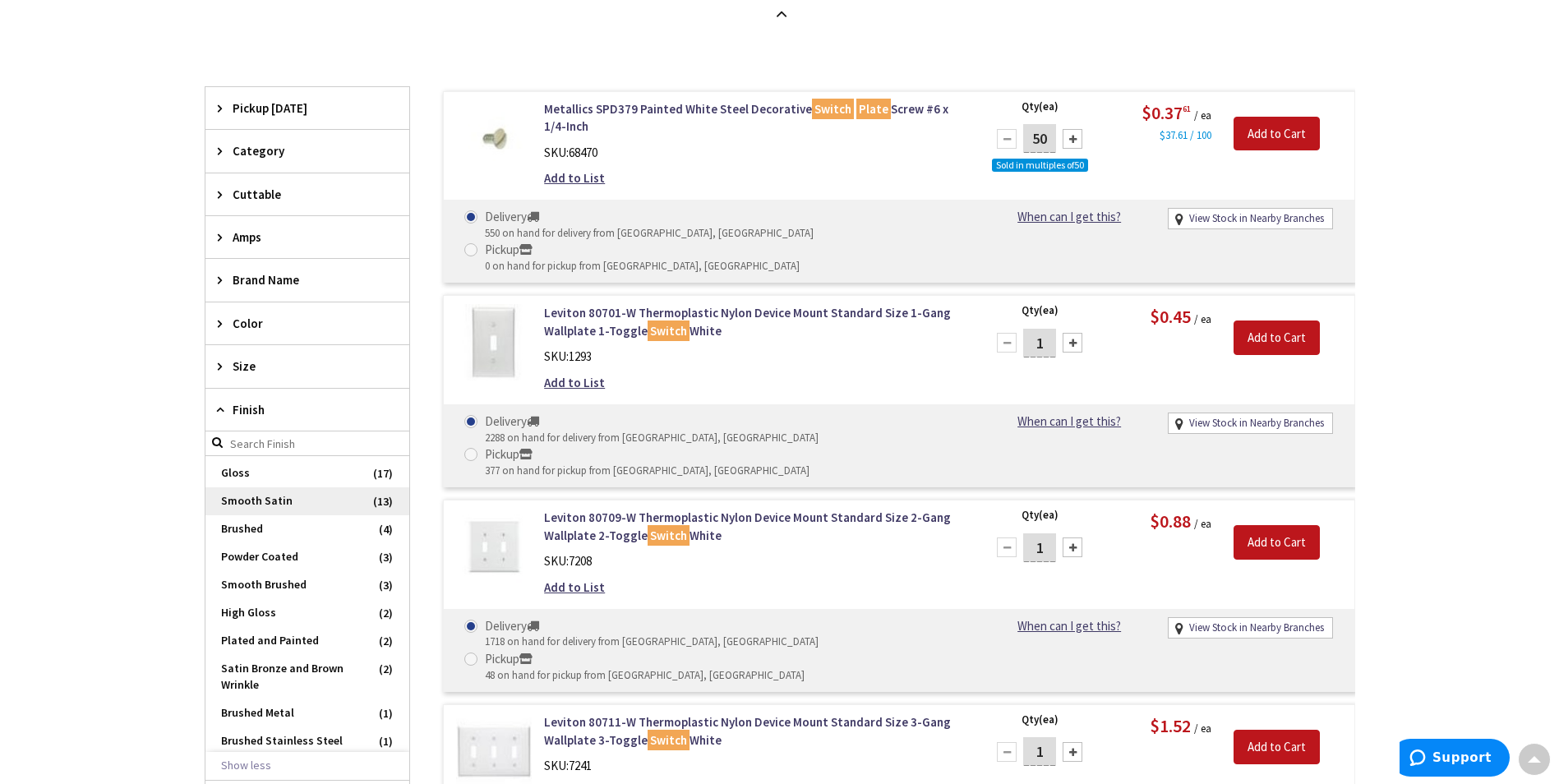
scroll to position [246, 0]
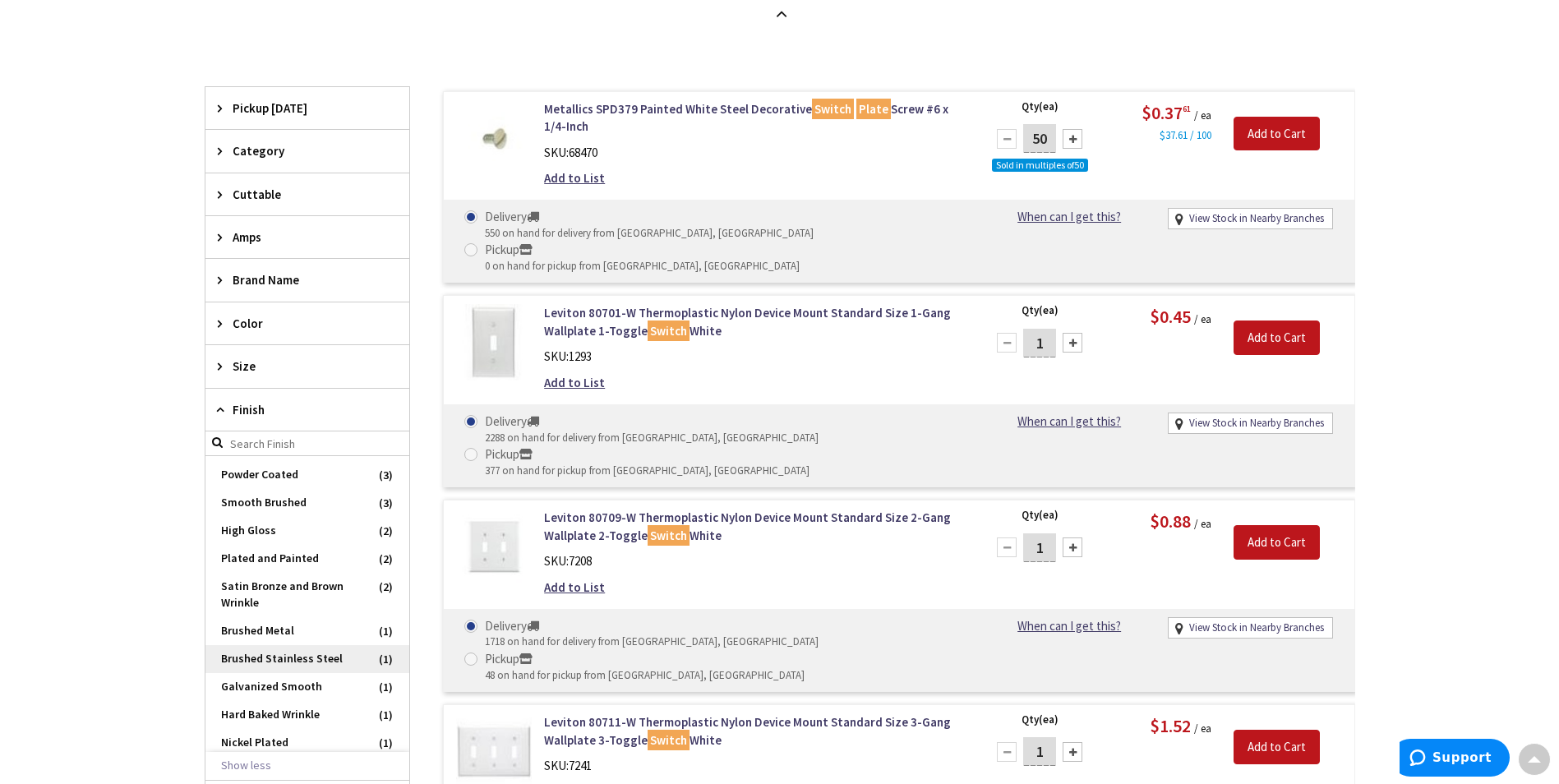
click at [299, 662] on span "Brushed Stainless Steel" at bounding box center [307, 659] width 204 height 28
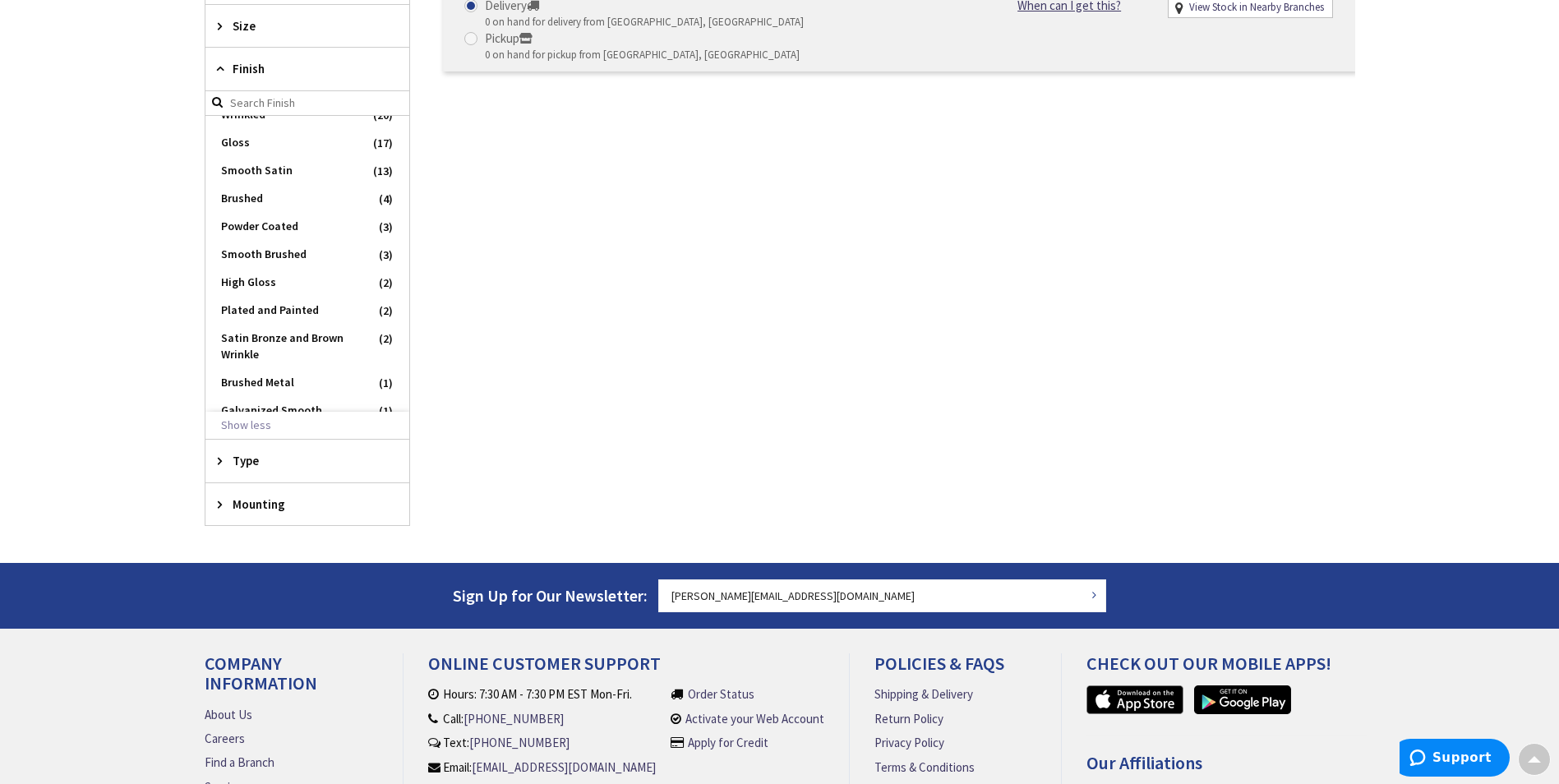
scroll to position [124, 0]
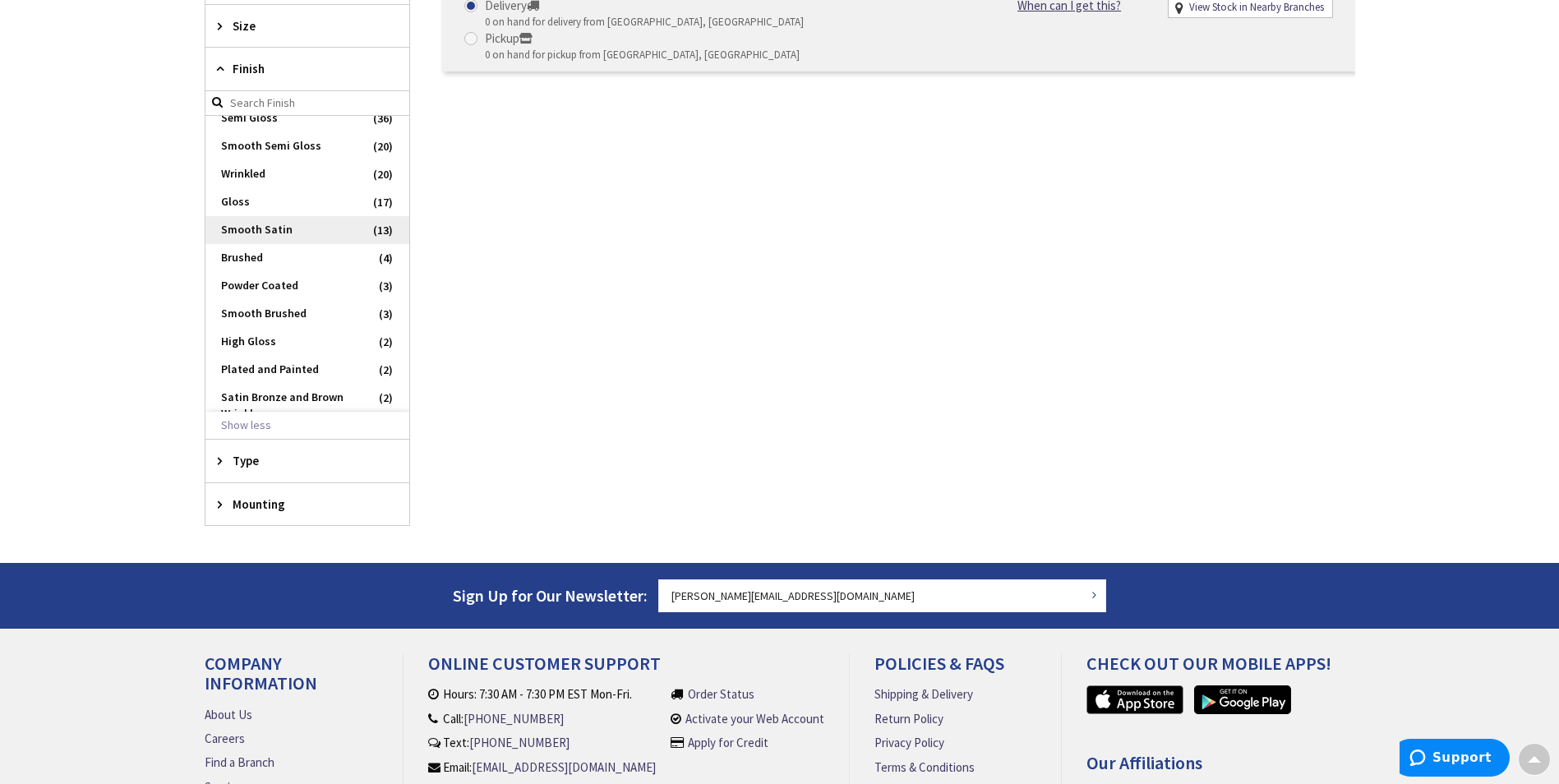
click at [296, 237] on span "Smooth Satin" at bounding box center [307, 230] width 204 height 28
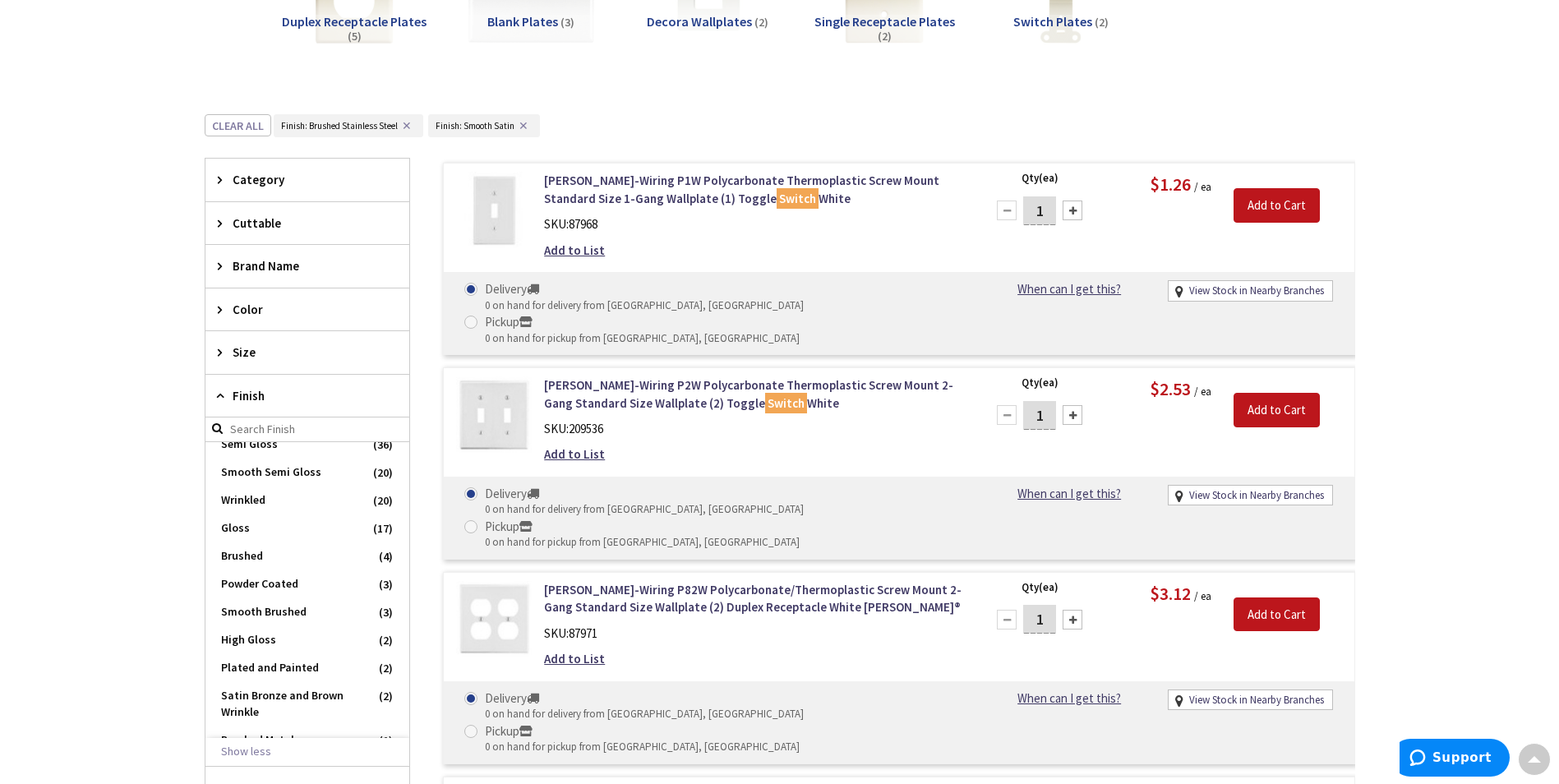
scroll to position [376, 0]
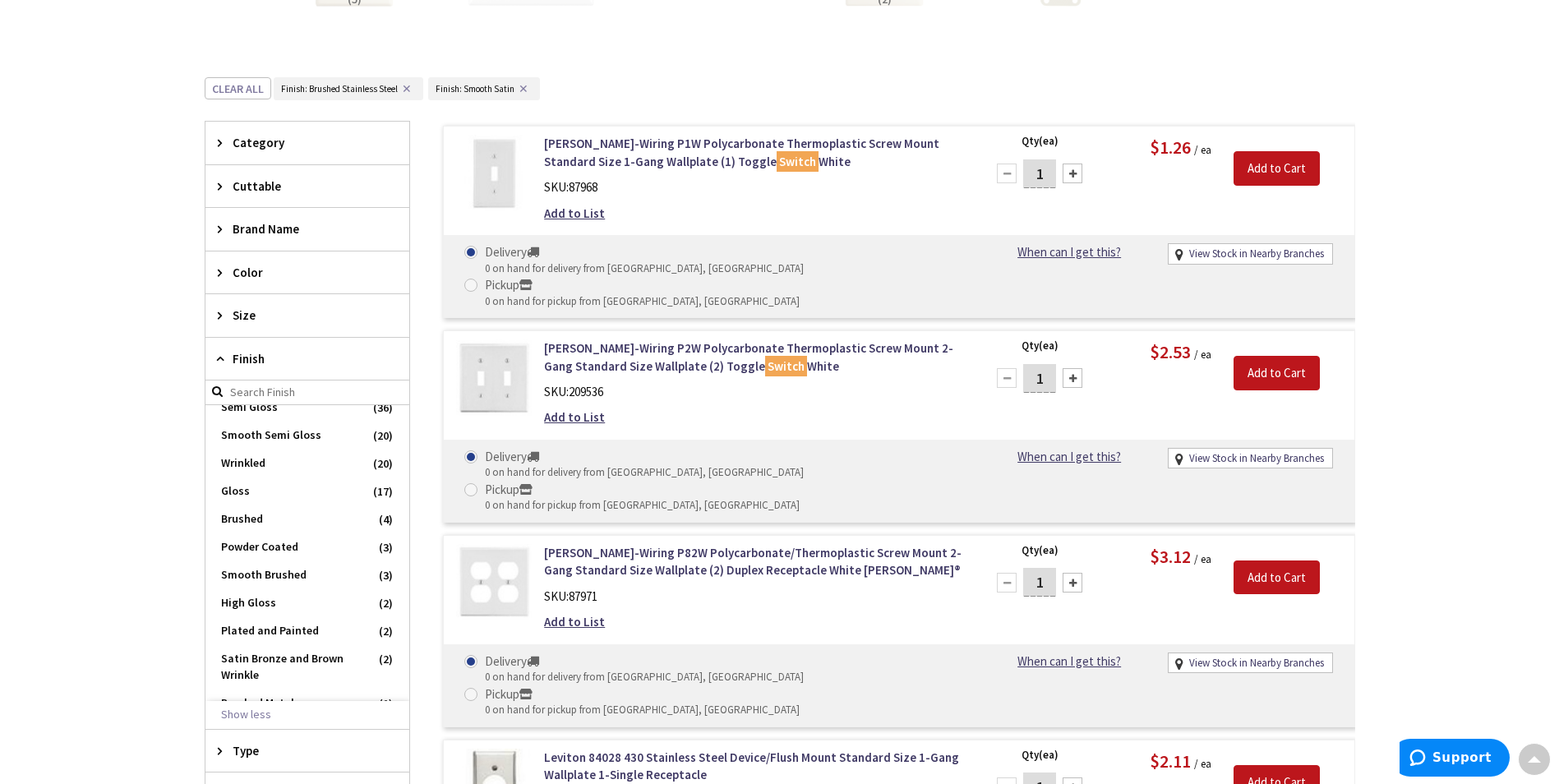
click at [410, 86] on button "✕" at bounding box center [407, 88] width 18 height 11
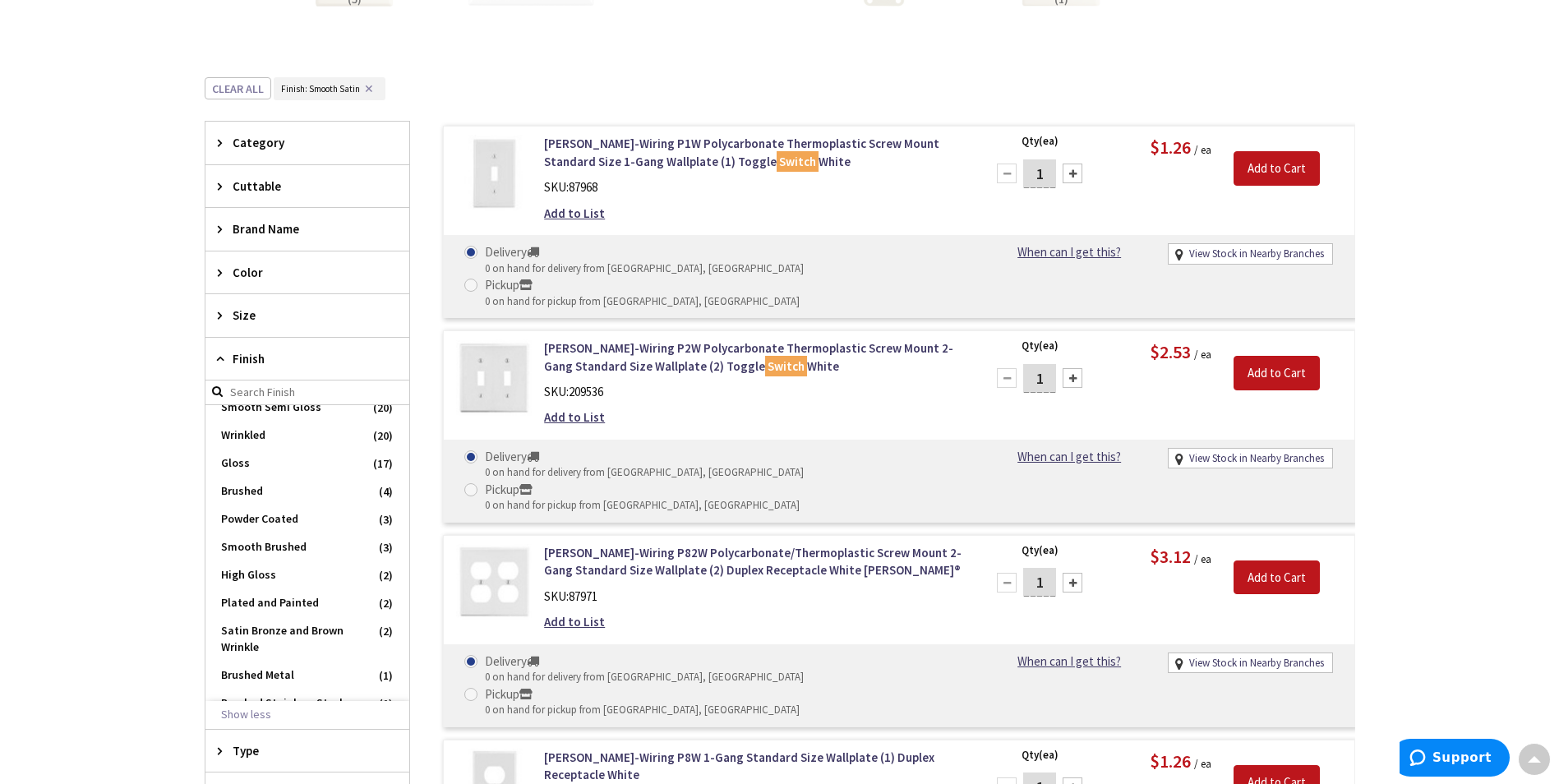
scroll to position [124, 0]
click at [370, 86] on button "✕" at bounding box center [369, 88] width 18 height 11
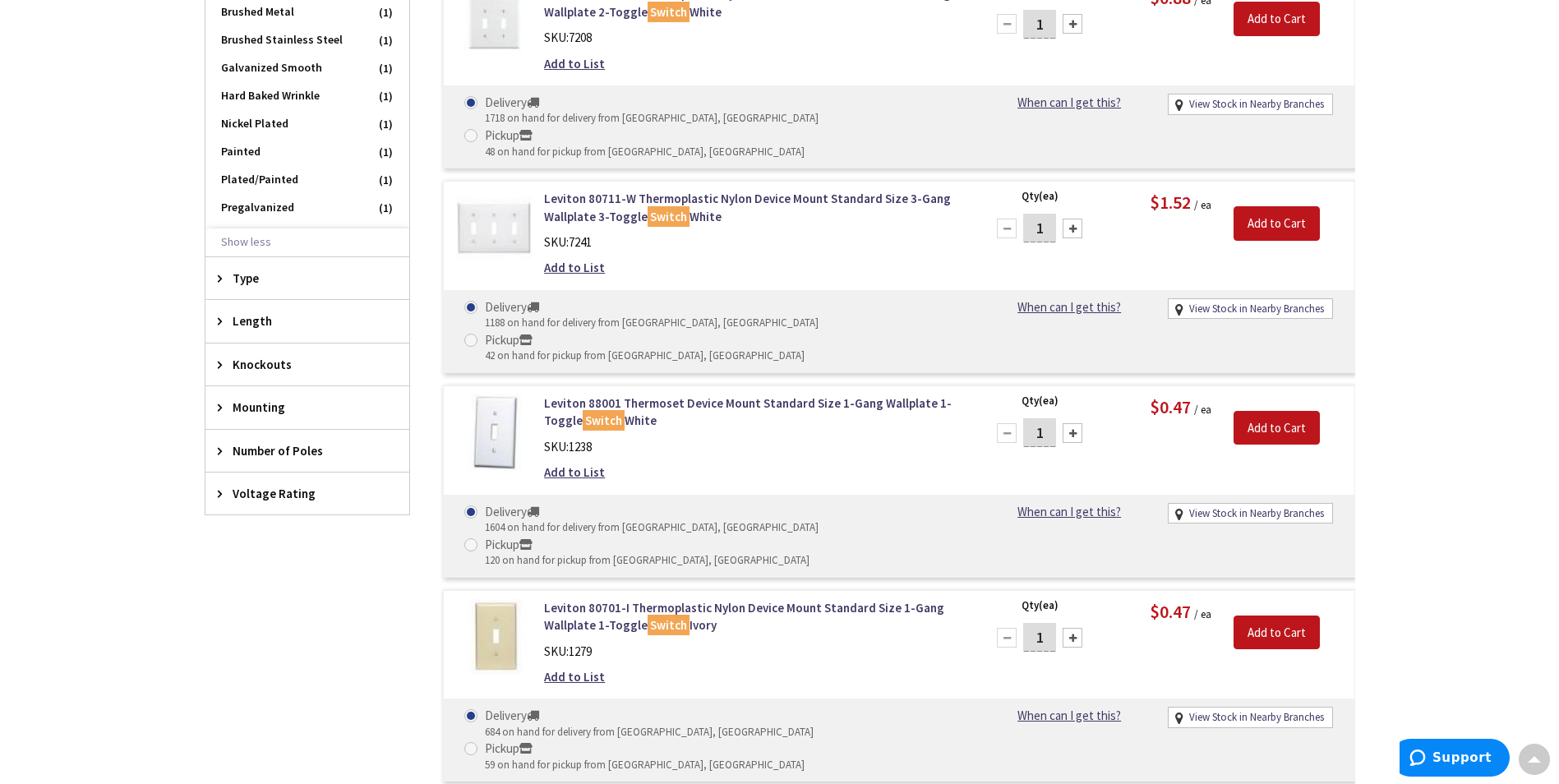
scroll to position [1608, 0]
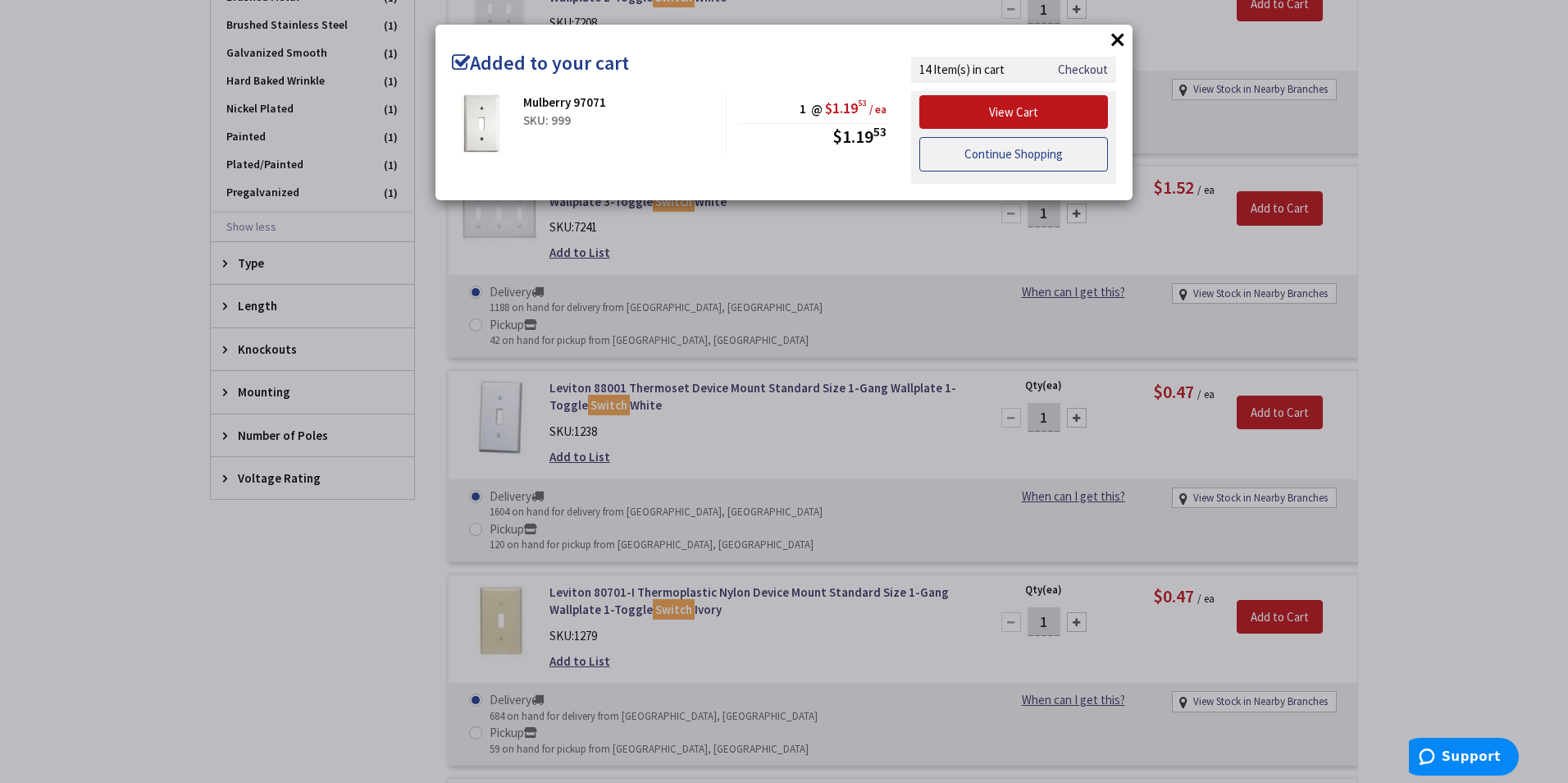
click at [1013, 157] on link "Continue Shopping" at bounding box center [1014, 154] width 189 height 34
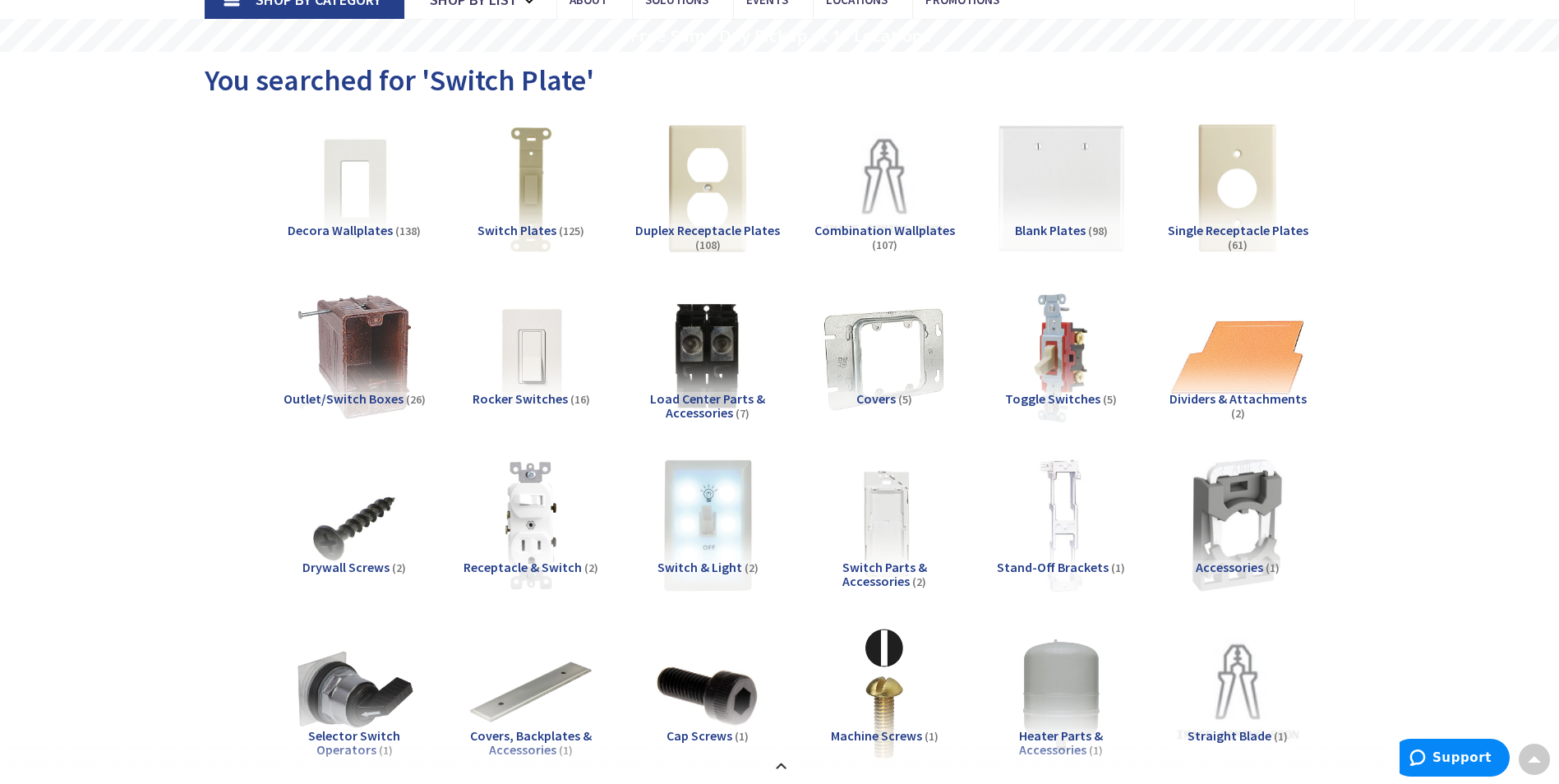
scroll to position [130, 0]
click at [1103, 226] on span "(98)" at bounding box center [1098, 231] width 20 height 15
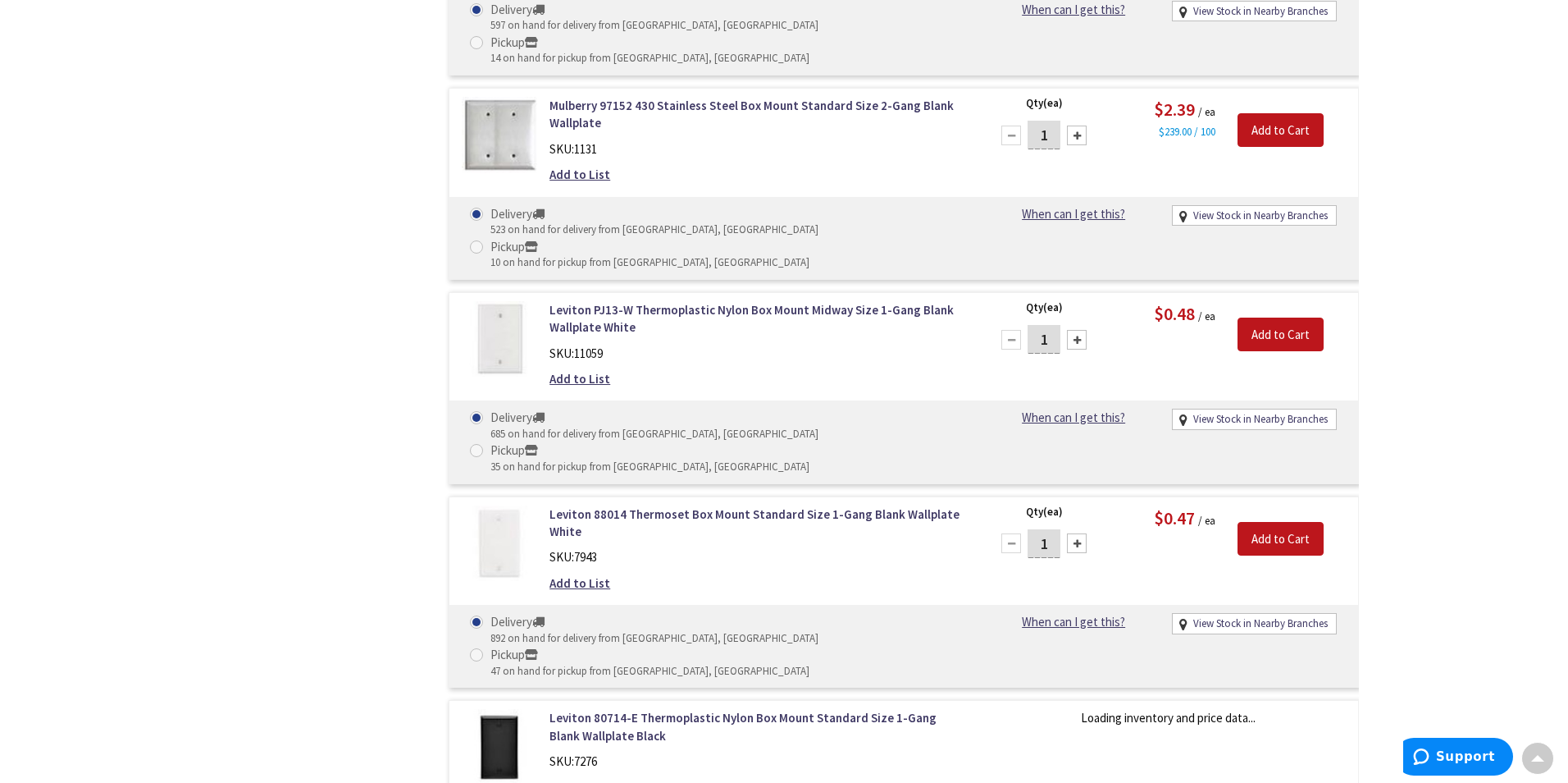
scroll to position [2603, 0]
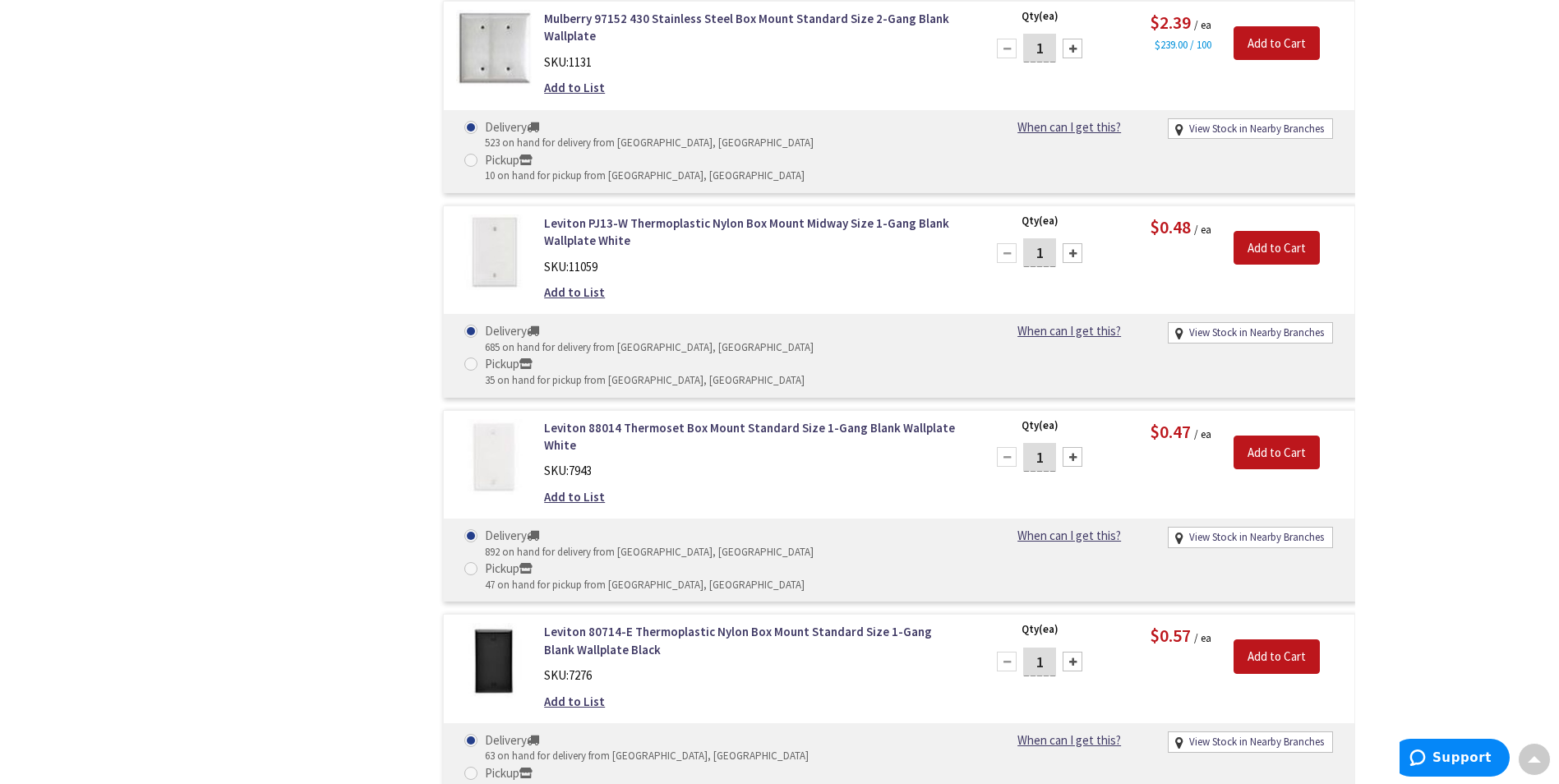
type input "2"
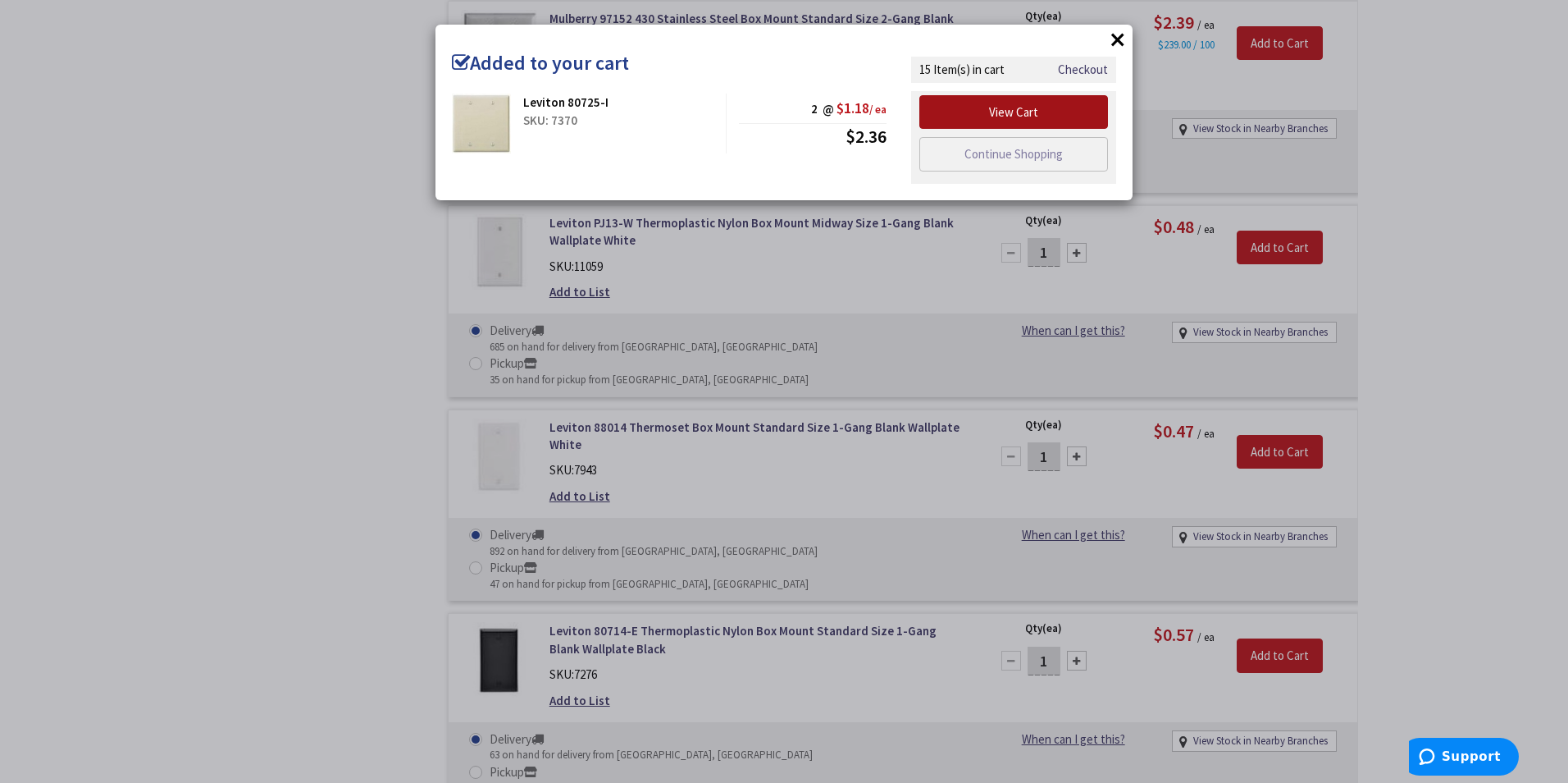
click at [1021, 116] on link "View Cart" at bounding box center [1014, 112] width 189 height 34
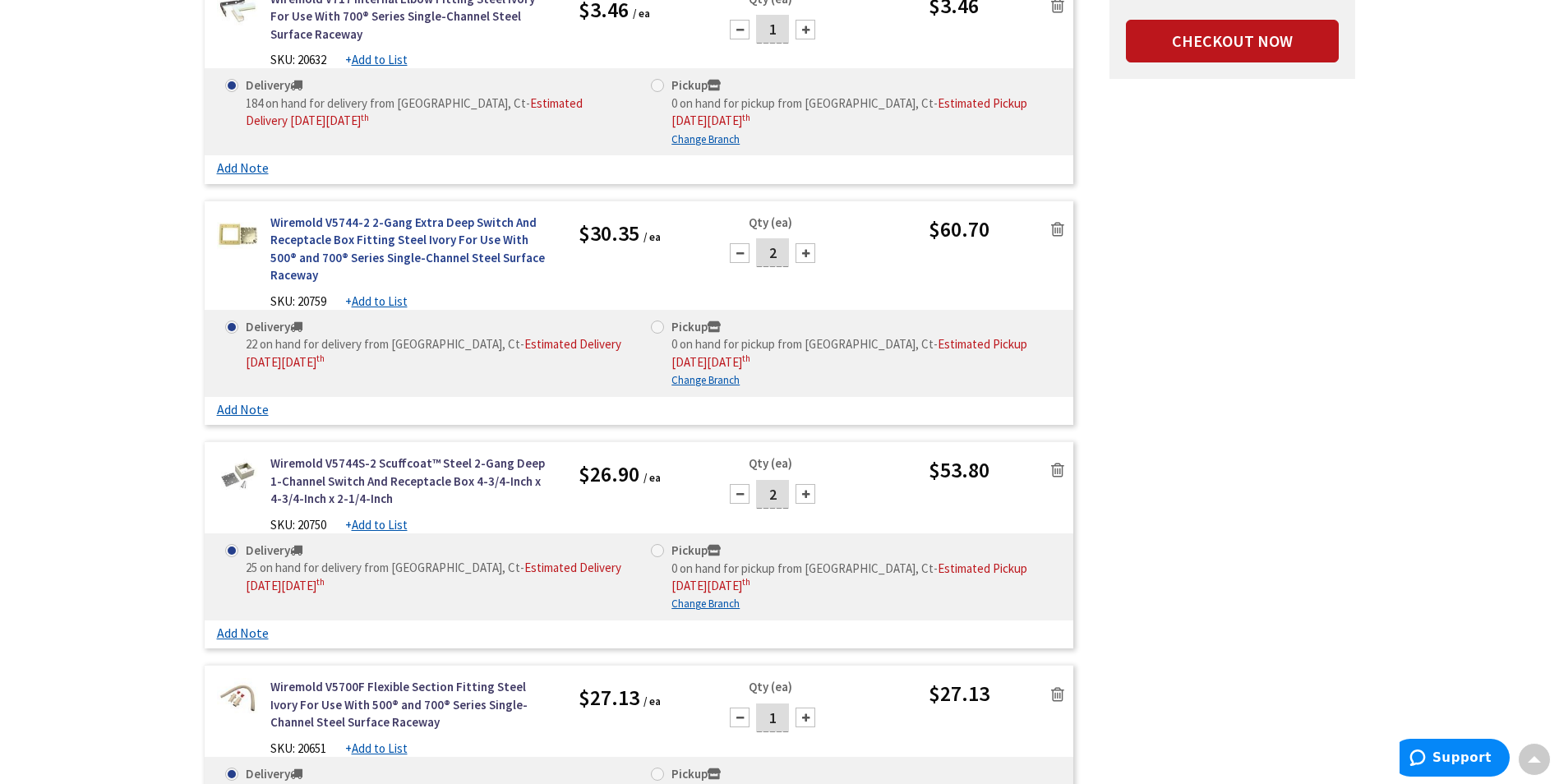
scroll to position [2218, 0]
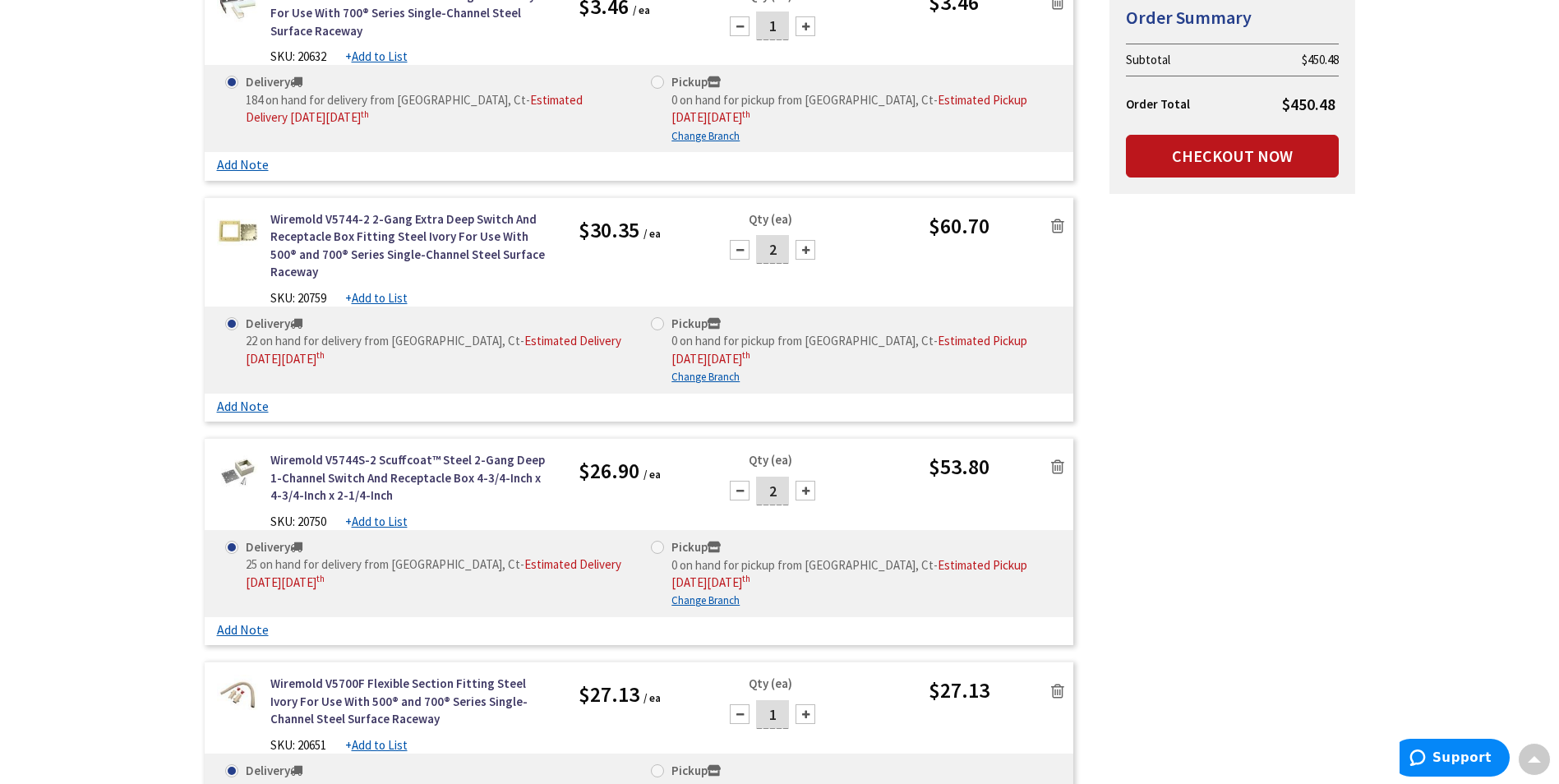
click at [1063, 218] on icon at bounding box center [1057, 226] width 13 height 17
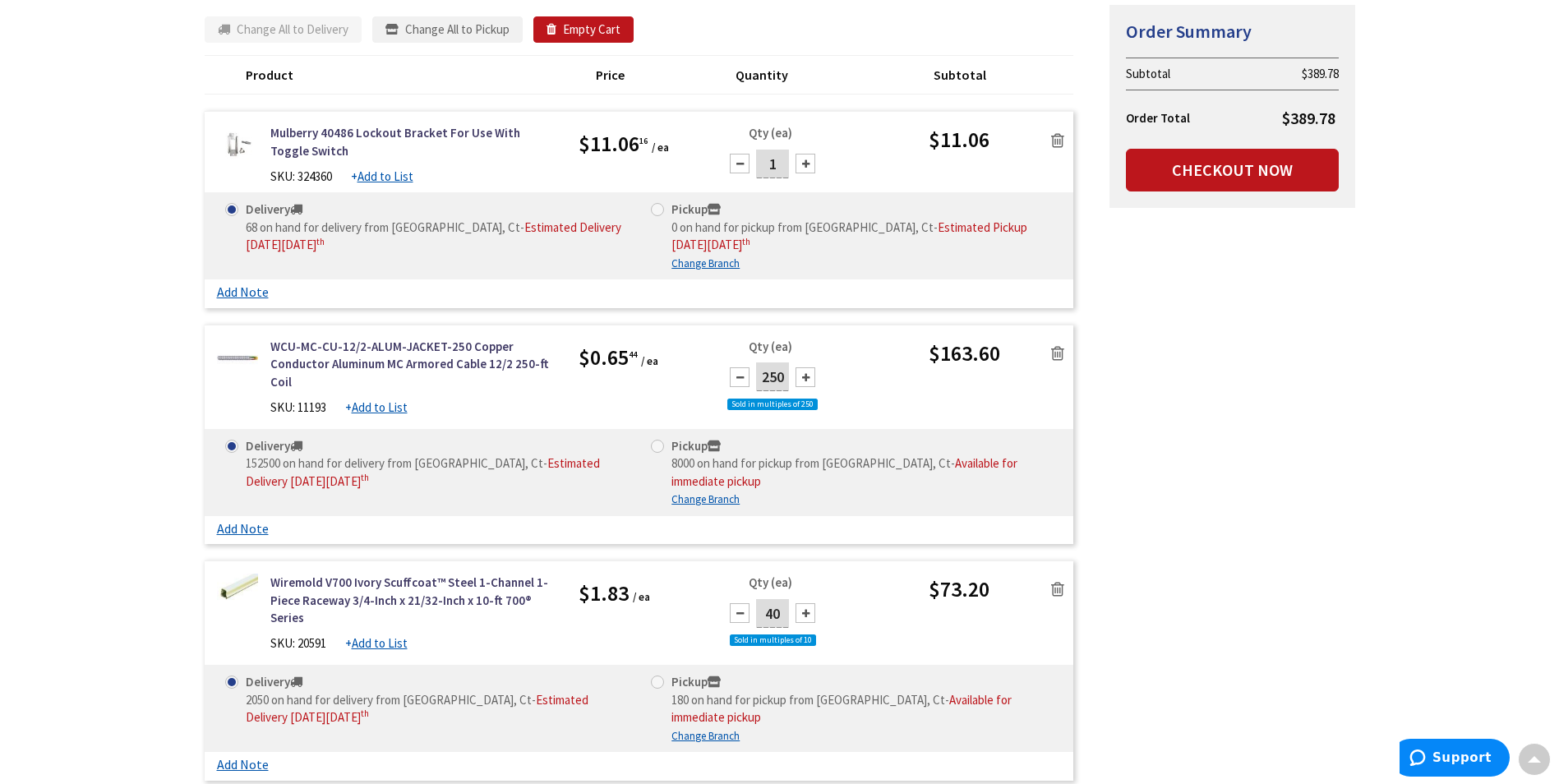
scroll to position [0, 0]
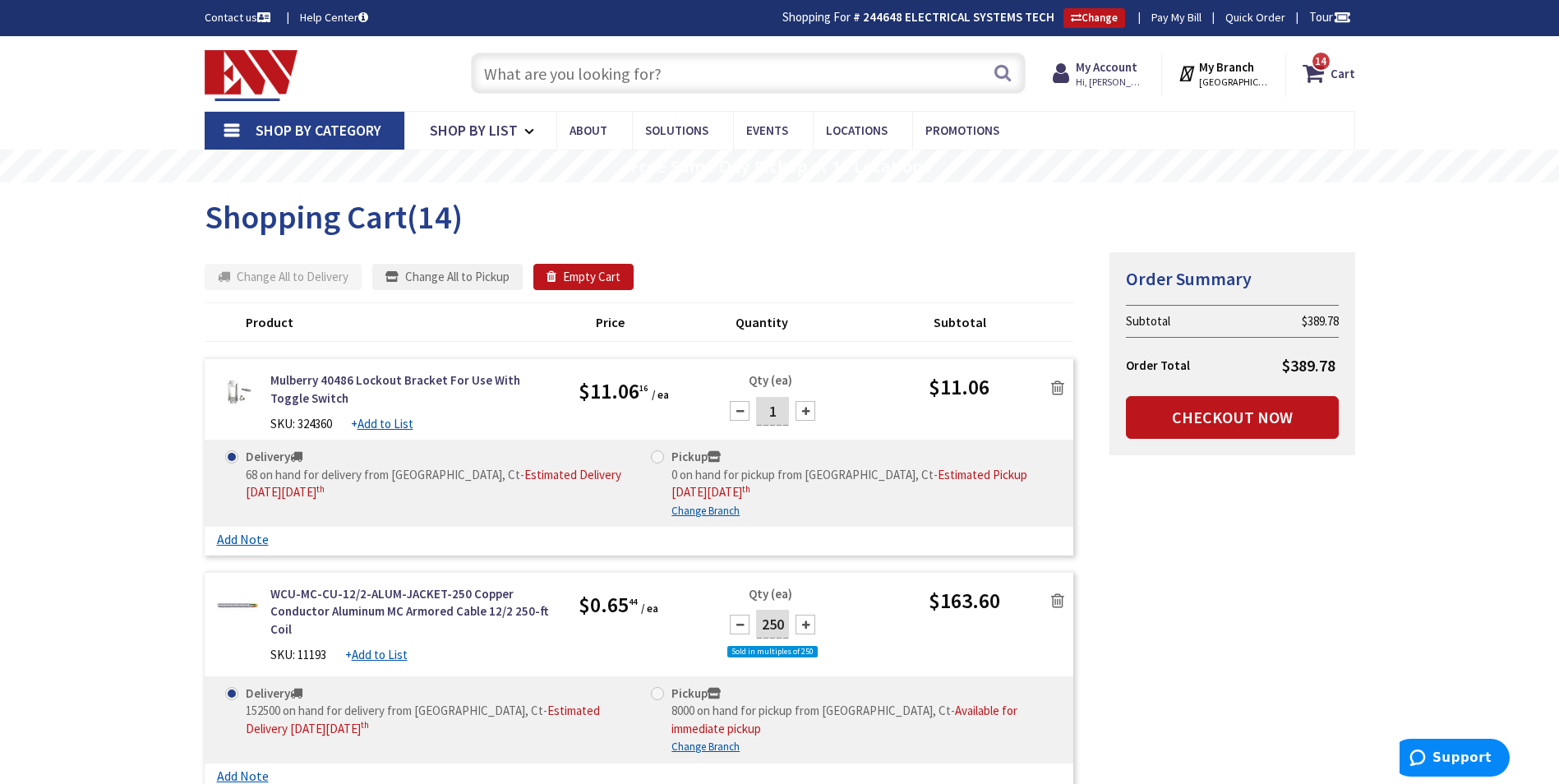
click at [649, 81] on input "text" at bounding box center [748, 73] width 555 height 41
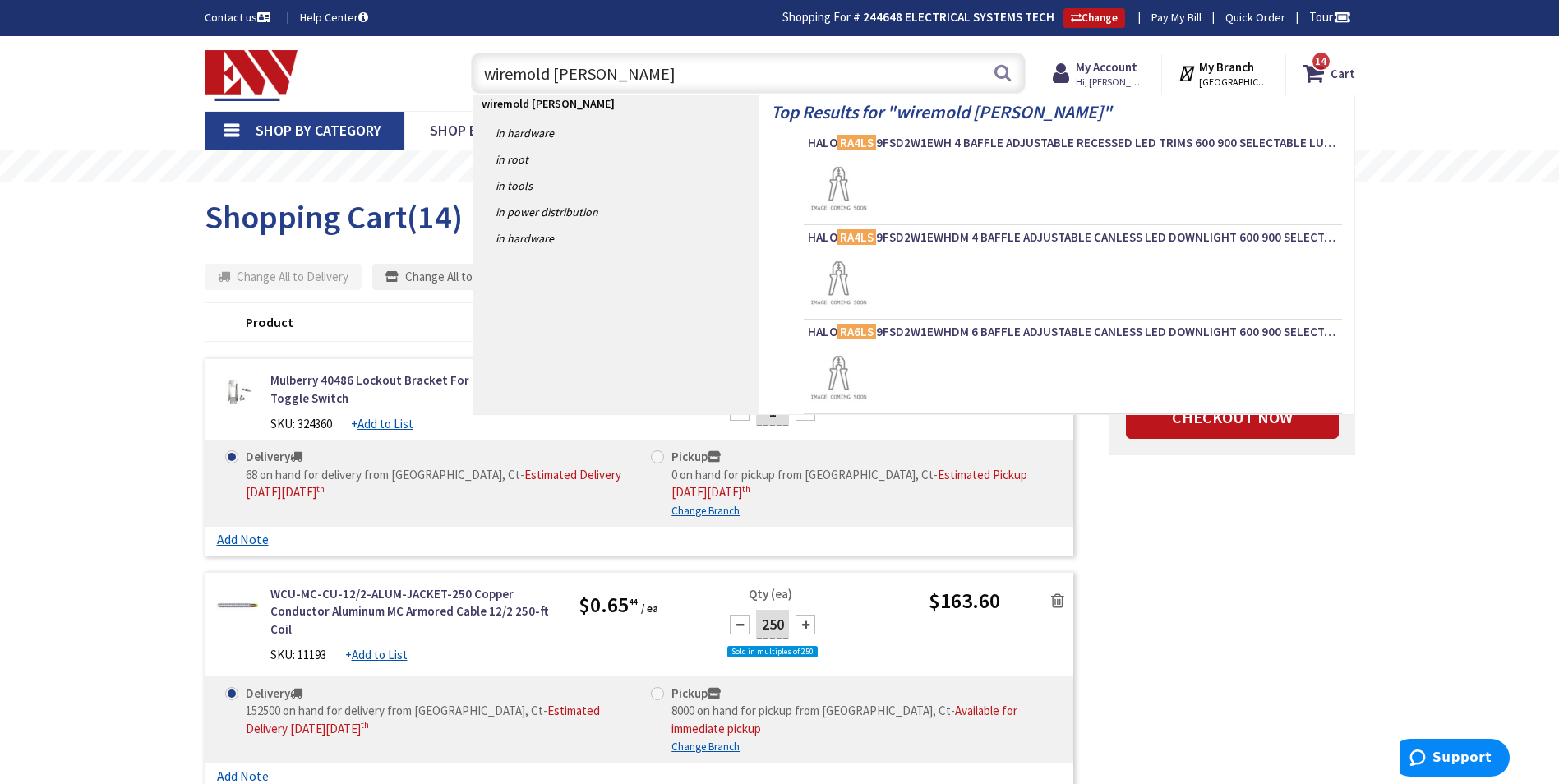
type input "wiremold [PERSON_NAME]"
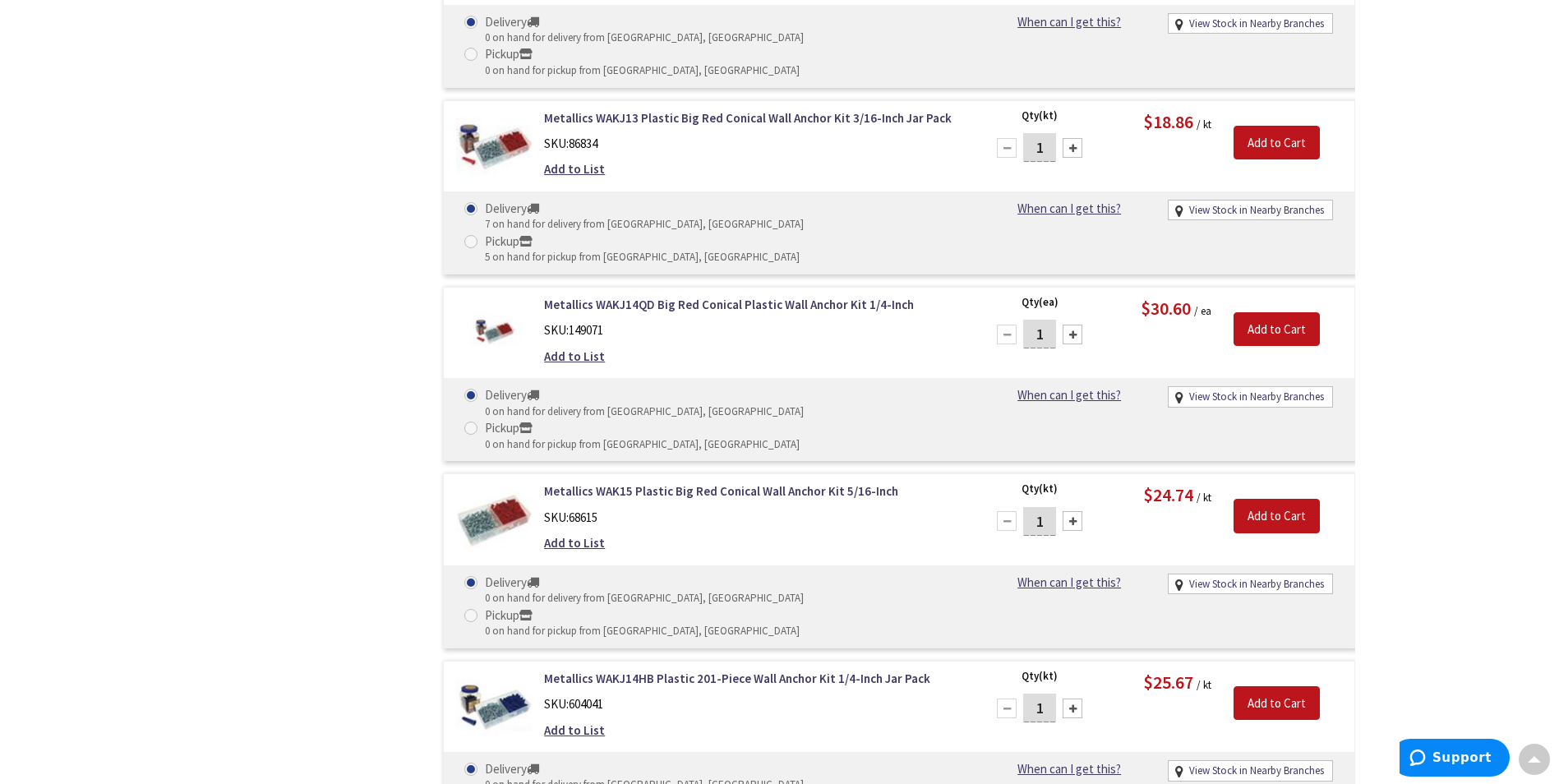
scroll to position [739, 0]
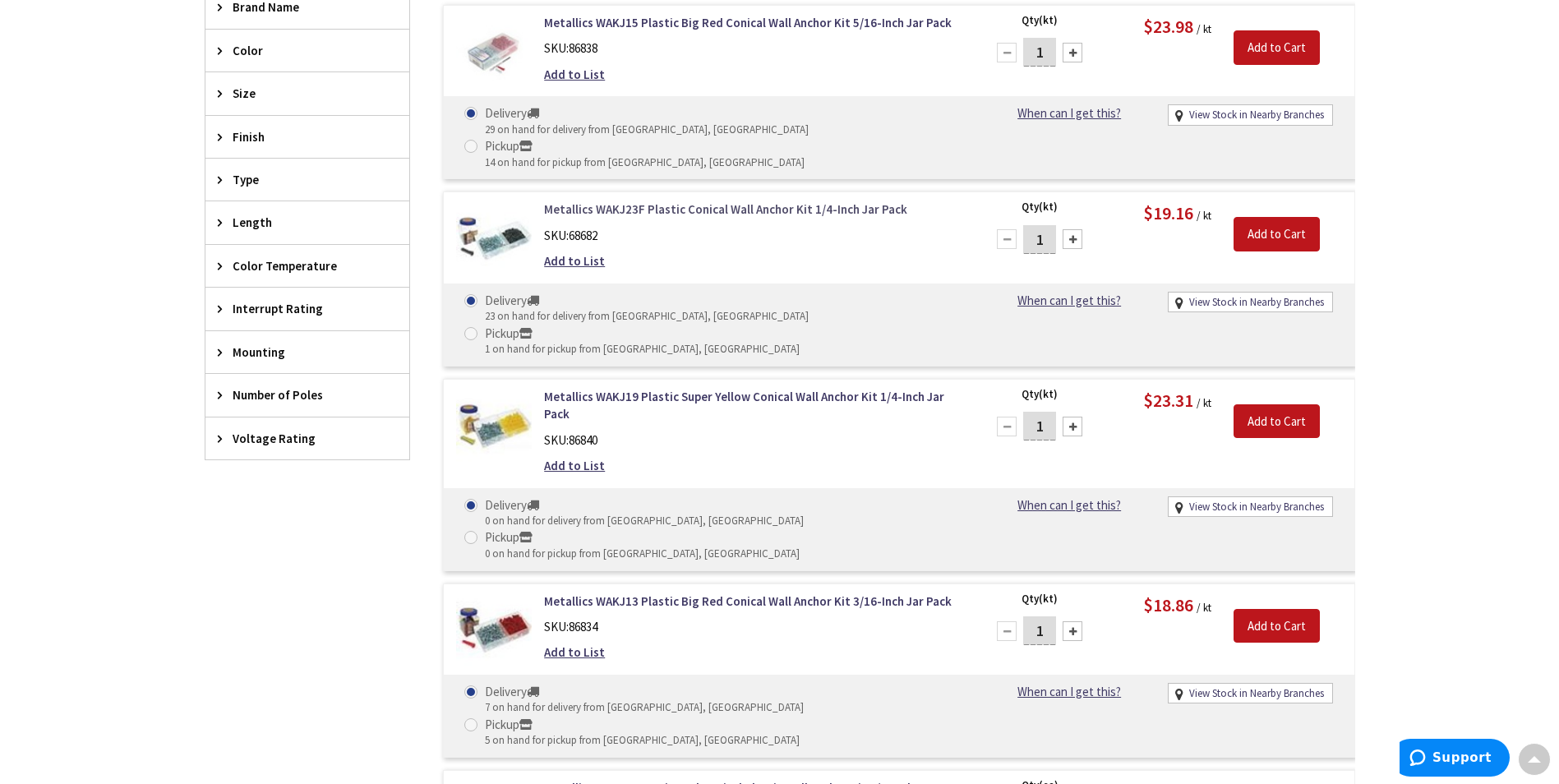
click at [783, 201] on link "Metallics WAKJ23F Plastic Conical Wall Anchor Kit 1/4-Inch Jar Pack" at bounding box center [753, 209] width 418 height 18
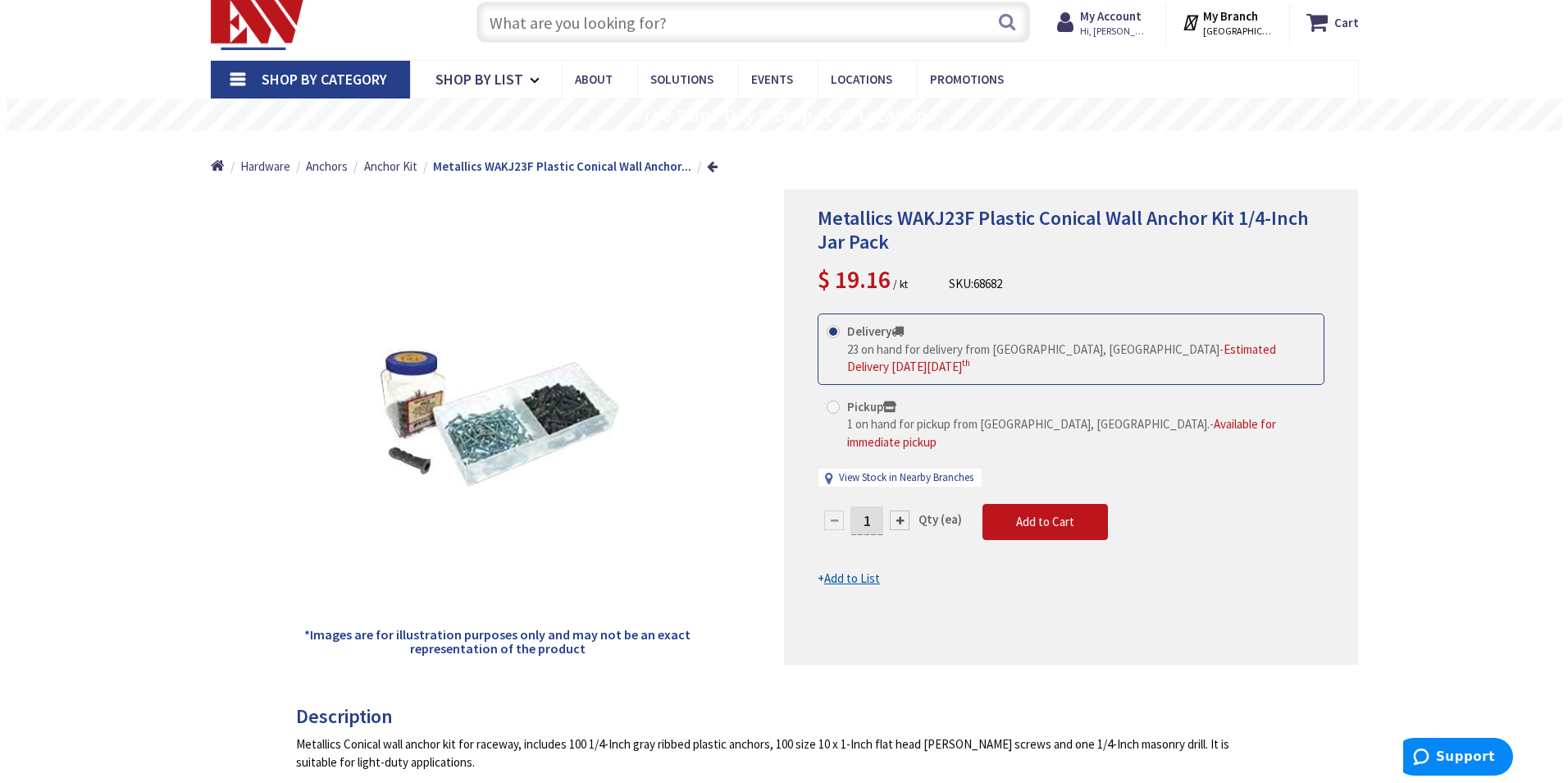
scroll to position [82, 0]
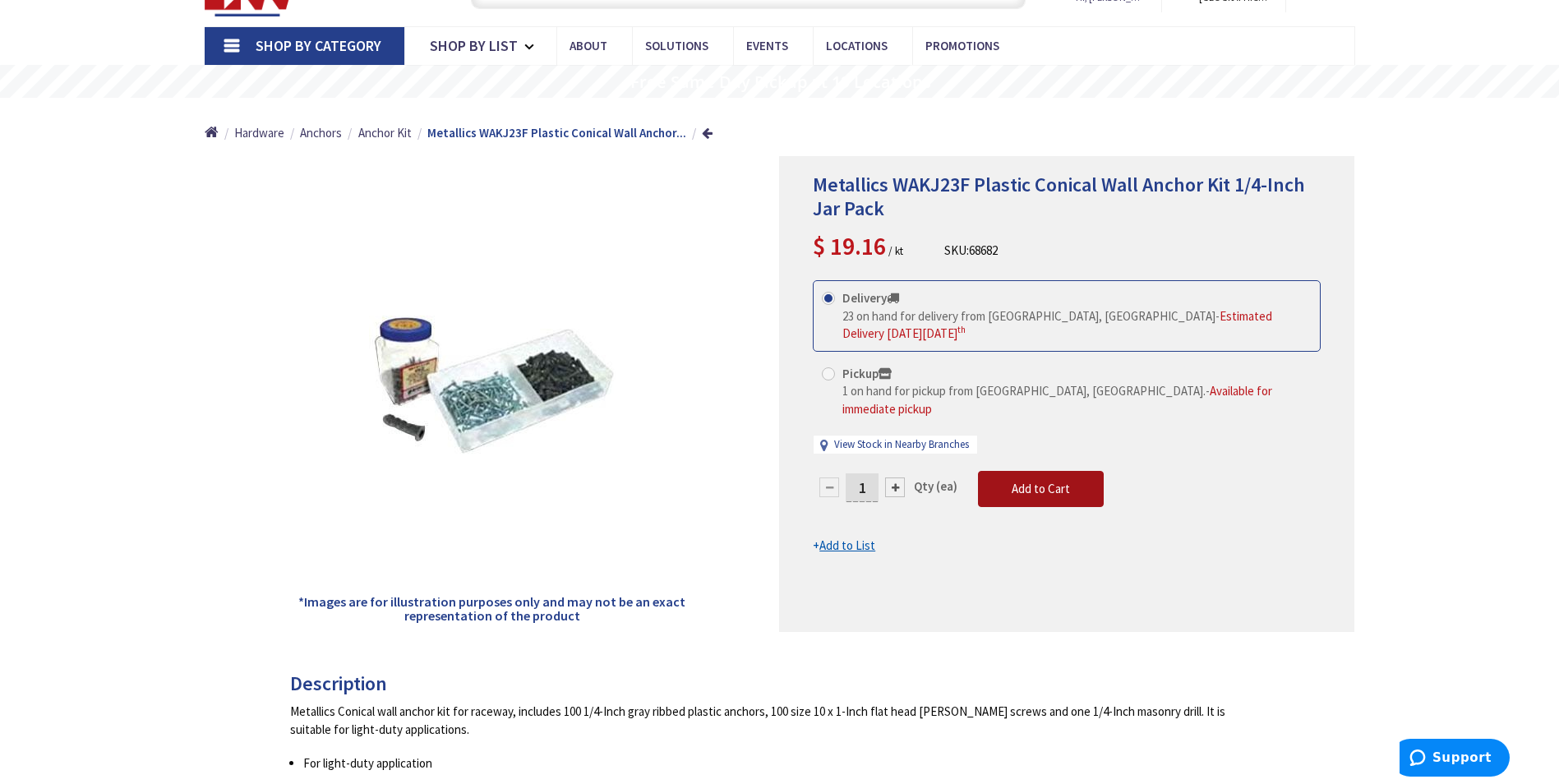
click at [1064, 481] on span "Add to Cart" at bounding box center [1040, 489] width 59 height 16
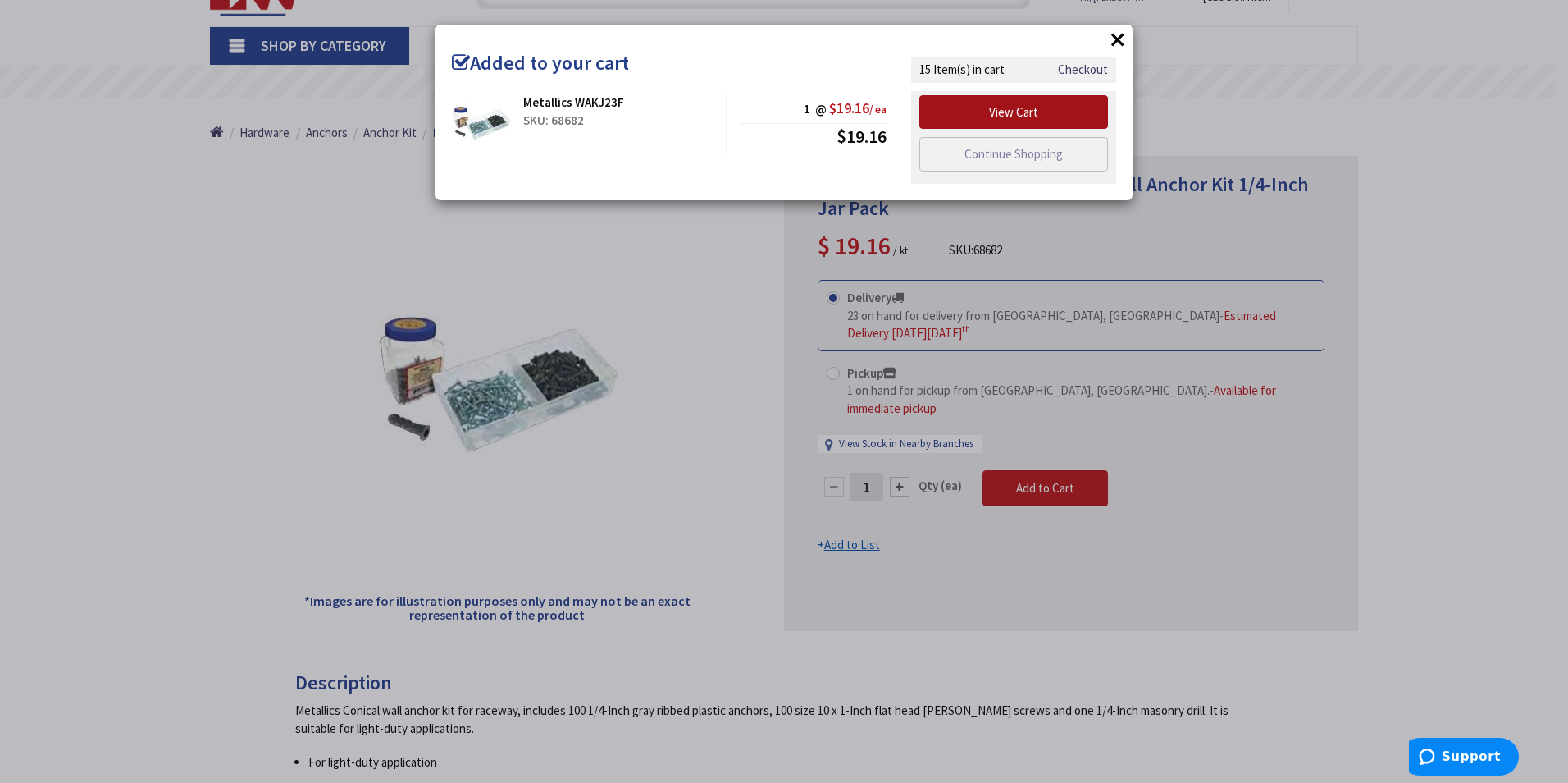
click at [993, 114] on link "View Cart" at bounding box center [1014, 112] width 189 height 34
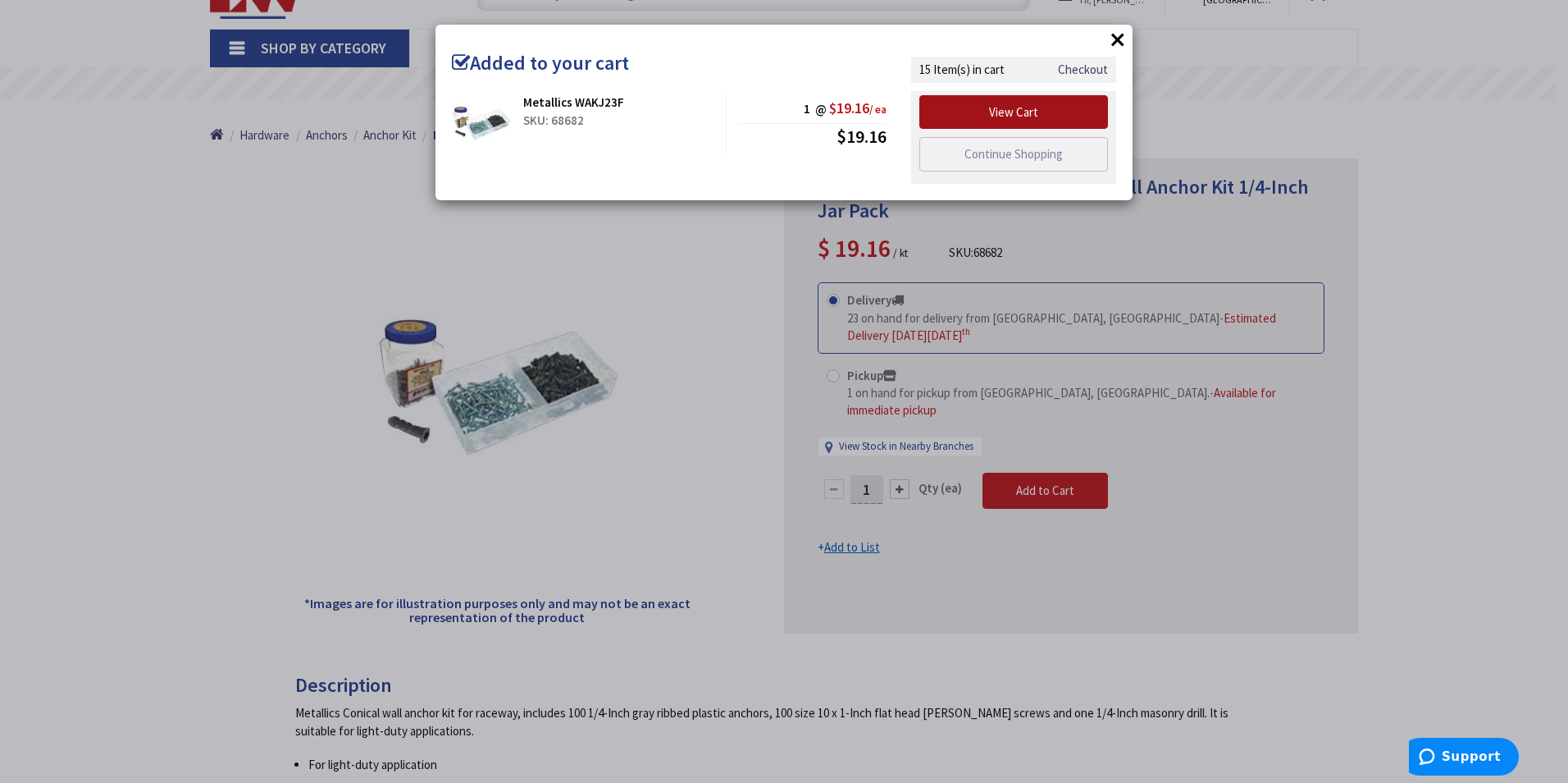
scroll to position [85, 0]
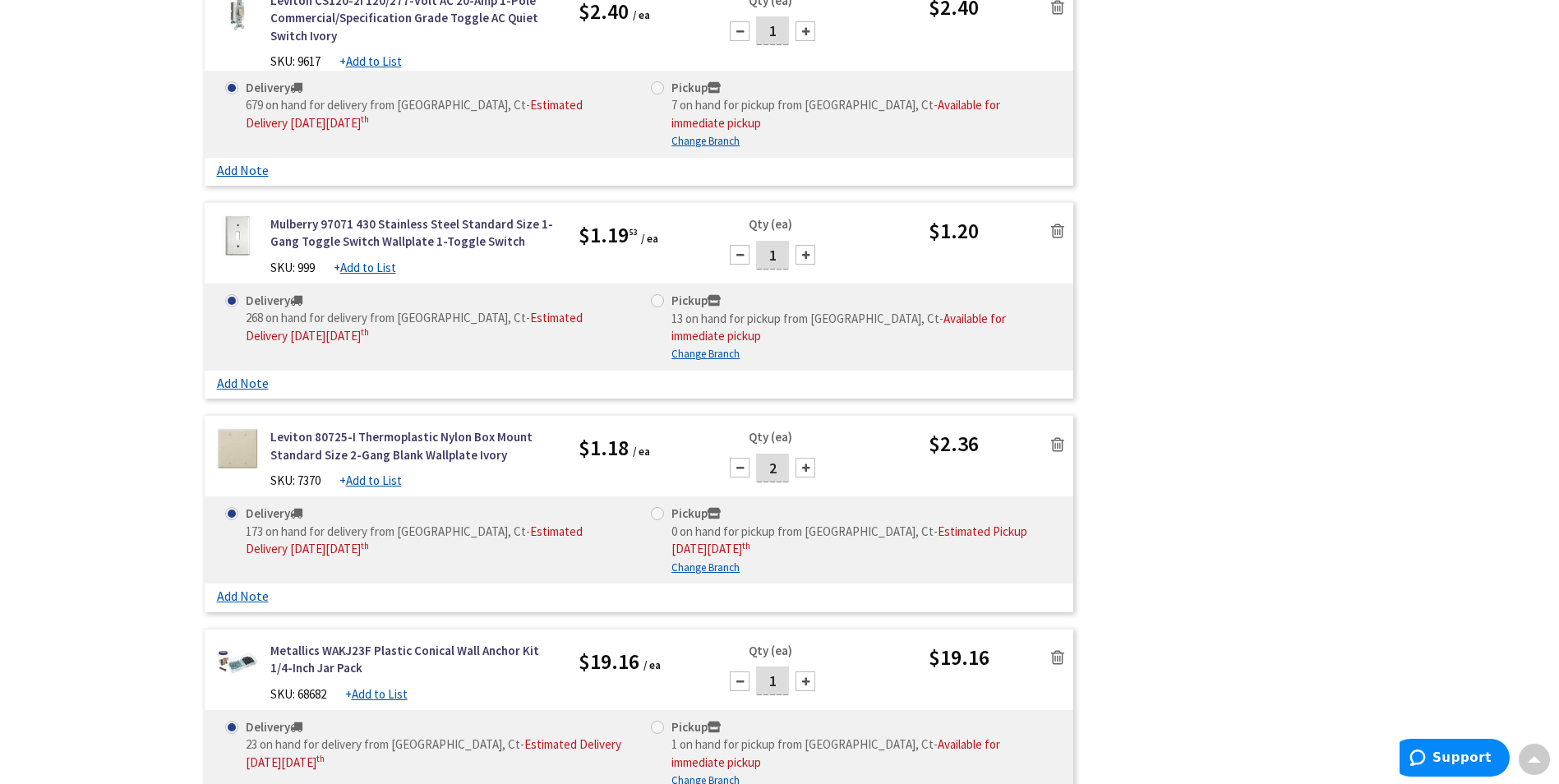
scroll to position [3040, 0]
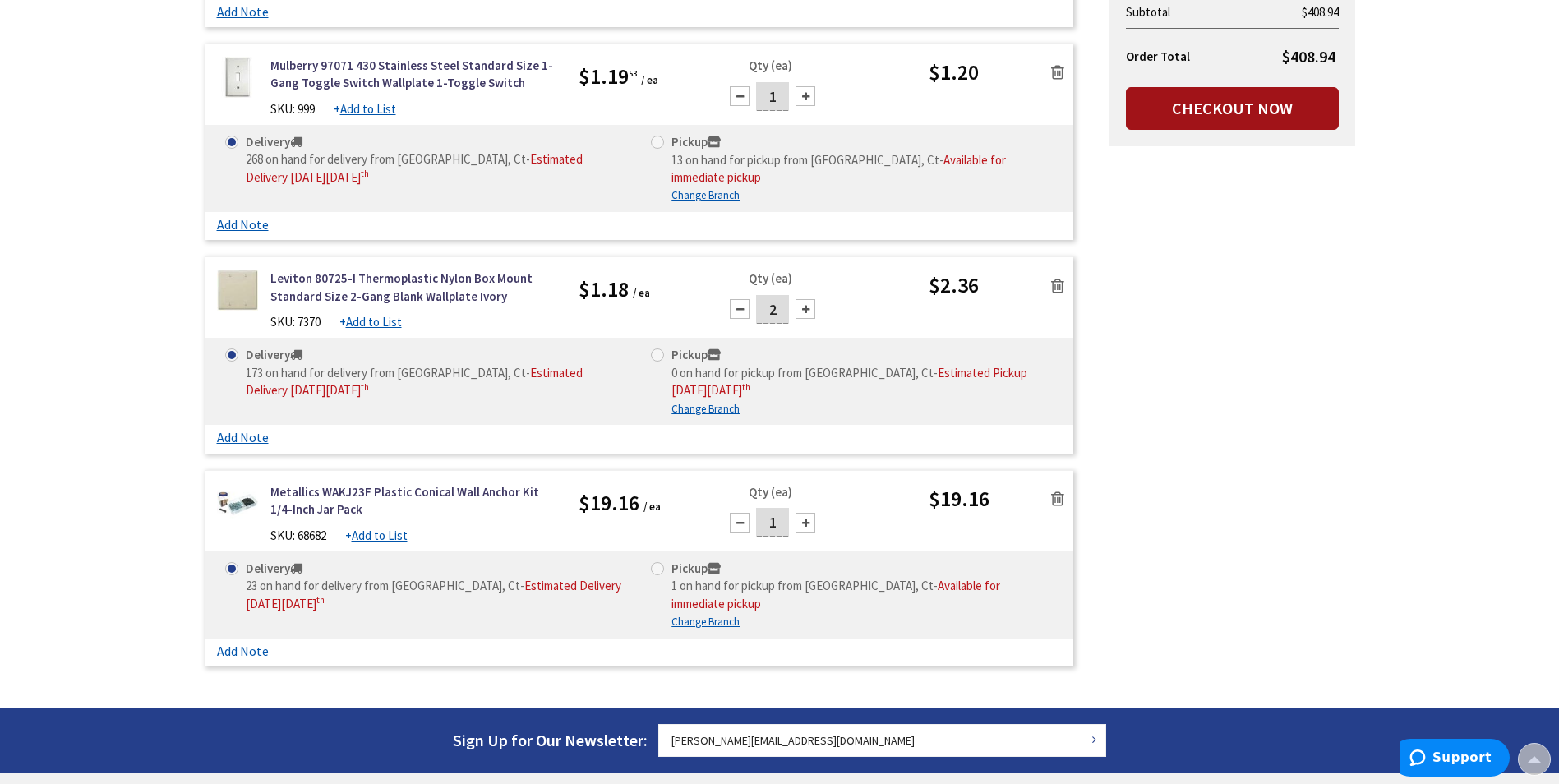
click at [1273, 117] on link "Checkout Now" at bounding box center [1232, 108] width 213 height 43
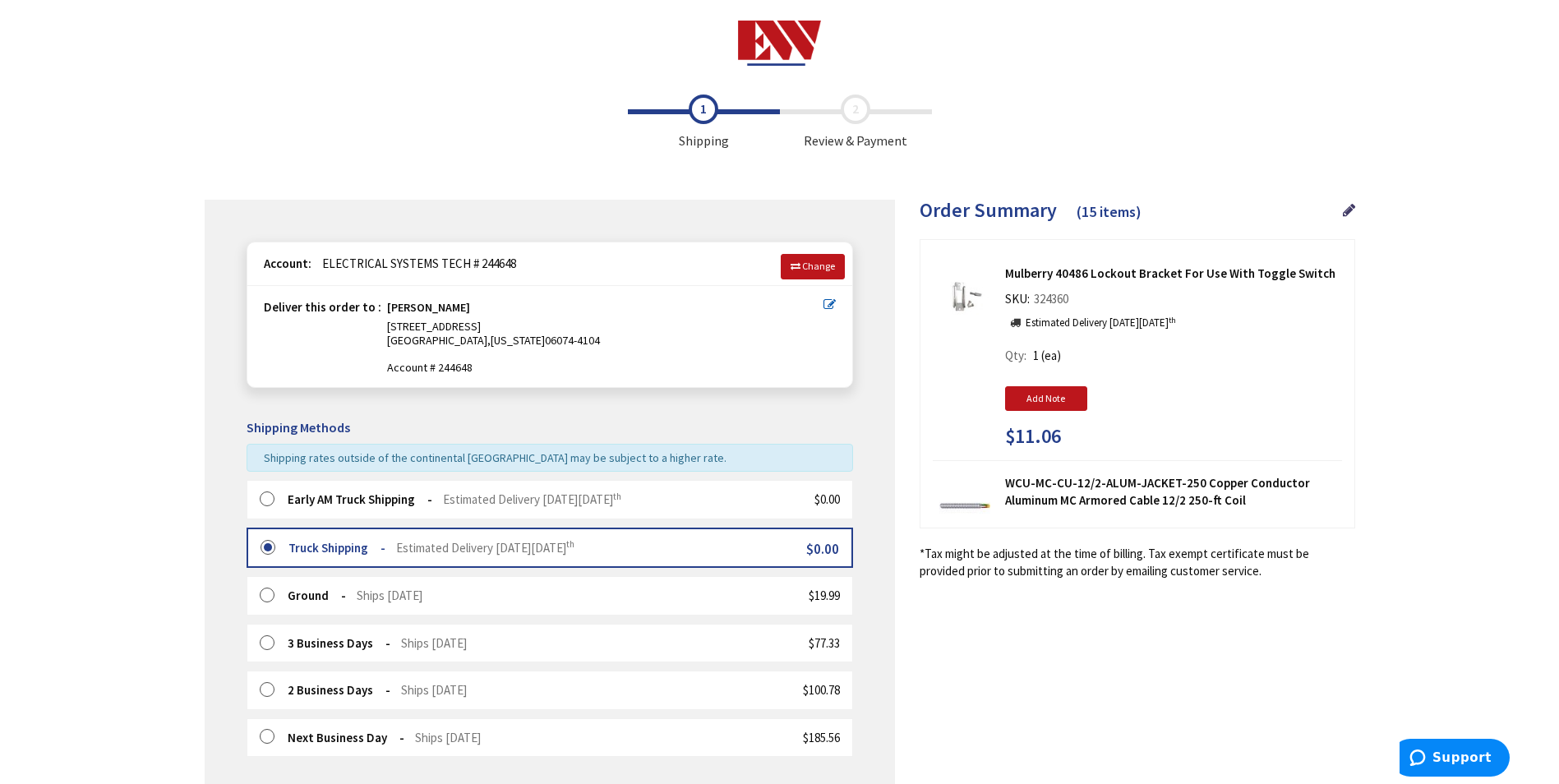
click at [266, 500] on label at bounding box center [272, 499] width 25 height 17
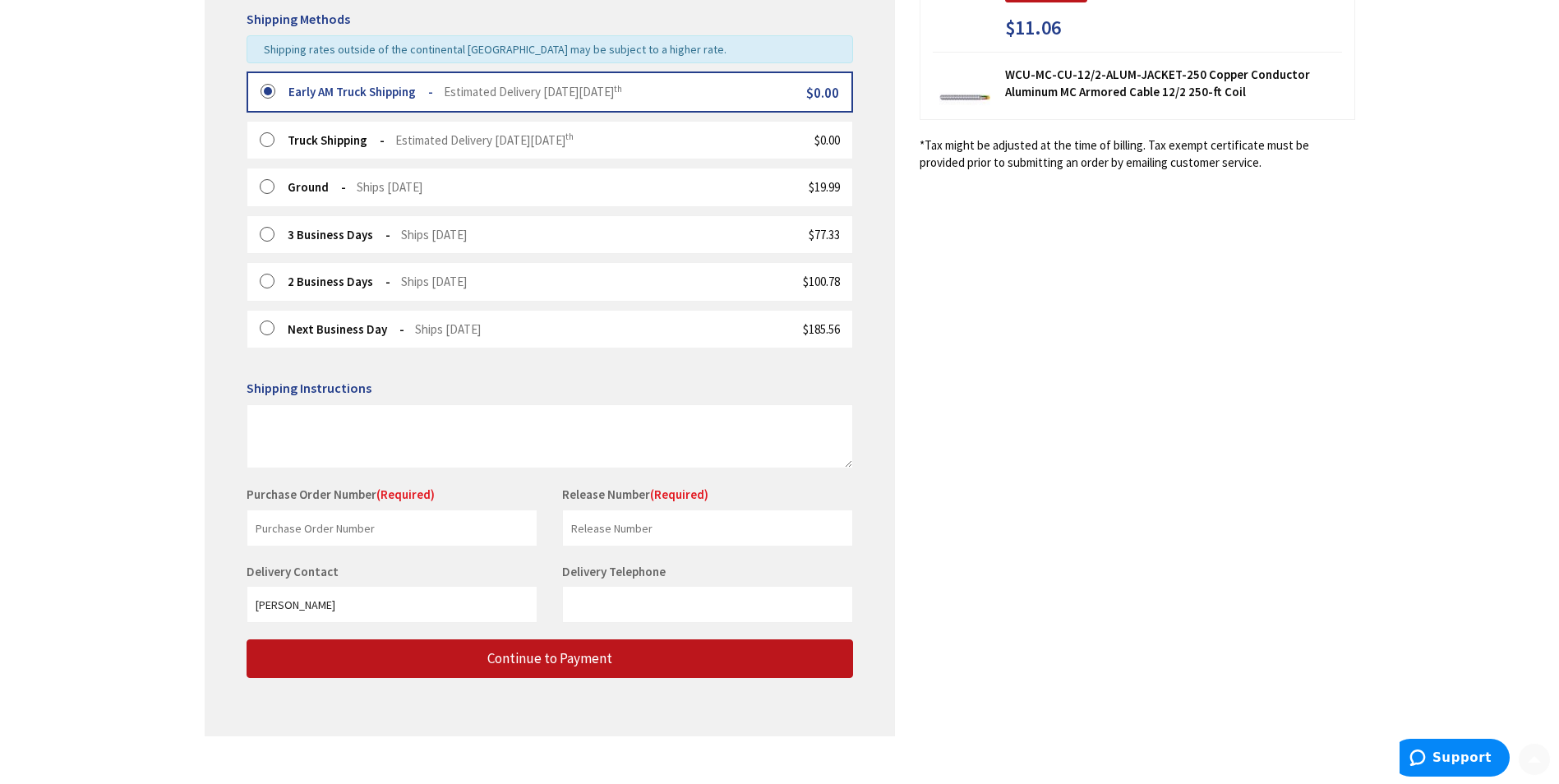
scroll to position [411, 0]
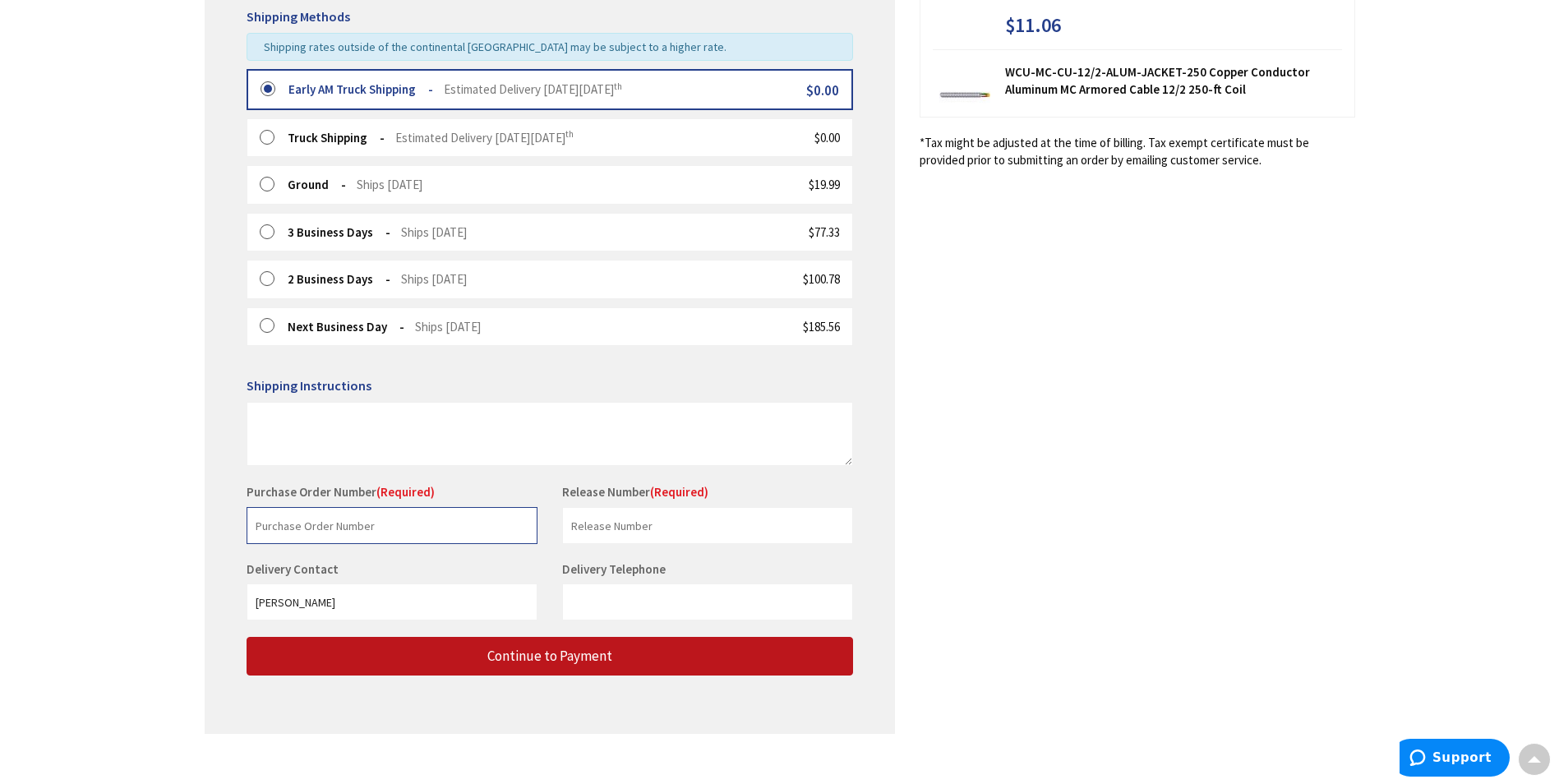
click at [342, 526] on input "text" at bounding box center [392, 526] width 291 height 37
type input "51568"
click at [627, 515] on input "text" at bounding box center [707, 526] width 291 height 37
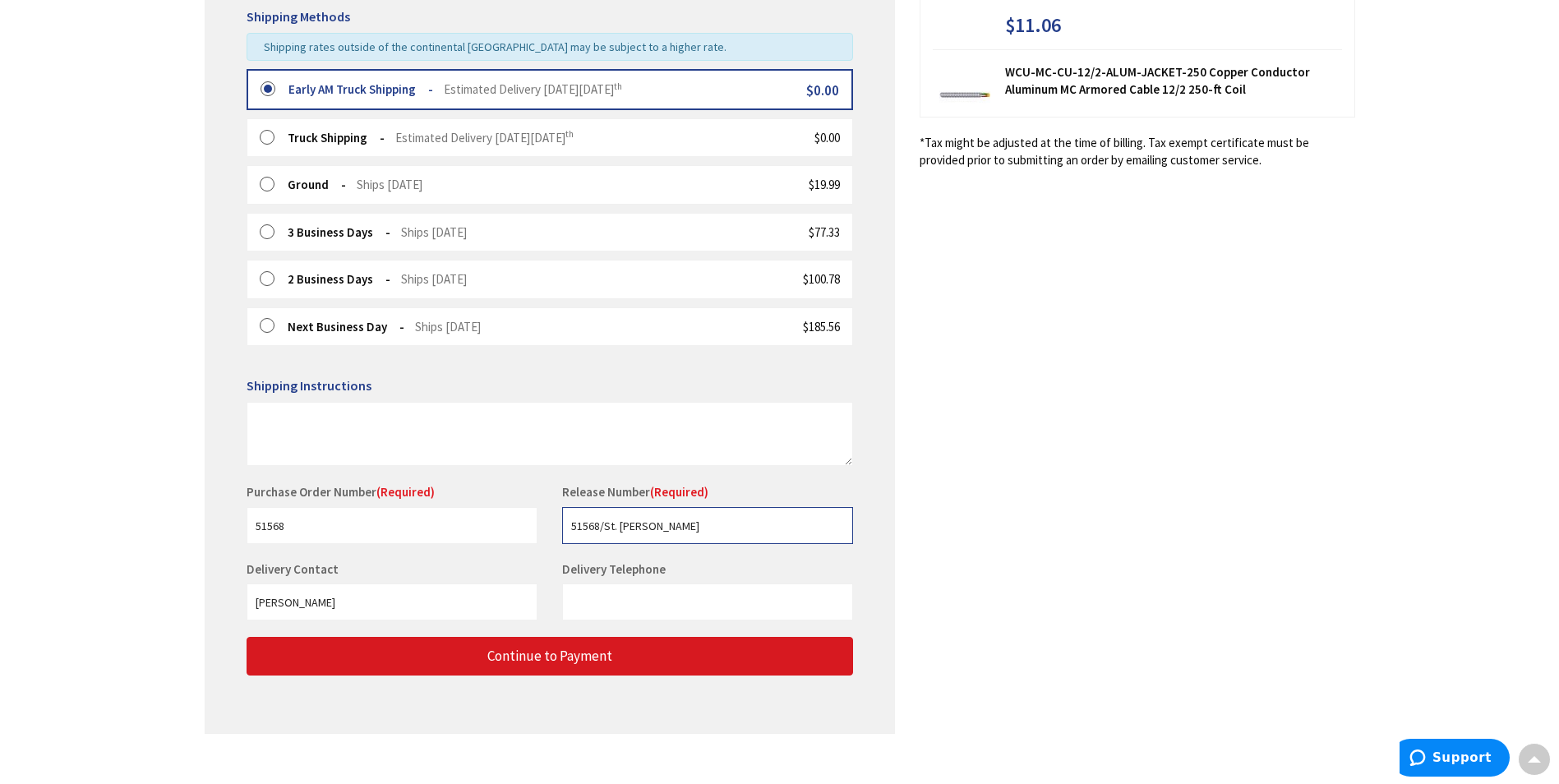
type input "51568/St. [PERSON_NAME]"
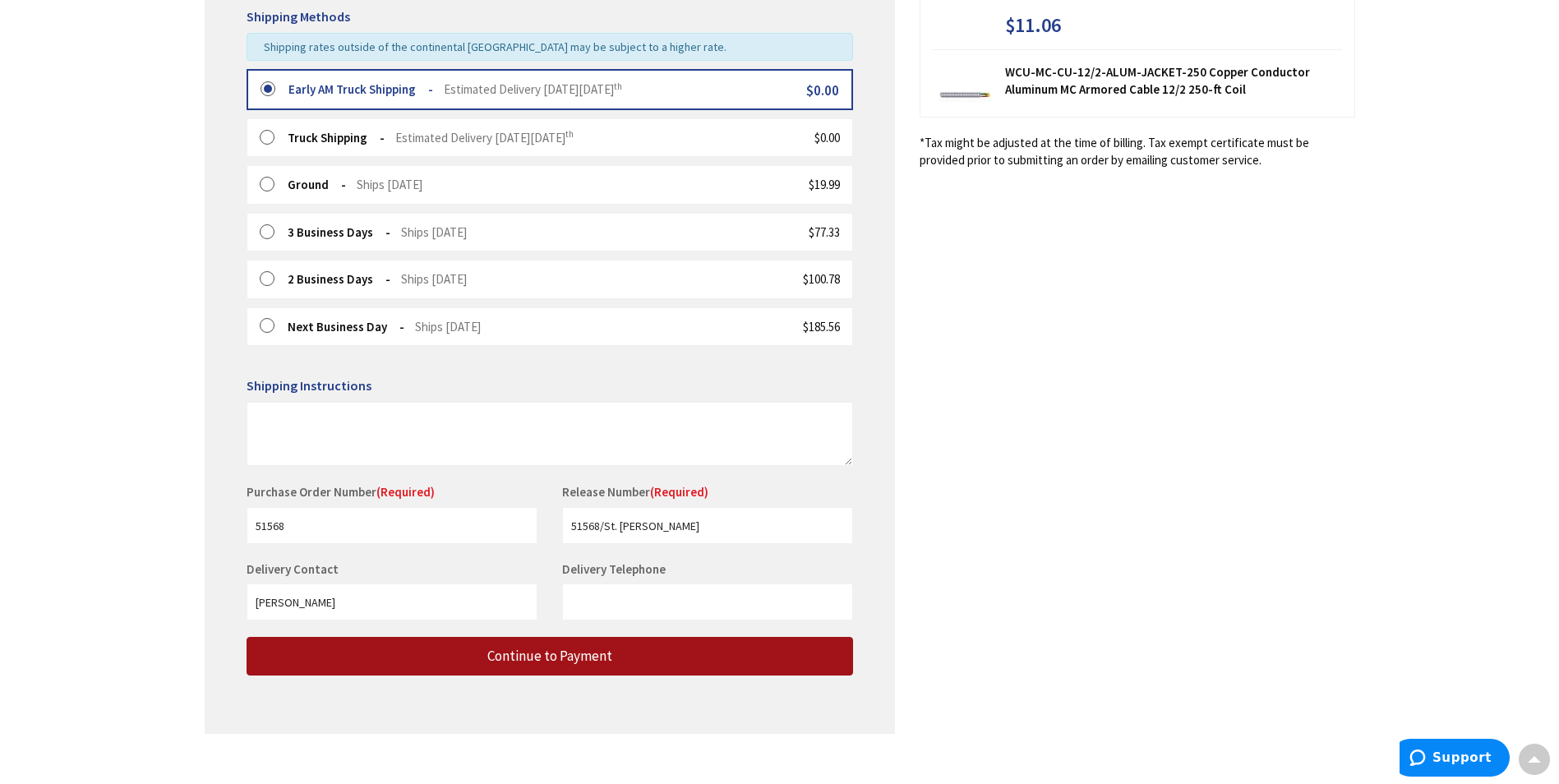
click at [594, 653] on span "Continue to Payment" at bounding box center [549, 655] width 125 height 18
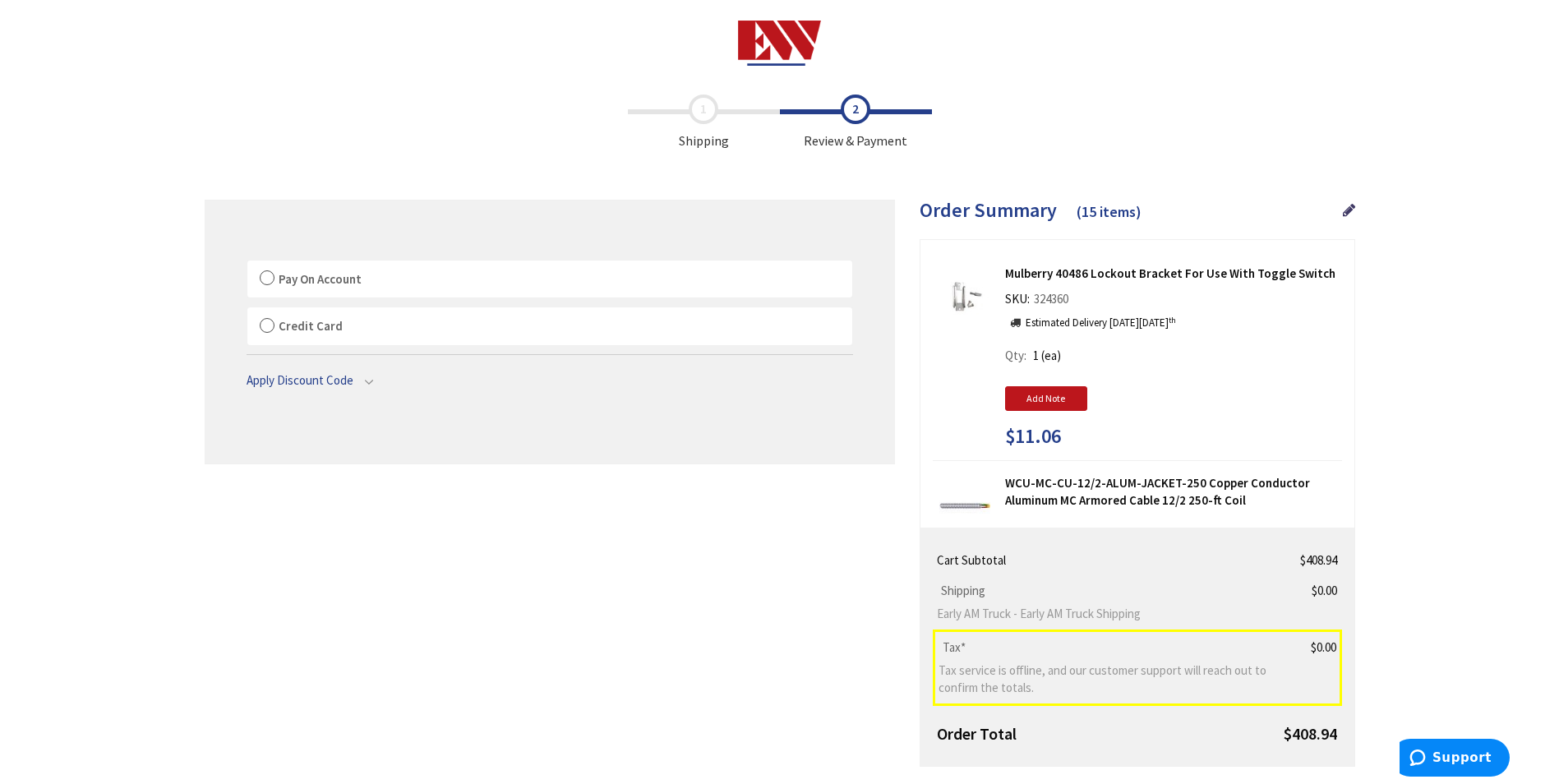
click at [287, 283] on span "Pay On Account" at bounding box center [320, 279] width 83 height 16
click at [247, 264] on input "Pay On Account" at bounding box center [247, 264] width 0 height 0
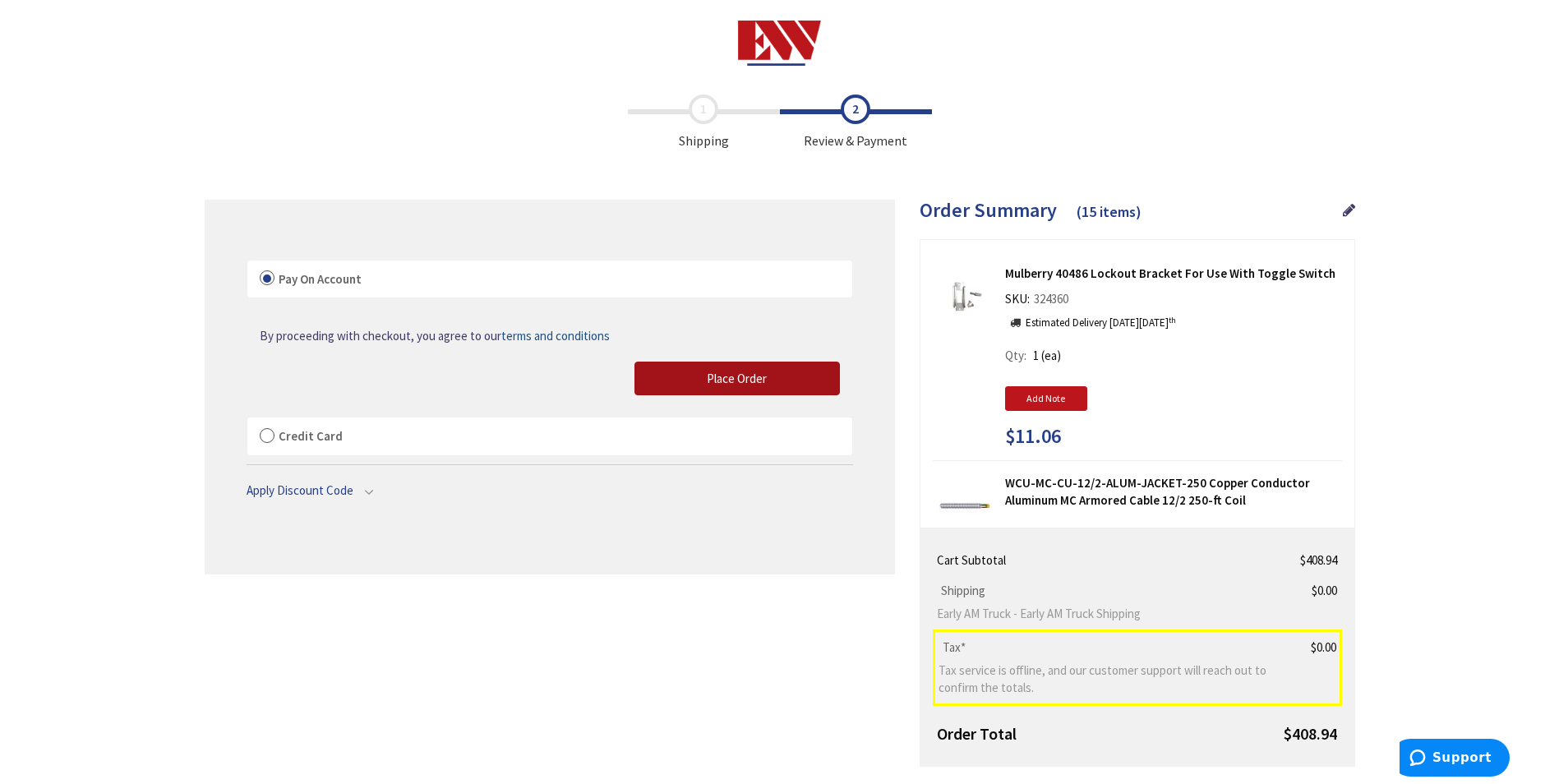
click at [709, 382] on span "Place Order" at bounding box center [736, 378] width 60 height 16
